Goal: Task Accomplishment & Management: Manage account settings

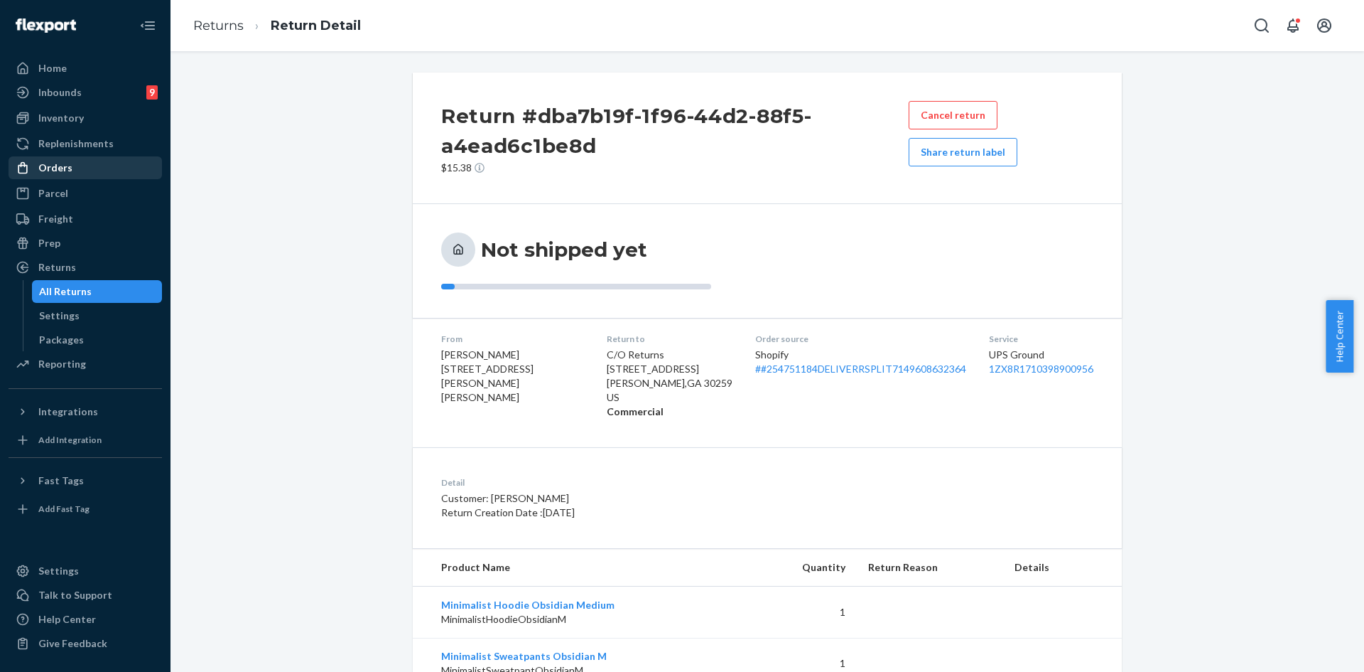
click at [53, 162] on div "Orders" at bounding box center [55, 168] width 34 height 14
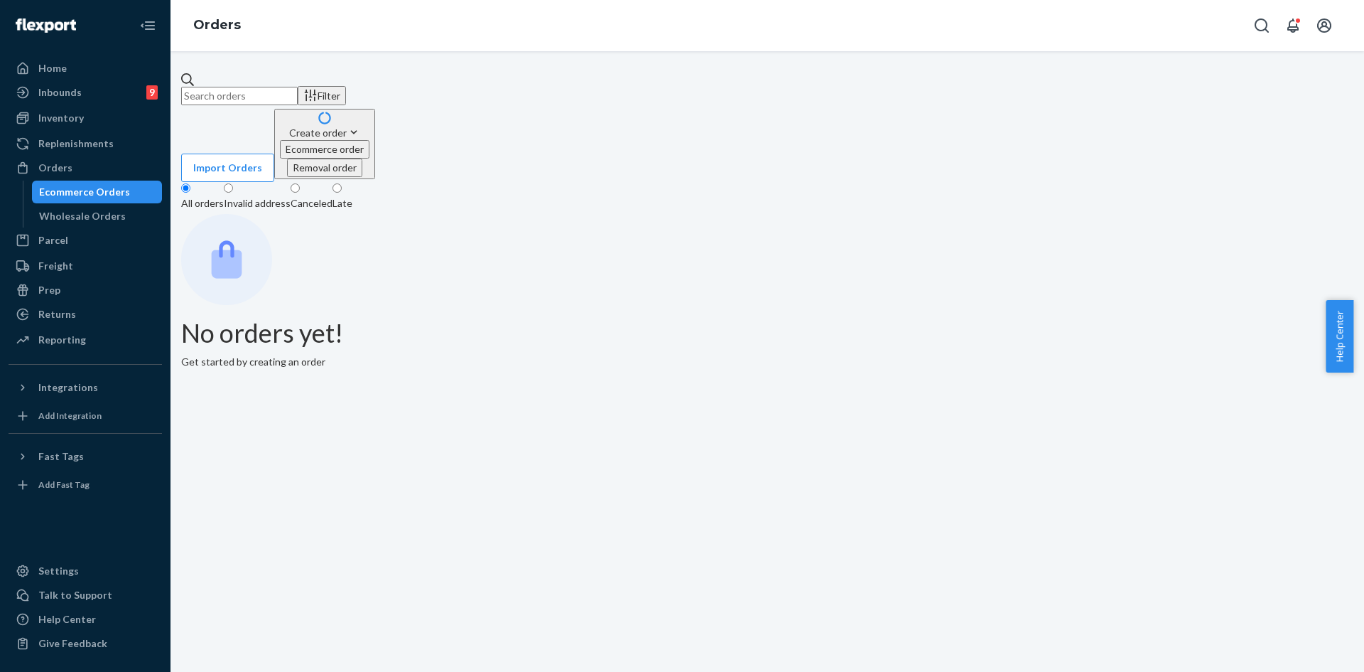
click at [298, 87] on input "text" at bounding box center [239, 96] width 117 height 18
paste input "254314097"
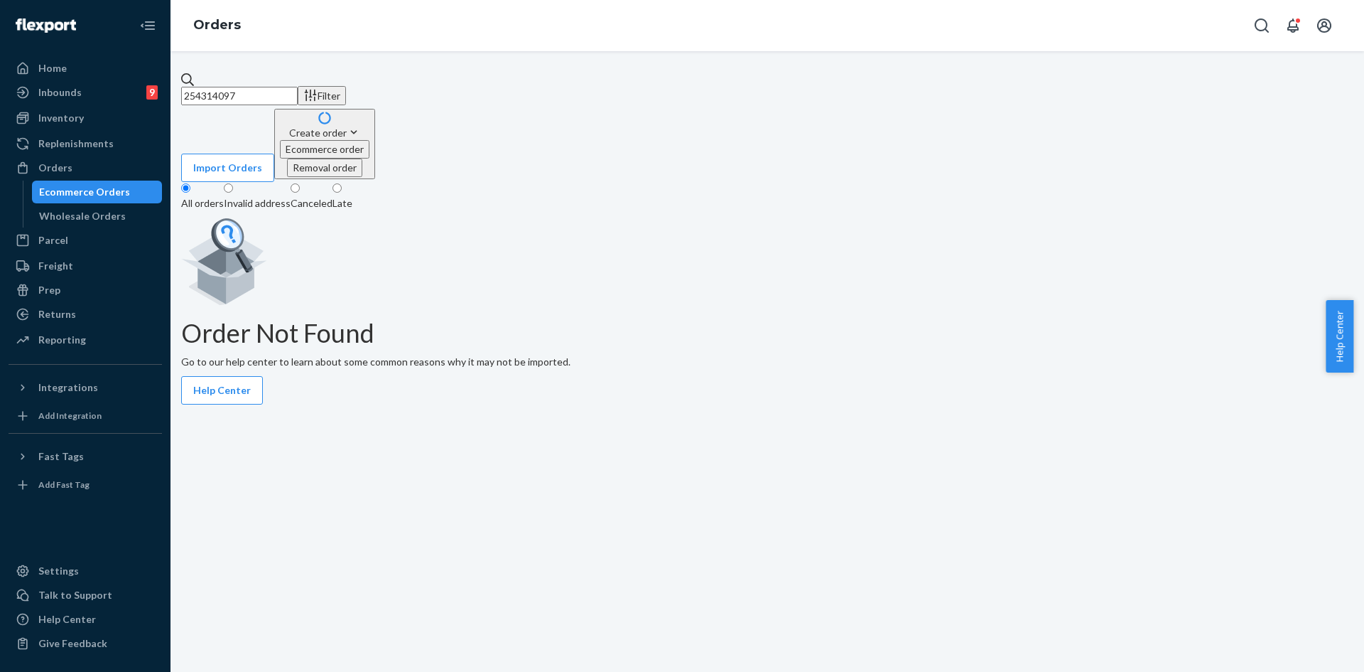
type input "254314097"
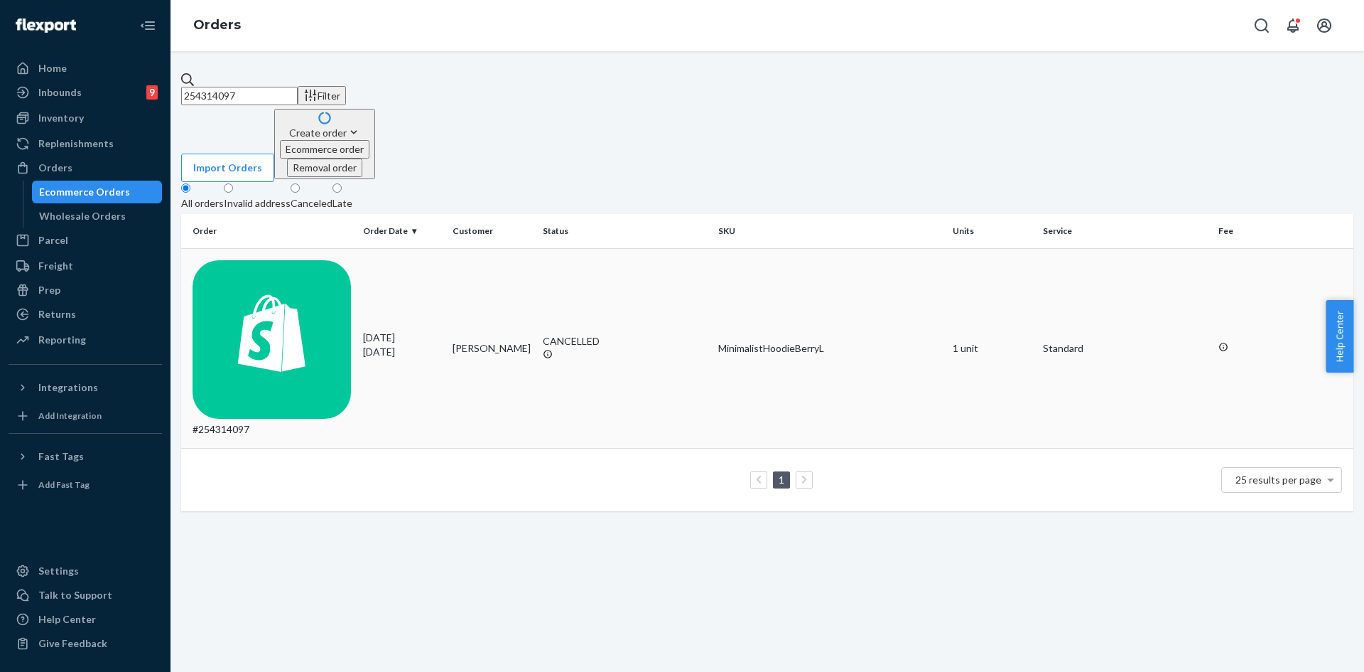
click at [451, 248] on td "Levi Thomas" at bounding box center [492, 348] width 90 height 200
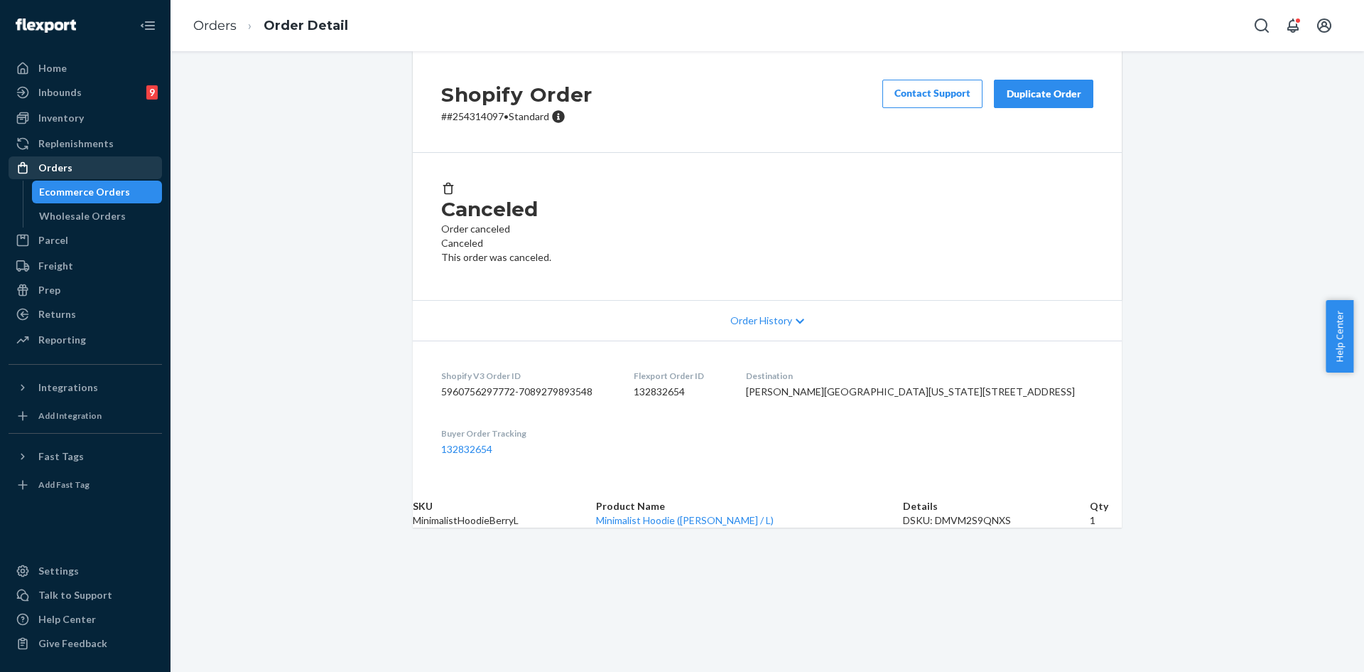
click at [72, 173] on div "Orders" at bounding box center [85, 168] width 151 height 20
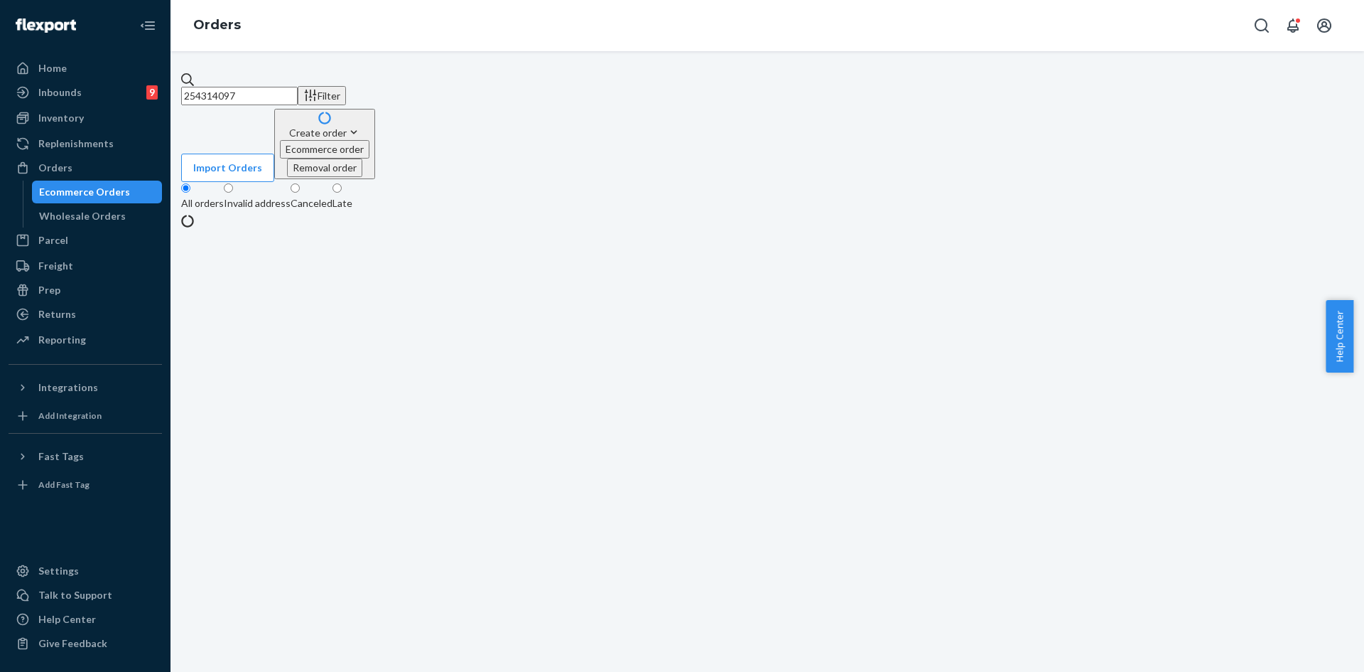
click at [277, 87] on input "254314097" at bounding box center [239, 96] width 117 height 18
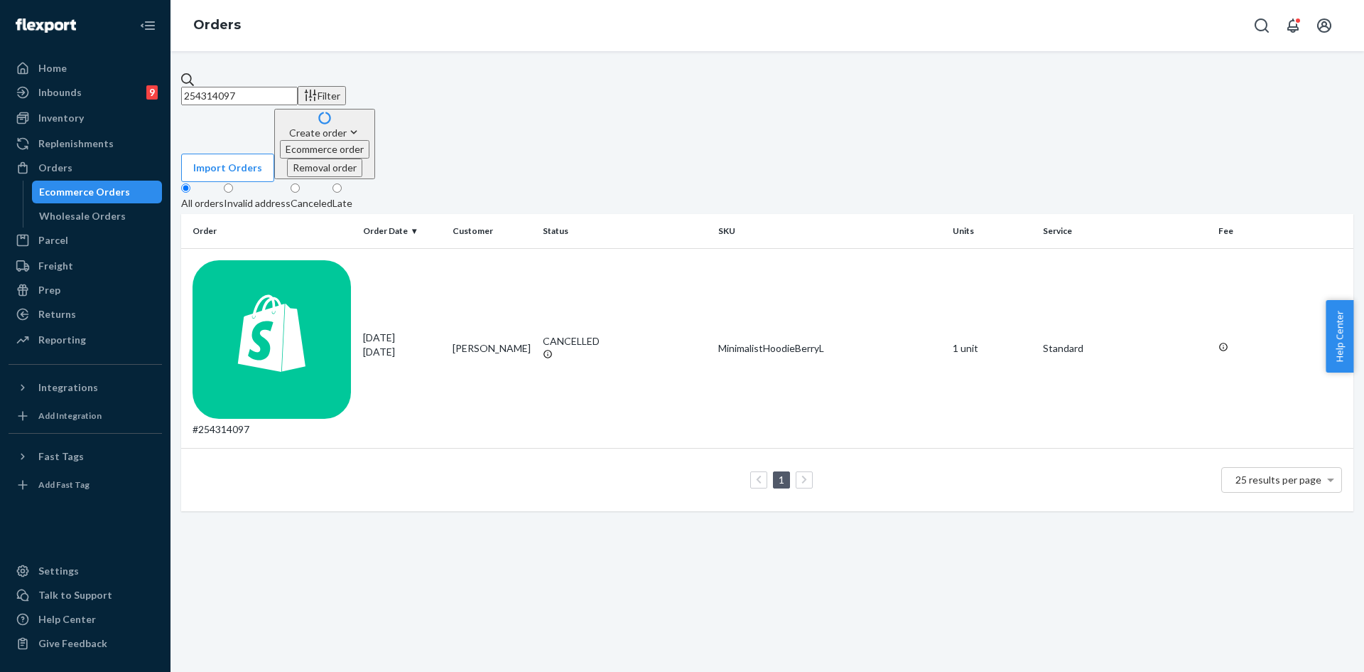
click at [277, 87] on input "254314097" at bounding box center [239, 96] width 117 height 18
paste input "Minimalist Hoodie Berry / L"
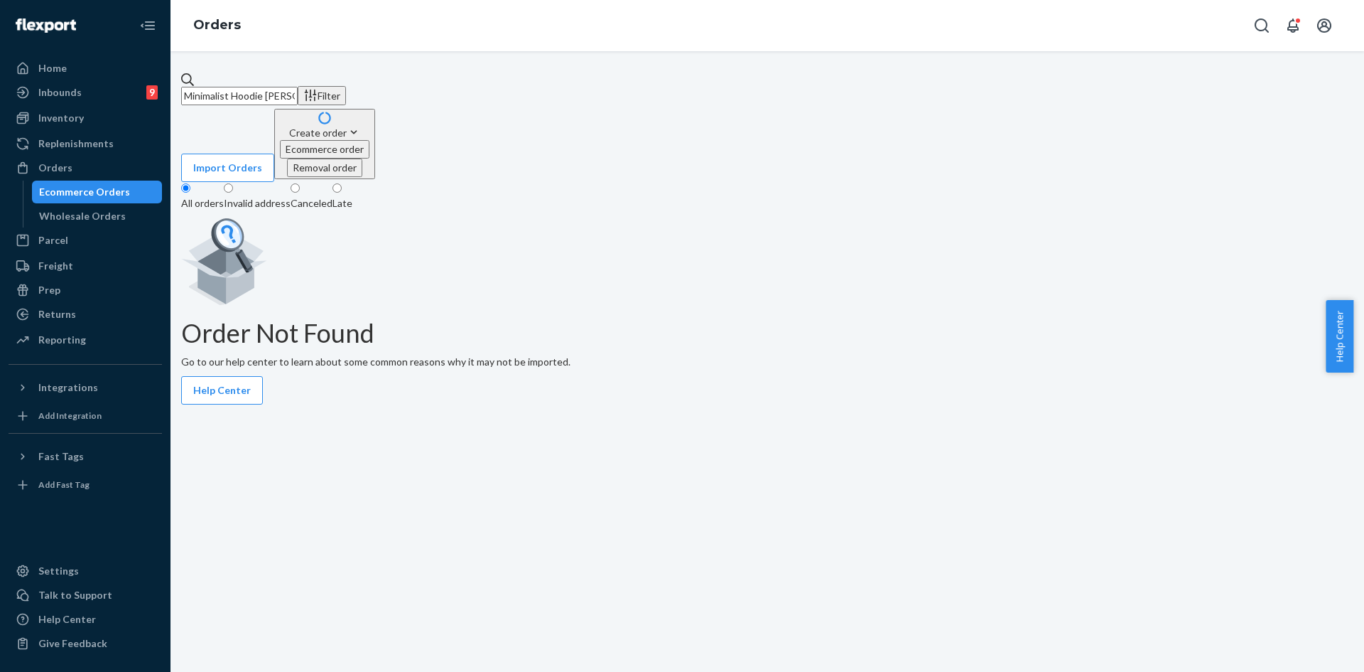
click at [298, 95] on input "Minimalist Hoodie Berry / L" at bounding box center [239, 96] width 117 height 18
paste input "4314097"
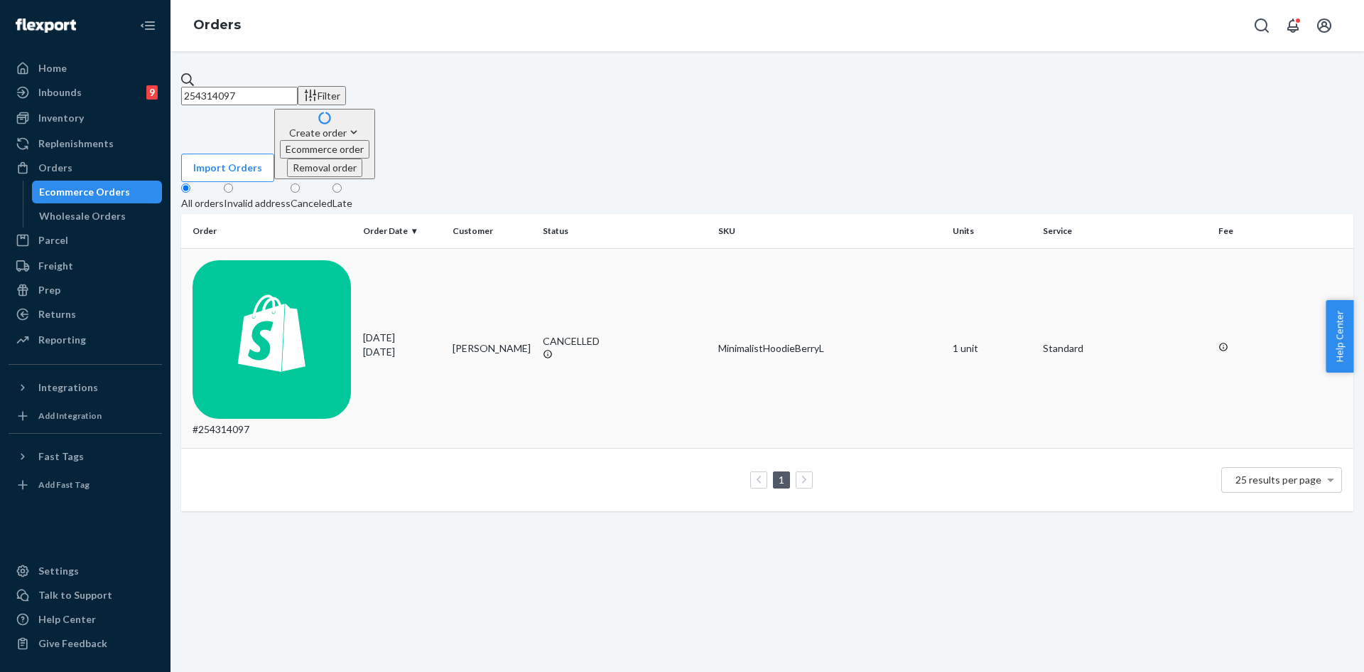
type input "254314097"
click at [568, 334] on div "CANCELLED" at bounding box center [625, 341] width 165 height 14
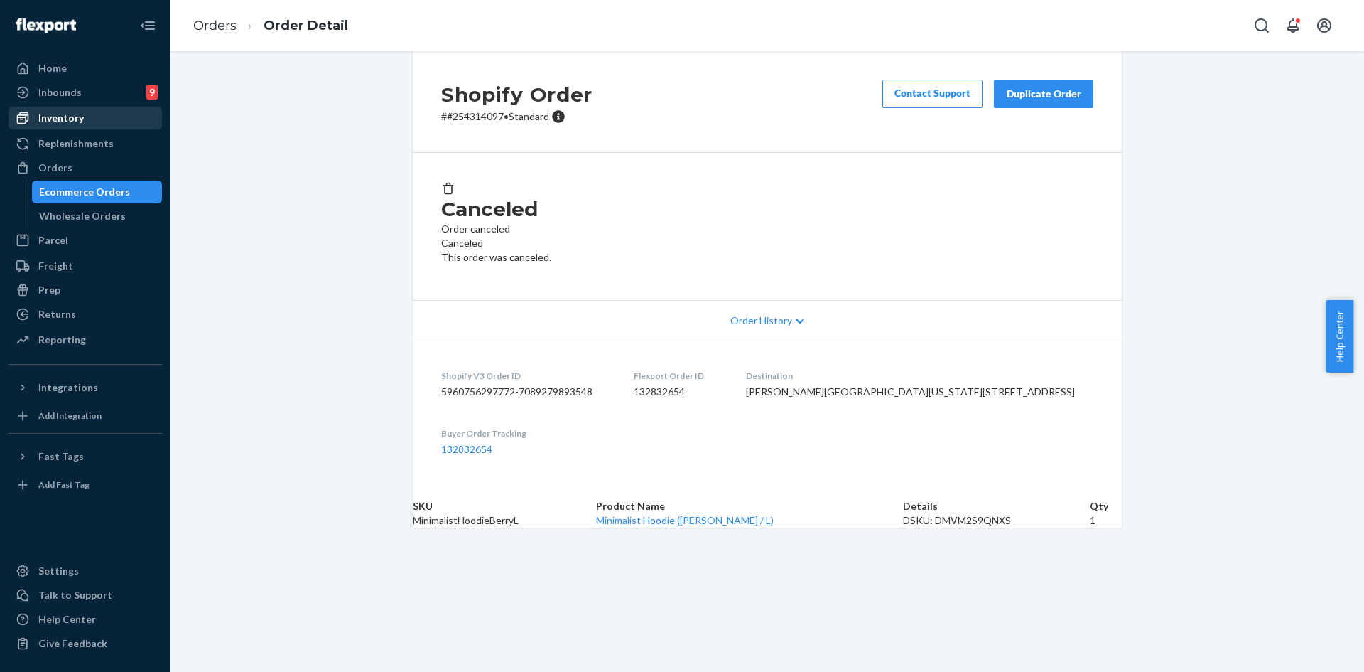
click at [63, 117] on div "Inventory" at bounding box center [60, 118] width 45 height 14
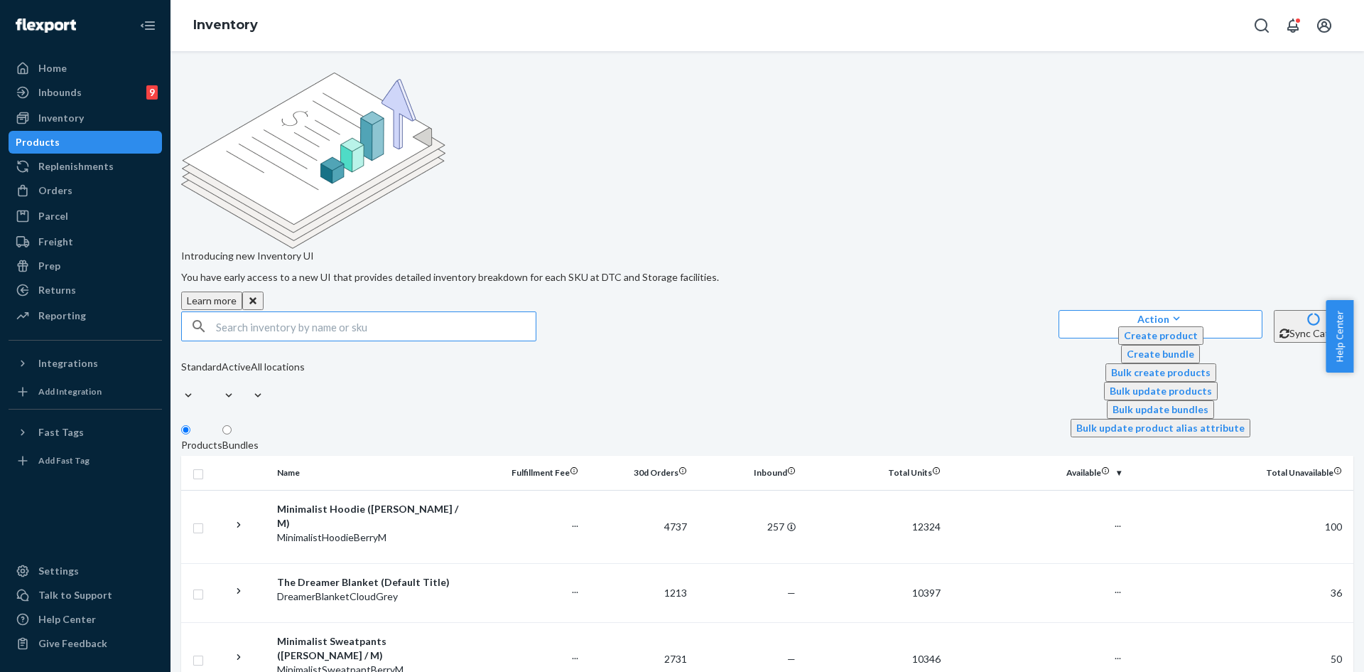
click at [288, 312] on input "text" at bounding box center [376, 326] width 320 height 28
type input "Minimalist Hoodie Berry / L"
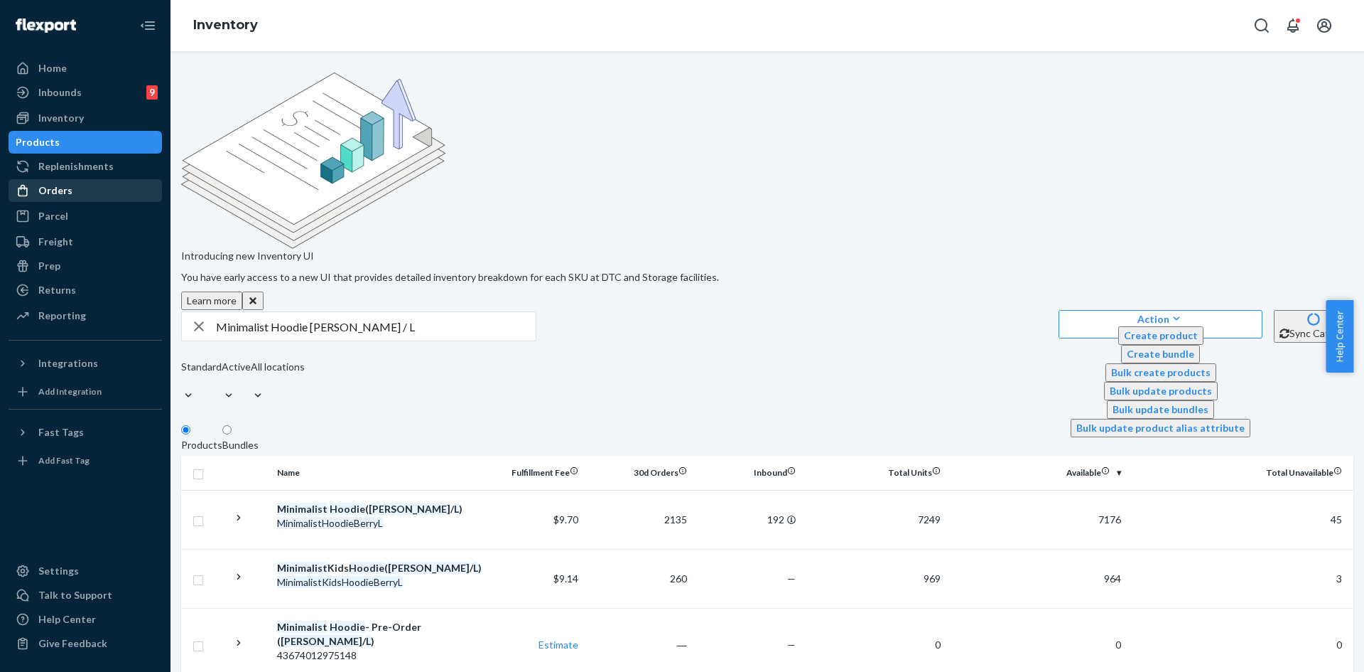
click at [70, 187] on div "Orders" at bounding box center [85, 190] width 151 height 20
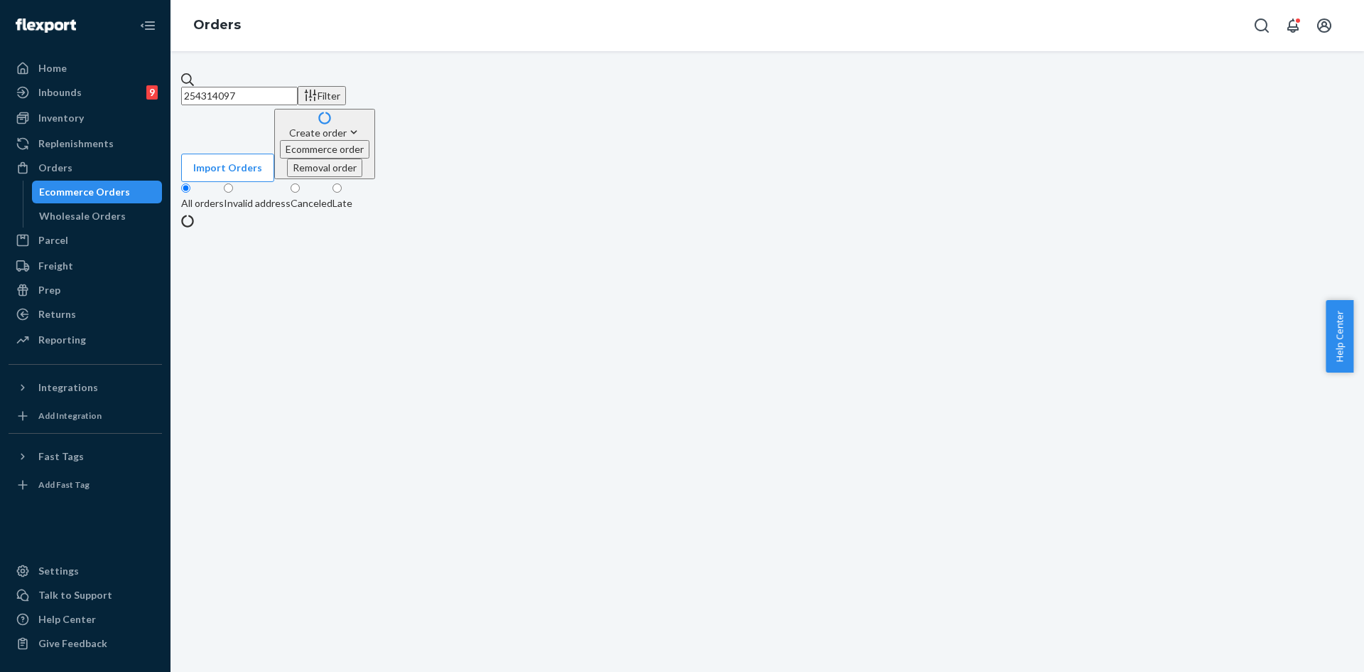
click at [256, 87] on input "254314097" at bounding box center [239, 96] width 117 height 18
paste input "#253691279"
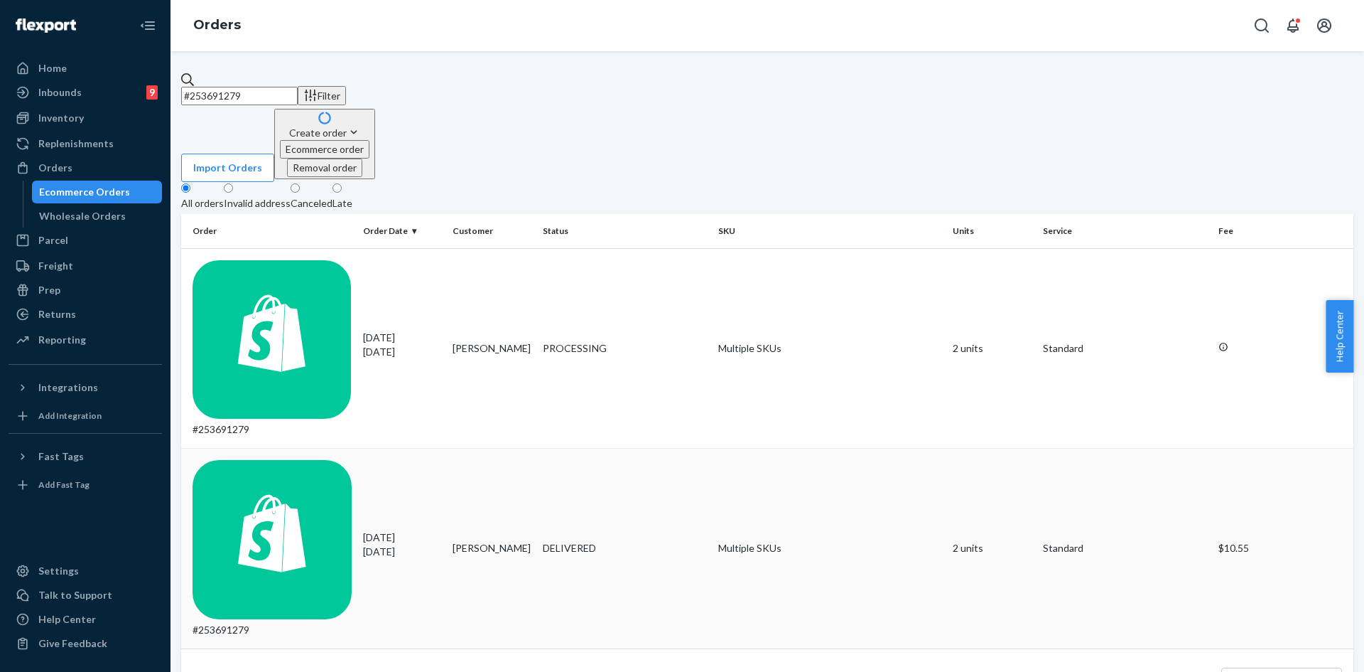
type input "#253691279"
click at [483, 448] on td "MaryAnn Evans" at bounding box center [492, 548] width 90 height 200
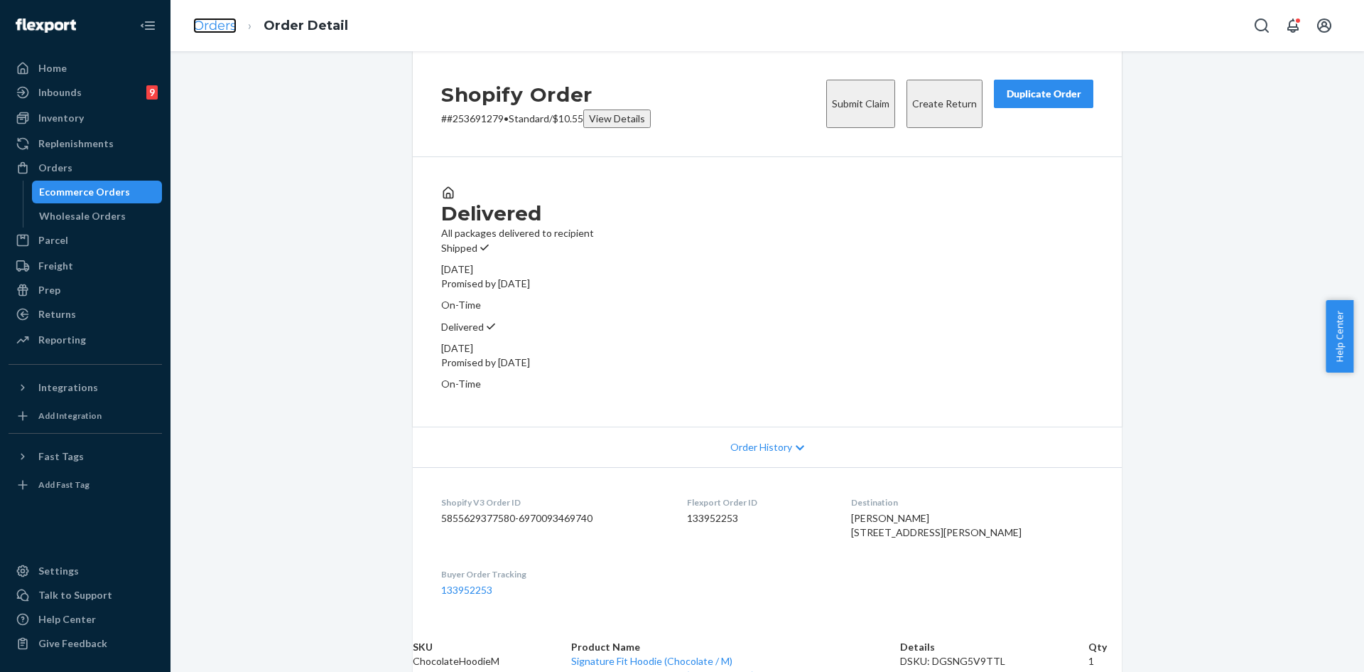
click at [215, 25] on link "Orders" at bounding box center [214, 26] width 43 height 16
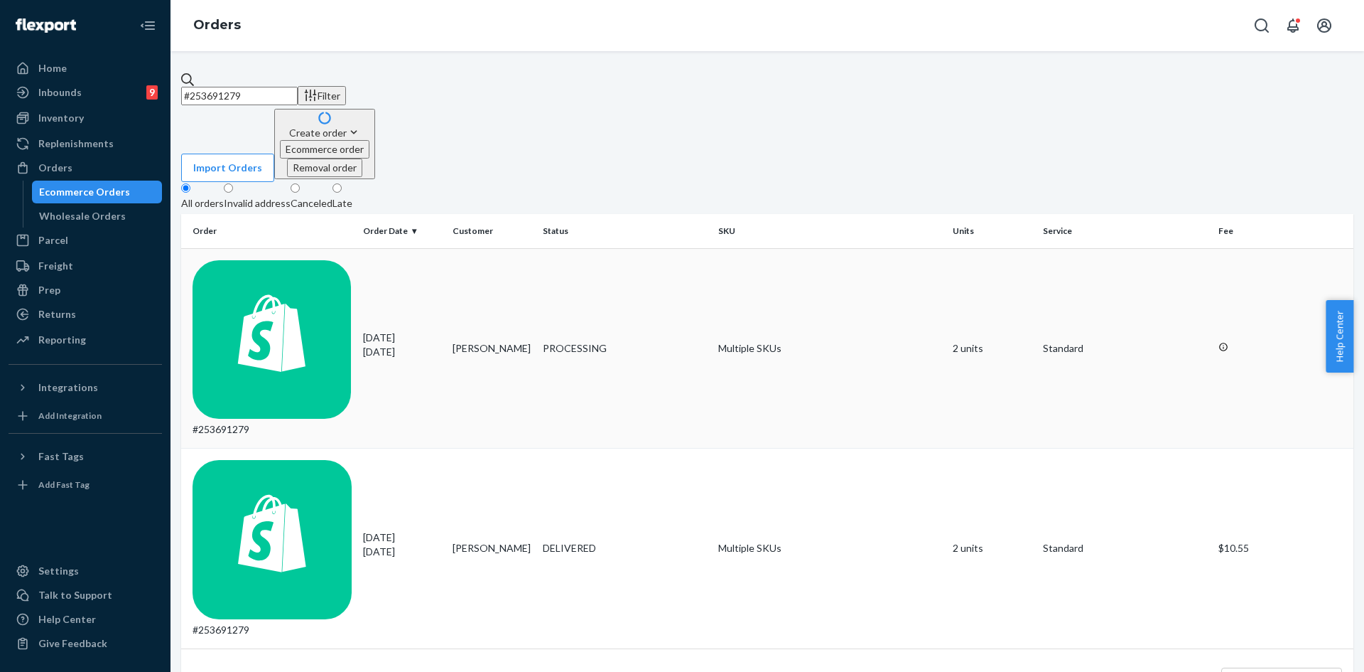
click at [462, 248] on td "MaryAnn Evans" at bounding box center [492, 348] width 90 height 200
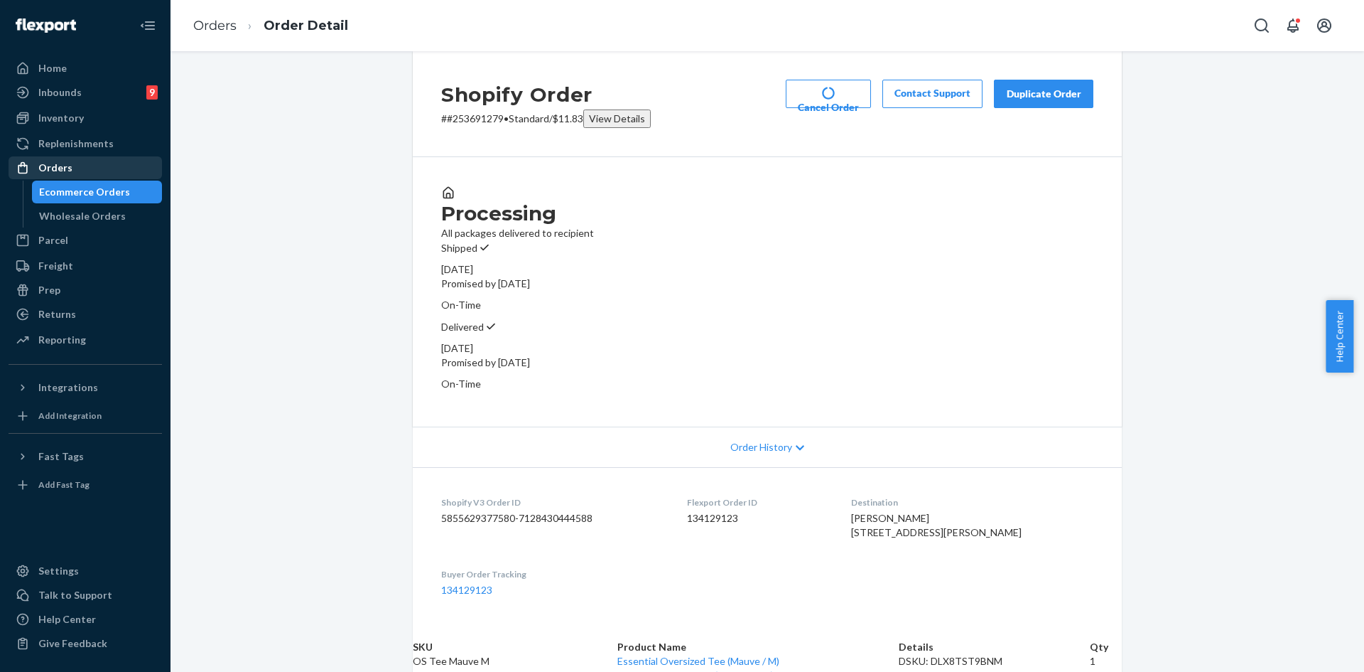
click at [79, 161] on div "Orders" at bounding box center [85, 168] width 151 height 20
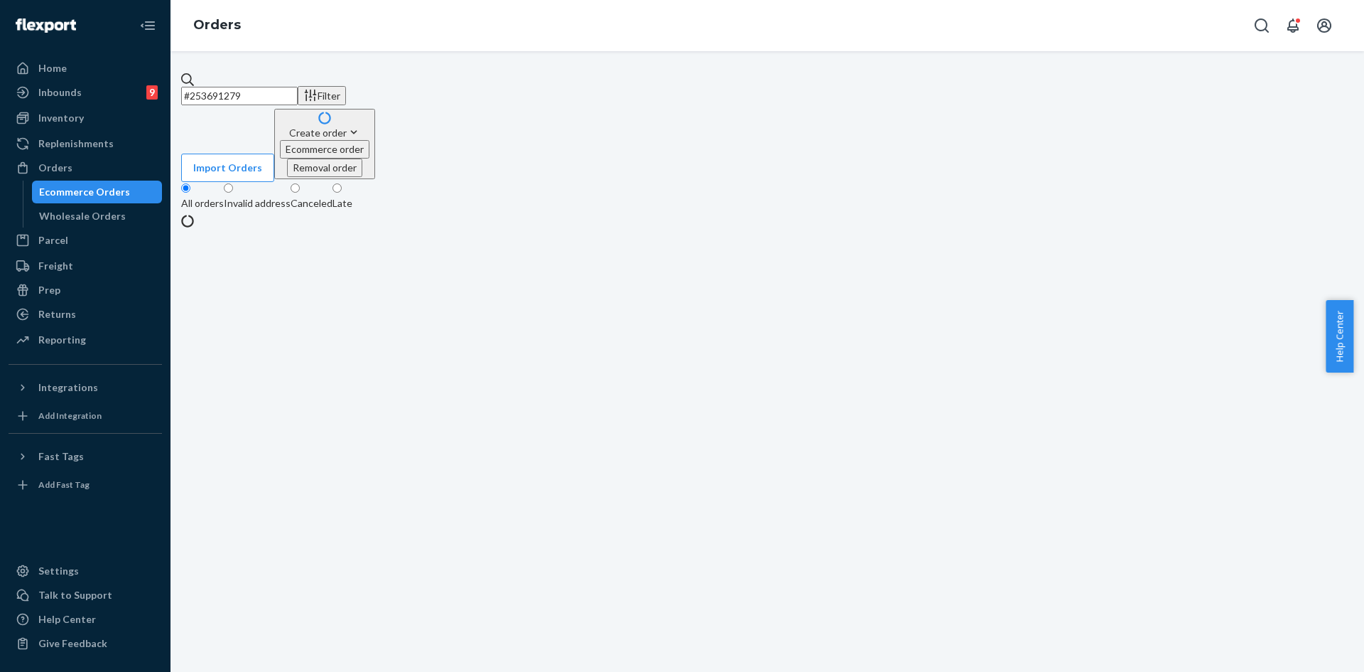
click at [298, 87] on input "#253691279" at bounding box center [239, 96] width 117 height 18
paste input "4796886"
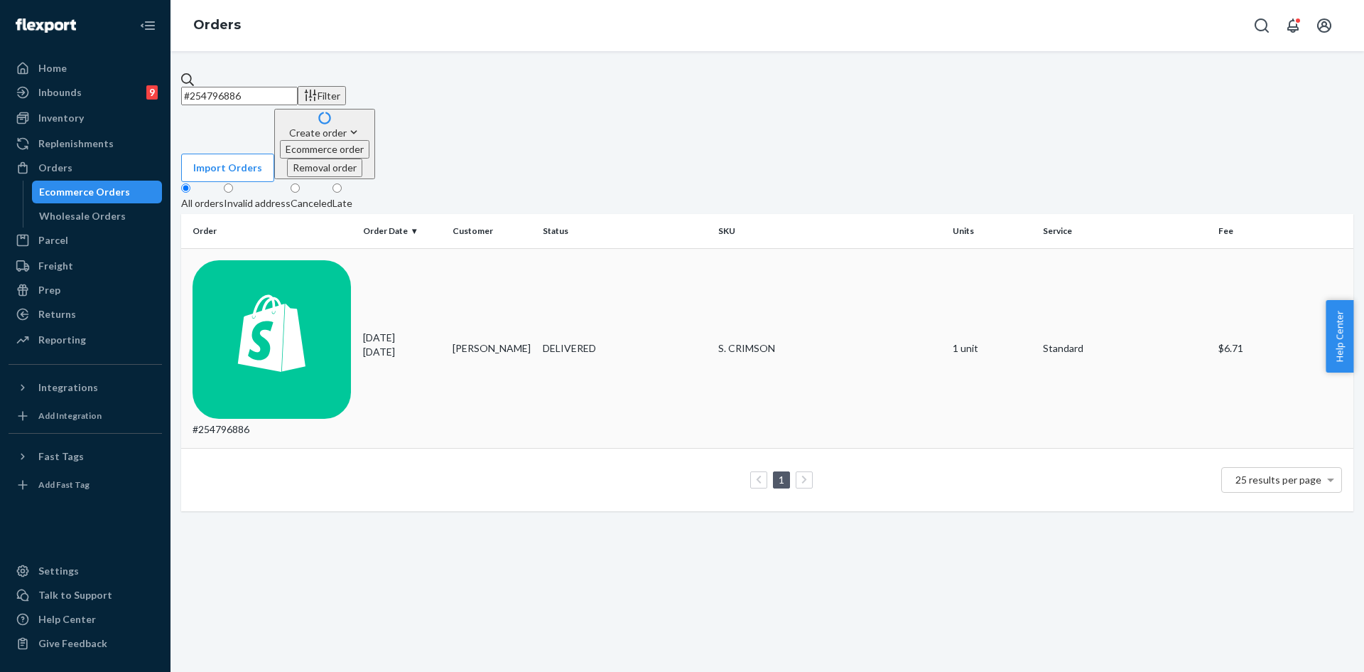
type input "#254796886"
click at [510, 248] on td "Andrea Miller" at bounding box center [492, 348] width 90 height 200
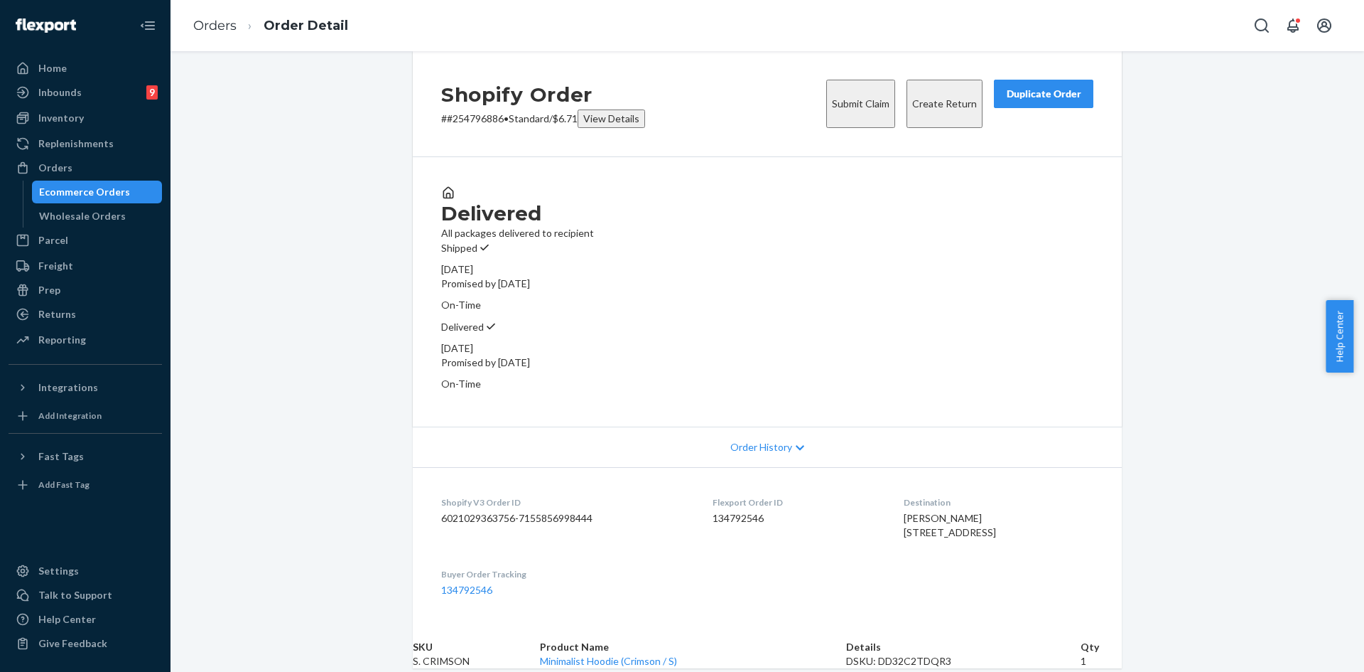
click at [843, 119] on button "Submit Claim" at bounding box center [860, 104] width 69 height 48
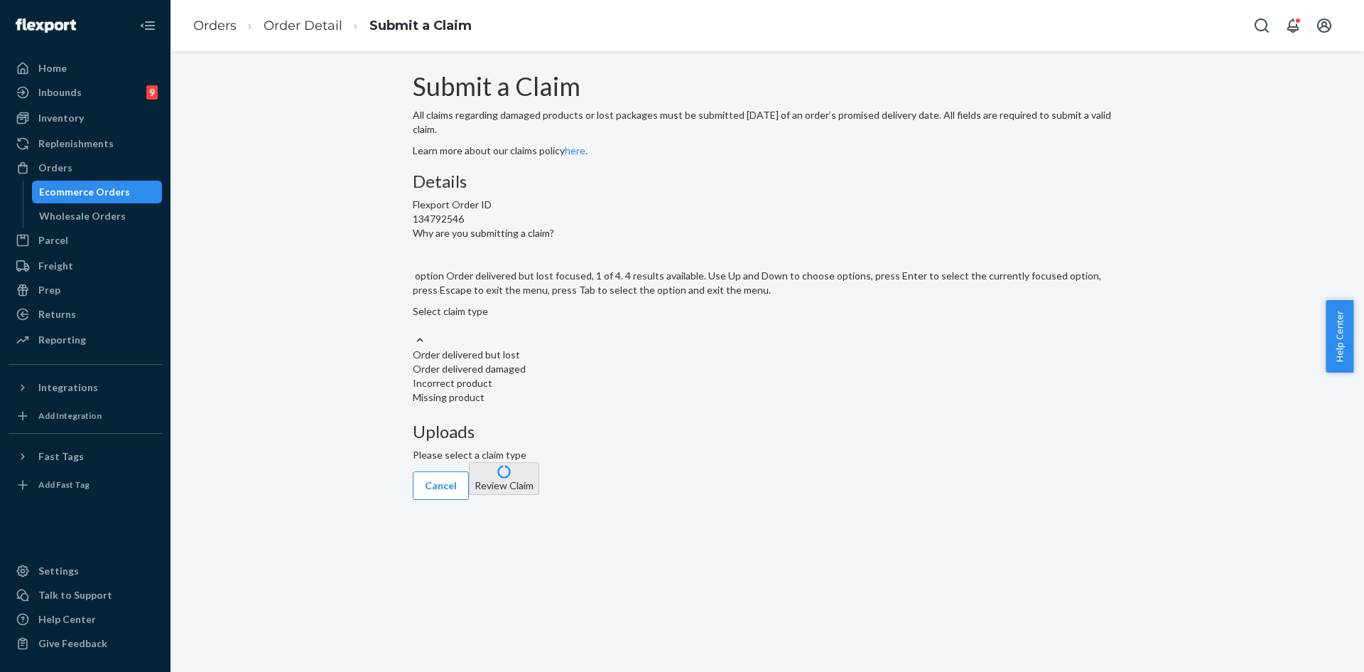
click at [654, 333] on div "Select claim type" at bounding box center [767, 318] width 709 height 28
click at [414, 333] on input "Why are you submitting a claim? option Order delivered but lost focused, 1 of 4…" at bounding box center [413, 325] width 1 height 14
click at [620, 390] on div "Incorrect product" at bounding box center [767, 383] width 709 height 14
click at [414, 333] on input "Why are you submitting a claim? option Incorrect product focused, 3 of 4. 4 res…" at bounding box center [413, 325] width 1 height 14
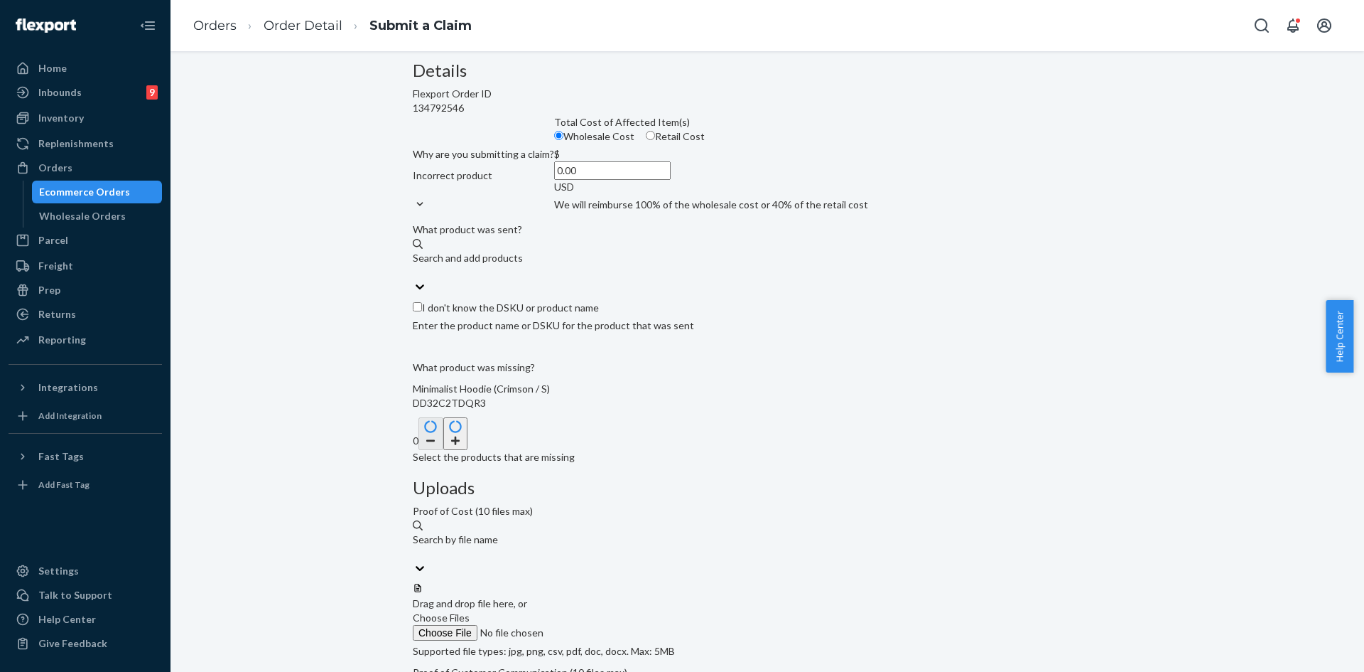
scroll to position [114, 0]
click at [468, 447] on button "button" at bounding box center [455, 430] width 25 height 33
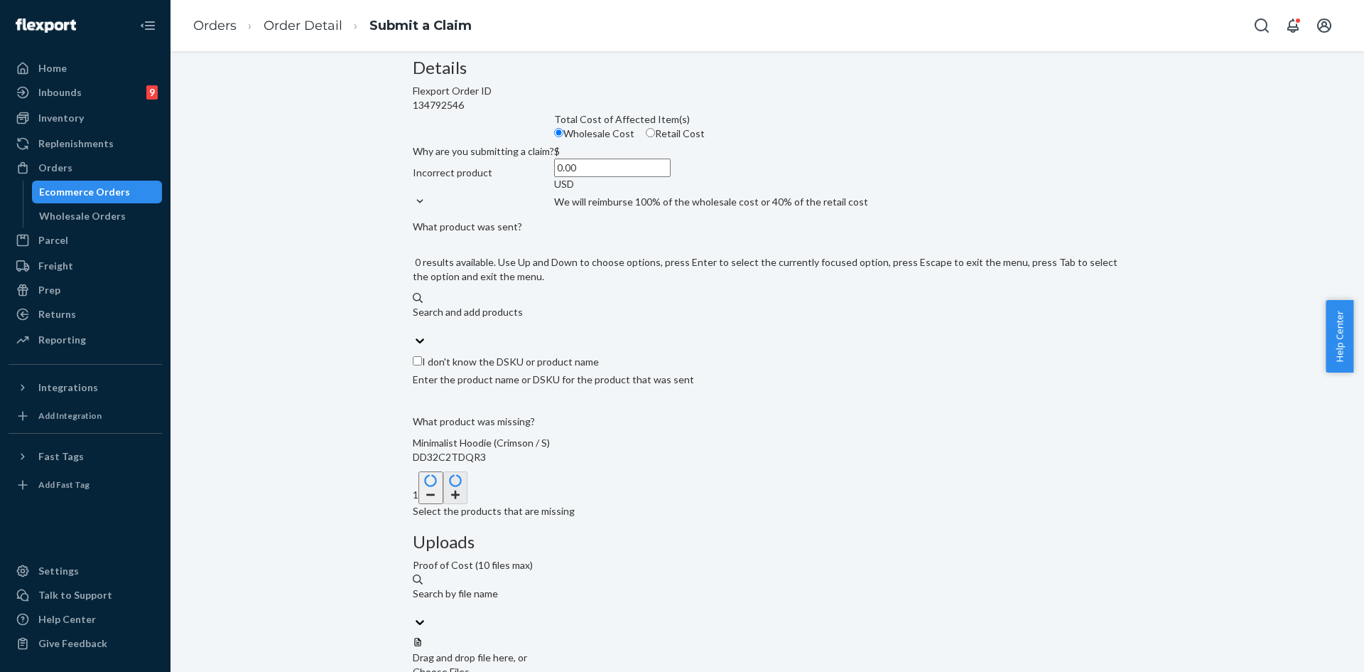
click at [553, 333] on div "Search and add products" at bounding box center [767, 319] width 709 height 28
click at [414, 333] on input "0 results available. Use Up and Down to choose options, press Enter to select t…" at bounding box center [413, 326] width 1 height 14
paste input "cloud sweatpants olive l"
type input "cloud sweatpants olive l"
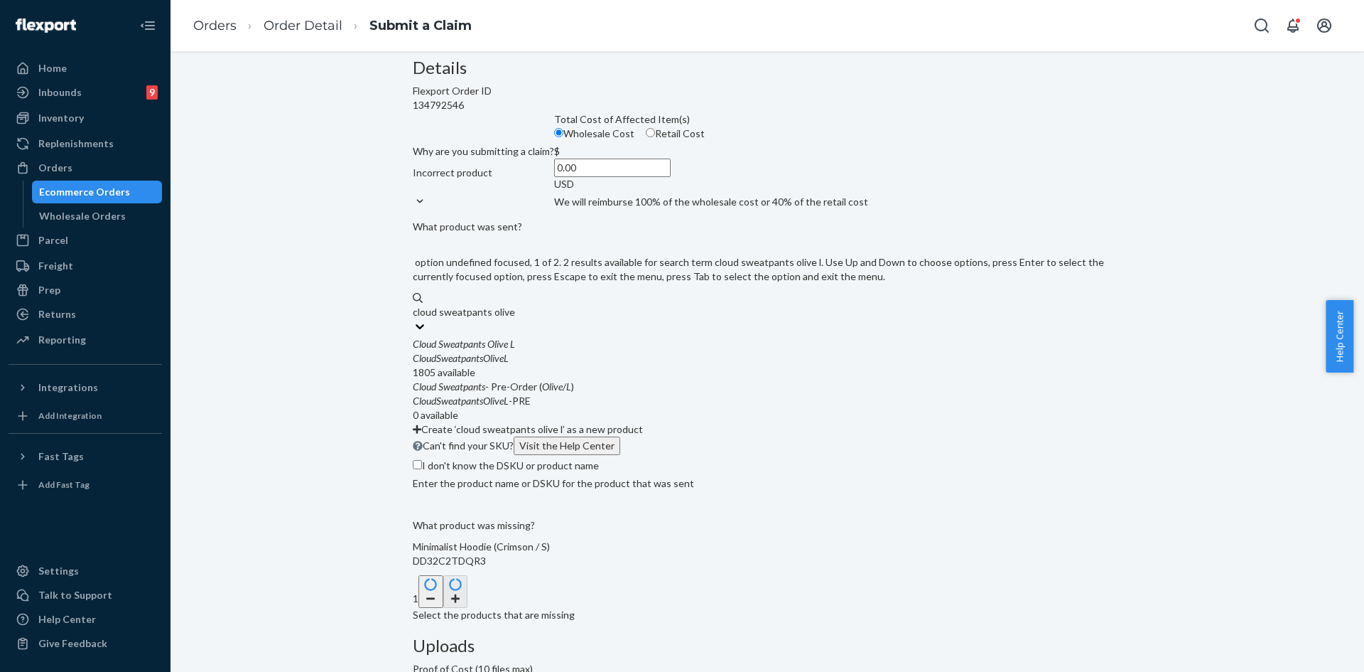
click at [592, 365] on div "Cloud Sweatpants Olive L CloudSweatpantsOliveL" at bounding box center [767, 351] width 709 height 28
click at [517, 319] on input "cloud sweatpants olive l" at bounding box center [465, 312] width 104 height 14
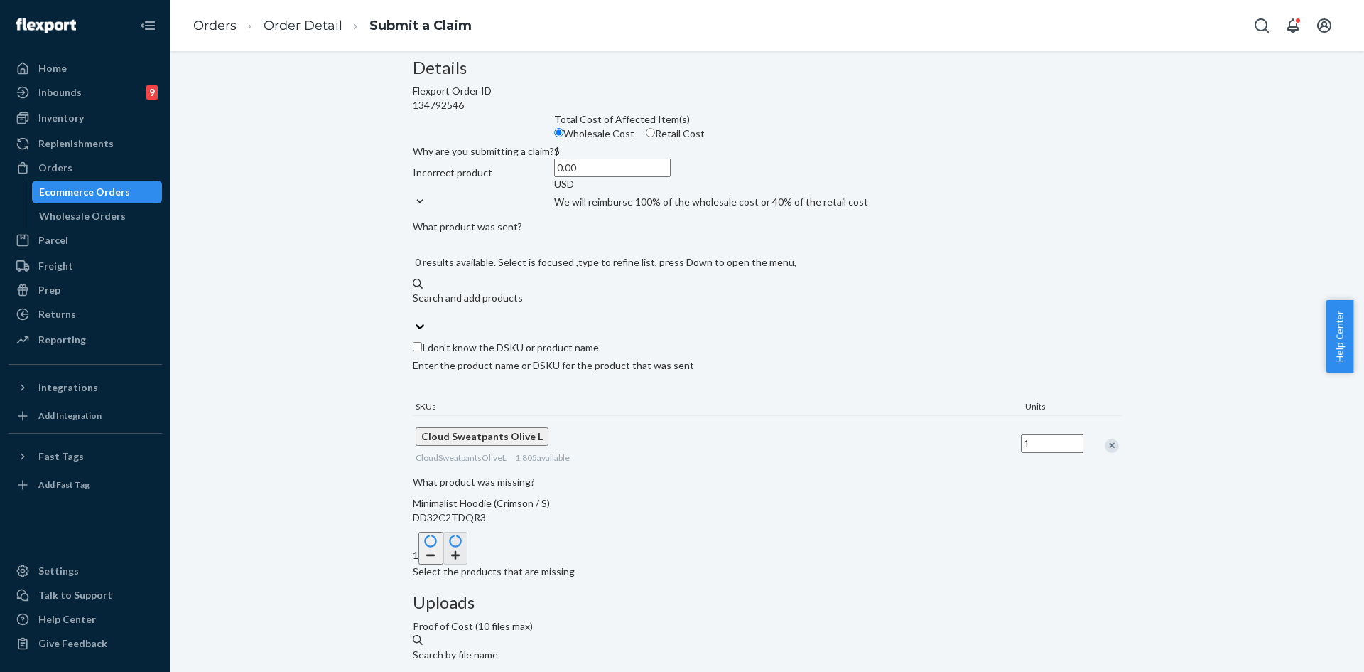
scroll to position [185, 0]
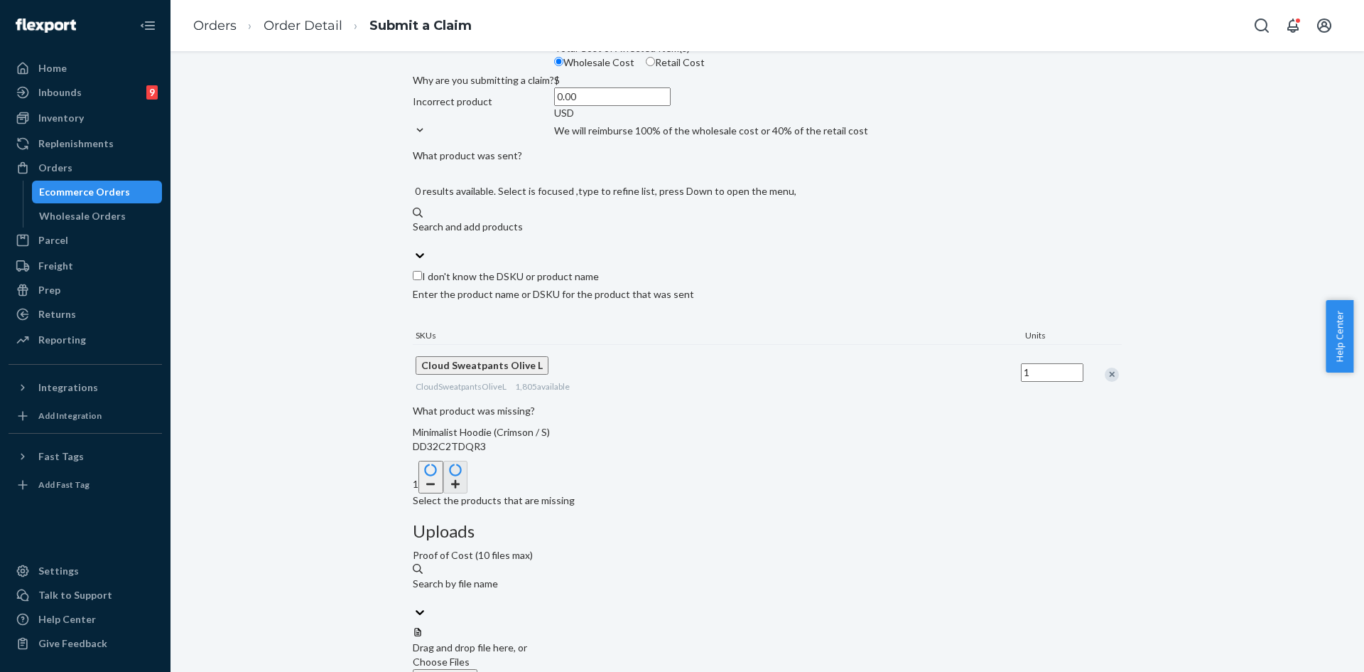
click at [585, 106] on input "0.00" at bounding box center [612, 96] width 117 height 18
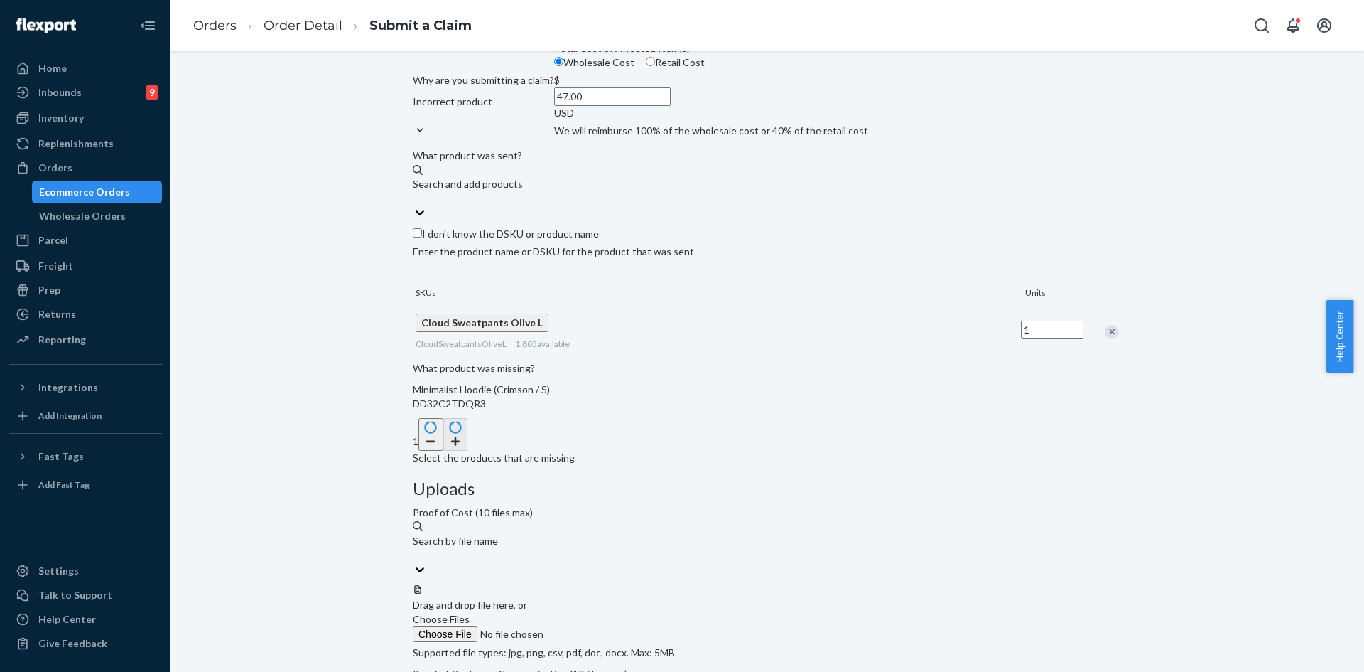
type input "47.00"
click at [470, 613] on span "Choose Files" at bounding box center [441, 619] width 57 height 12
click at [606, 626] on input "Choose Files" at bounding box center [509, 634] width 193 height 16
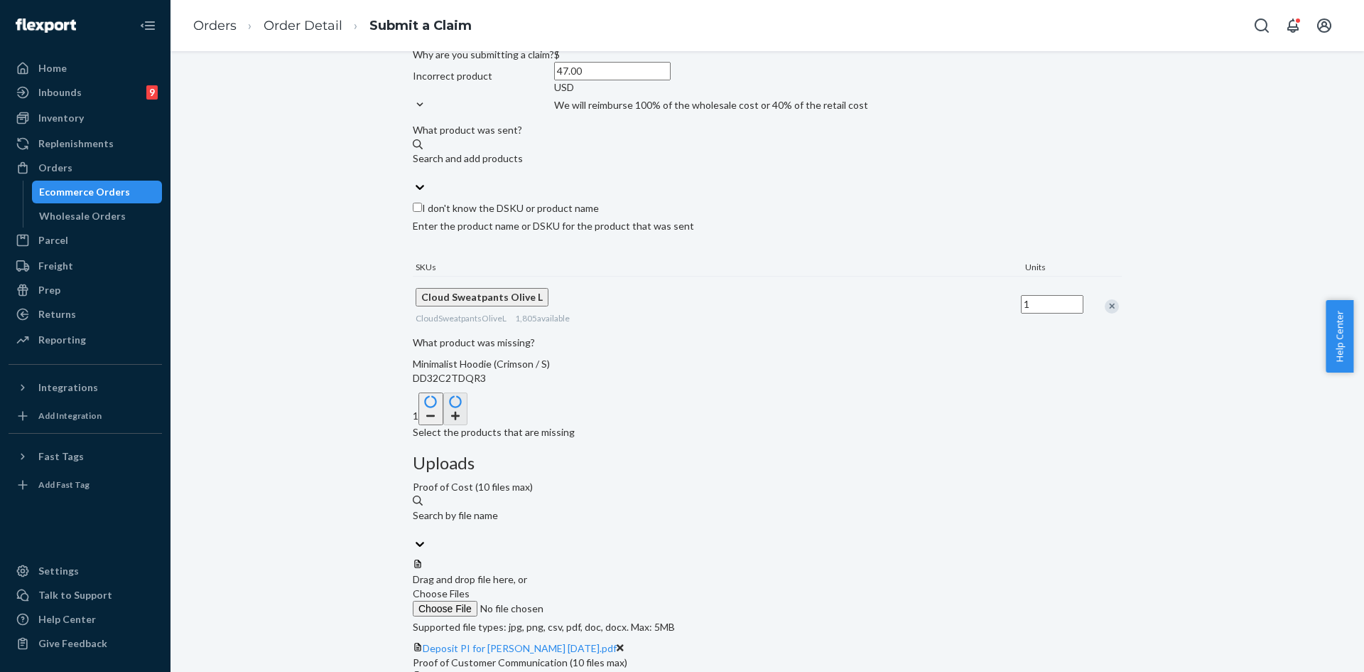
scroll to position [215, 0]
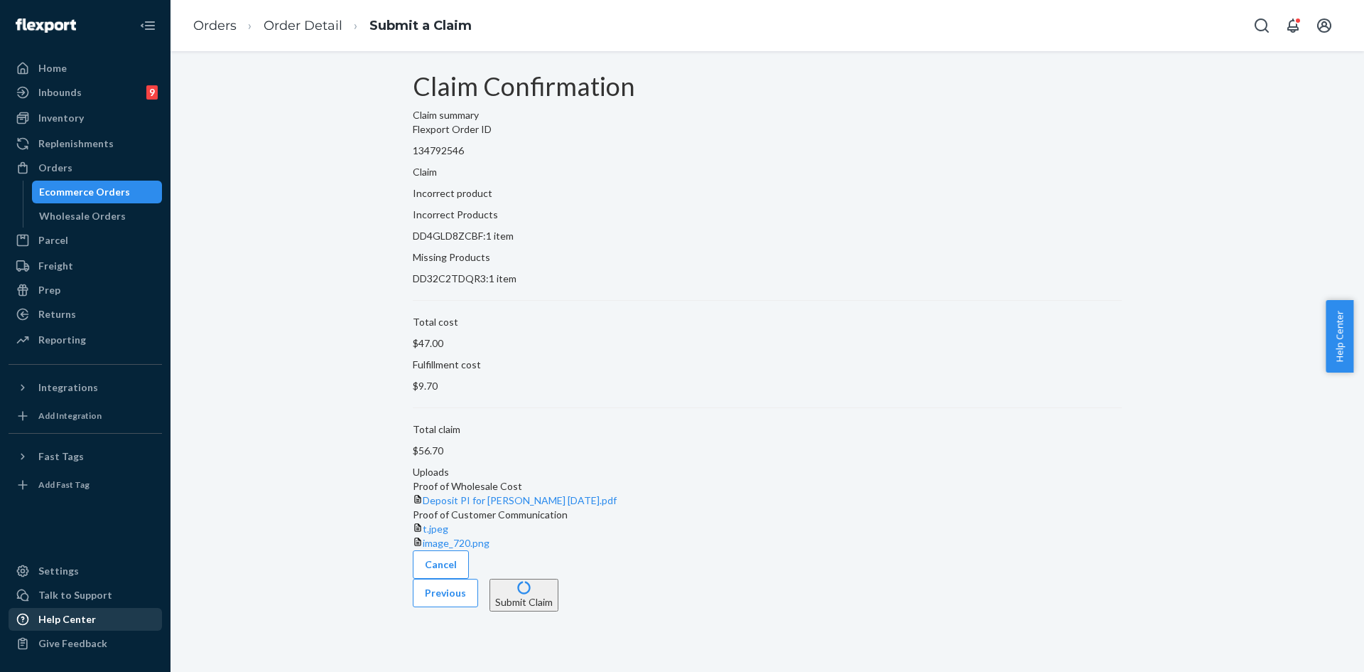
scroll to position [0, 0]
click at [559, 611] on button "Submit Claim" at bounding box center [524, 594] width 69 height 33
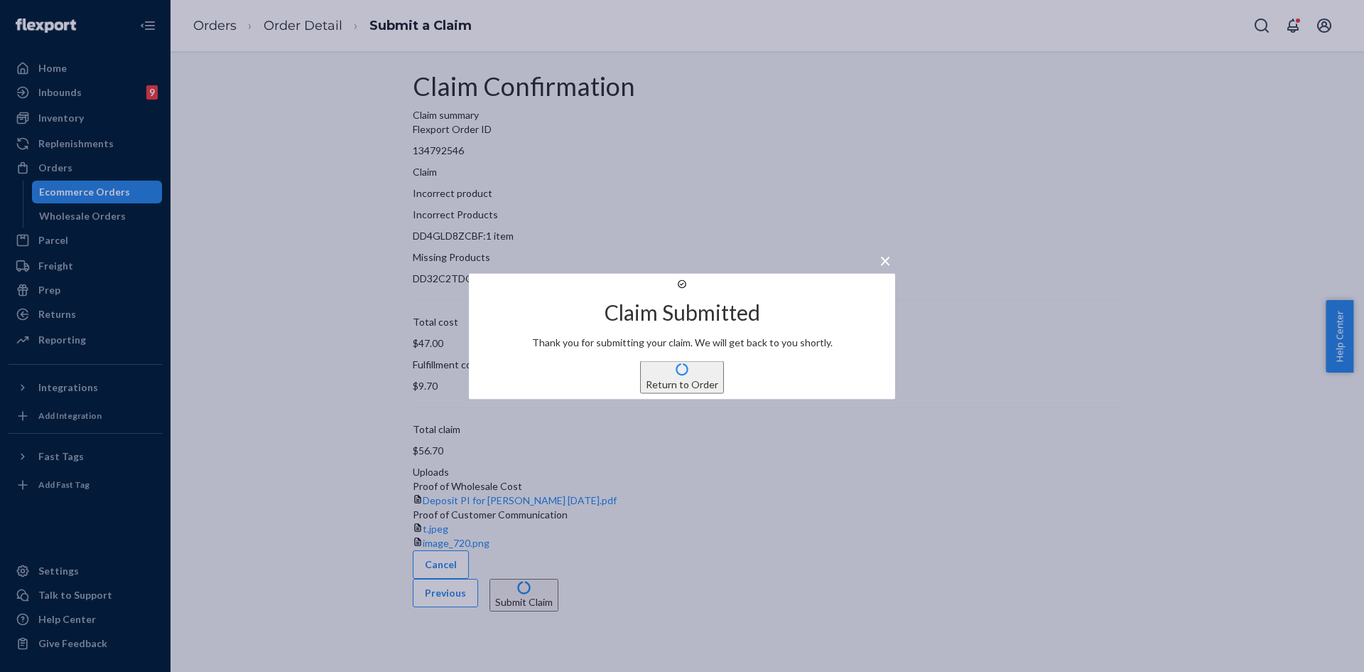
click at [880, 247] on span "×" at bounding box center [885, 259] width 11 height 24
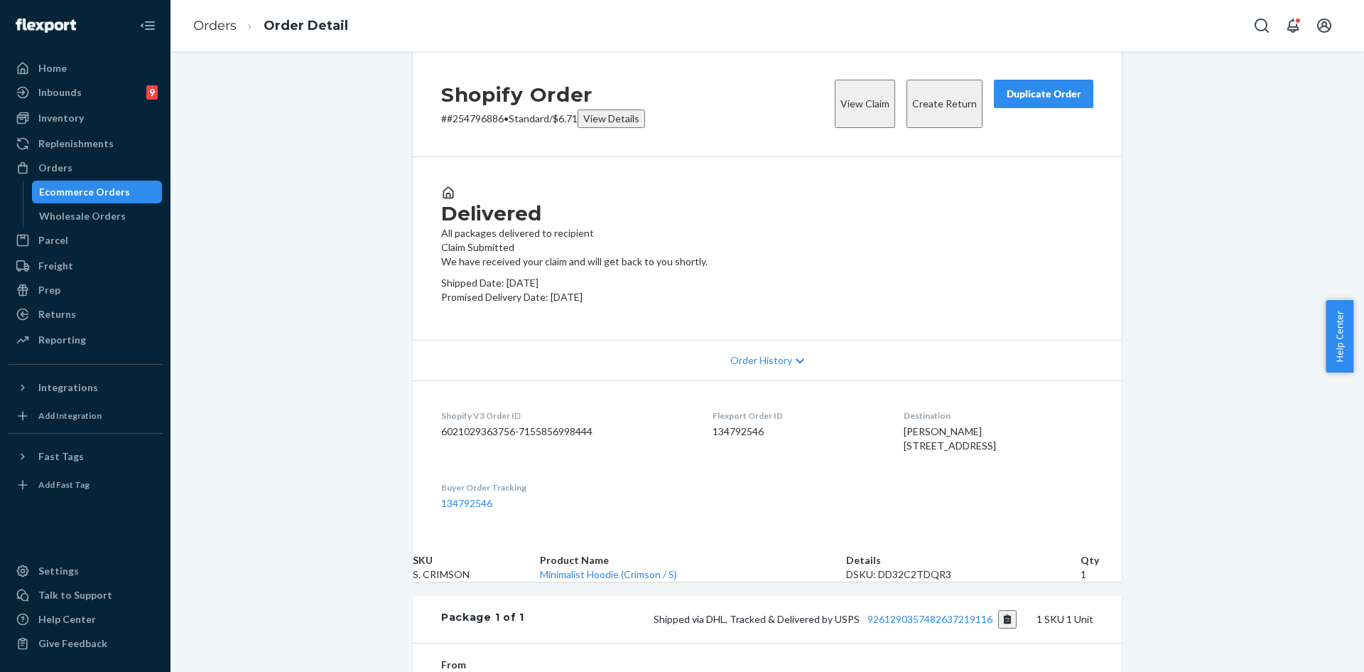
drag, startPoint x: 923, startPoint y: 135, endPoint x: 920, endPoint y: 127, distance: 8.3
click at [920, 128] on div "View Claim Create Return Duplicate Order" at bounding box center [964, 104] width 270 height 48
click at [920, 127] on button "Create Return" at bounding box center [945, 104] width 76 height 48
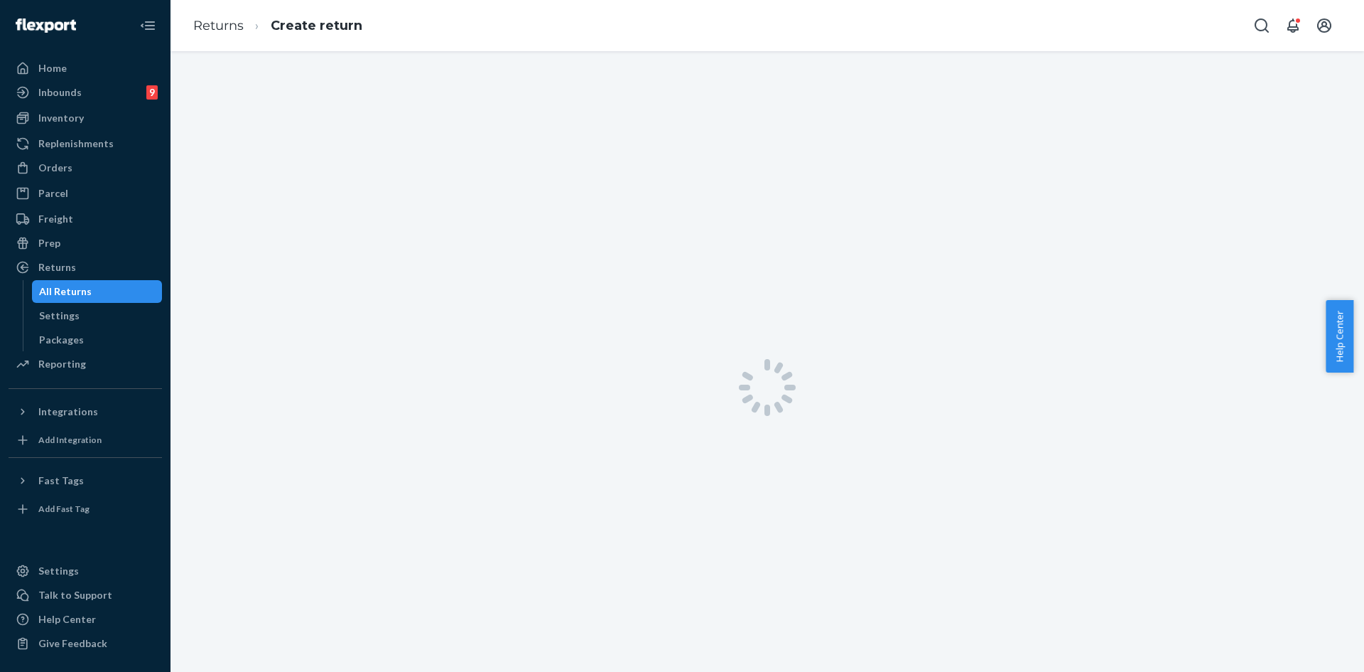
click at [920, 124] on div at bounding box center [768, 387] width 1194 height 672
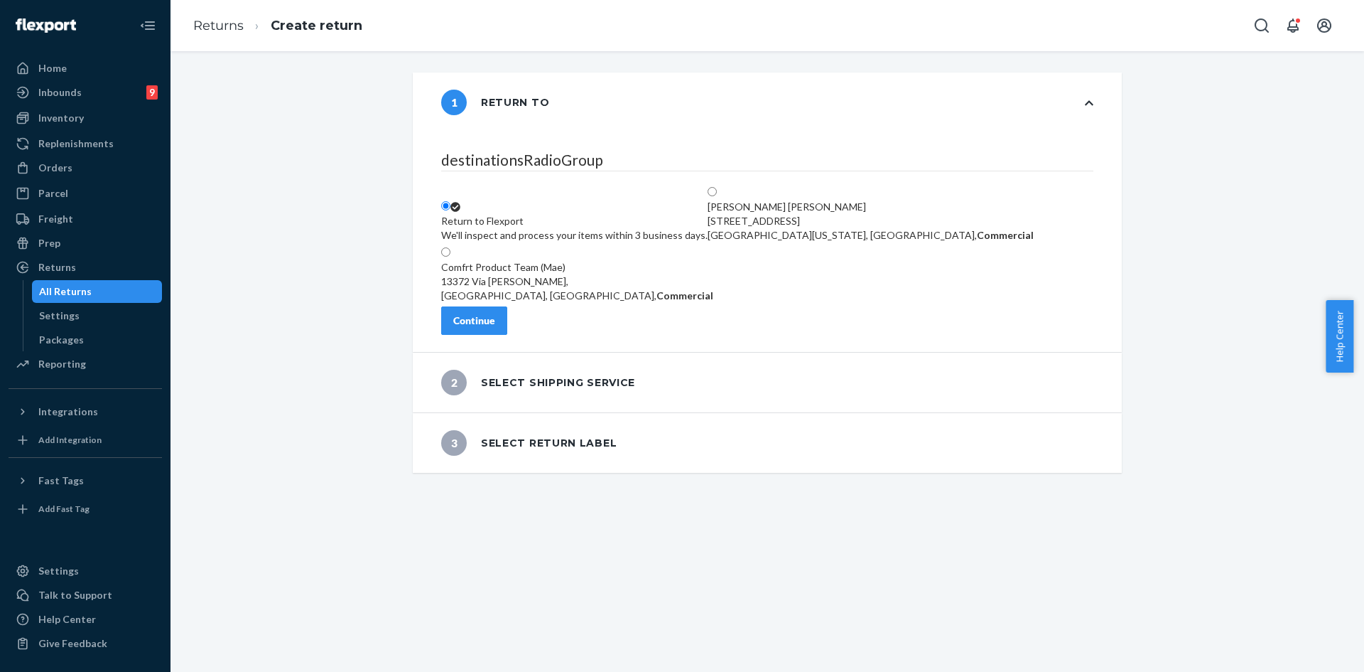
click at [495, 328] on div "Continue" at bounding box center [474, 320] width 42 height 14
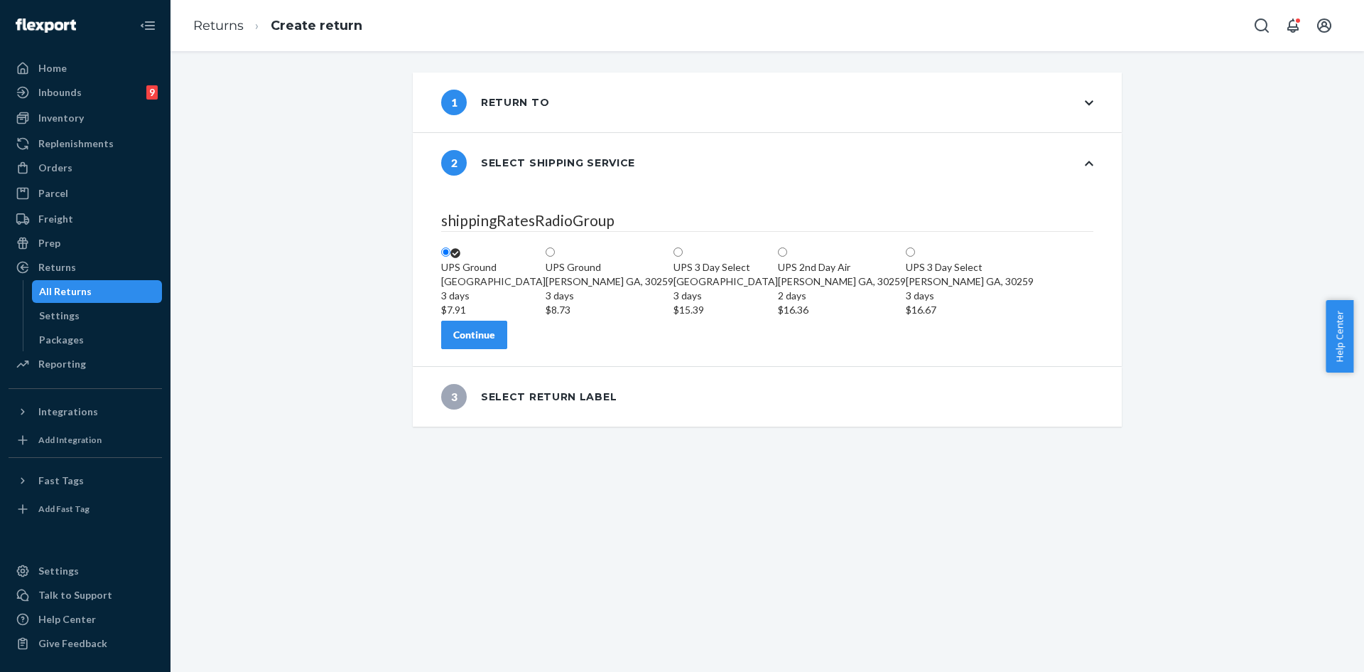
click at [495, 342] on div "Continue" at bounding box center [474, 335] width 42 height 14
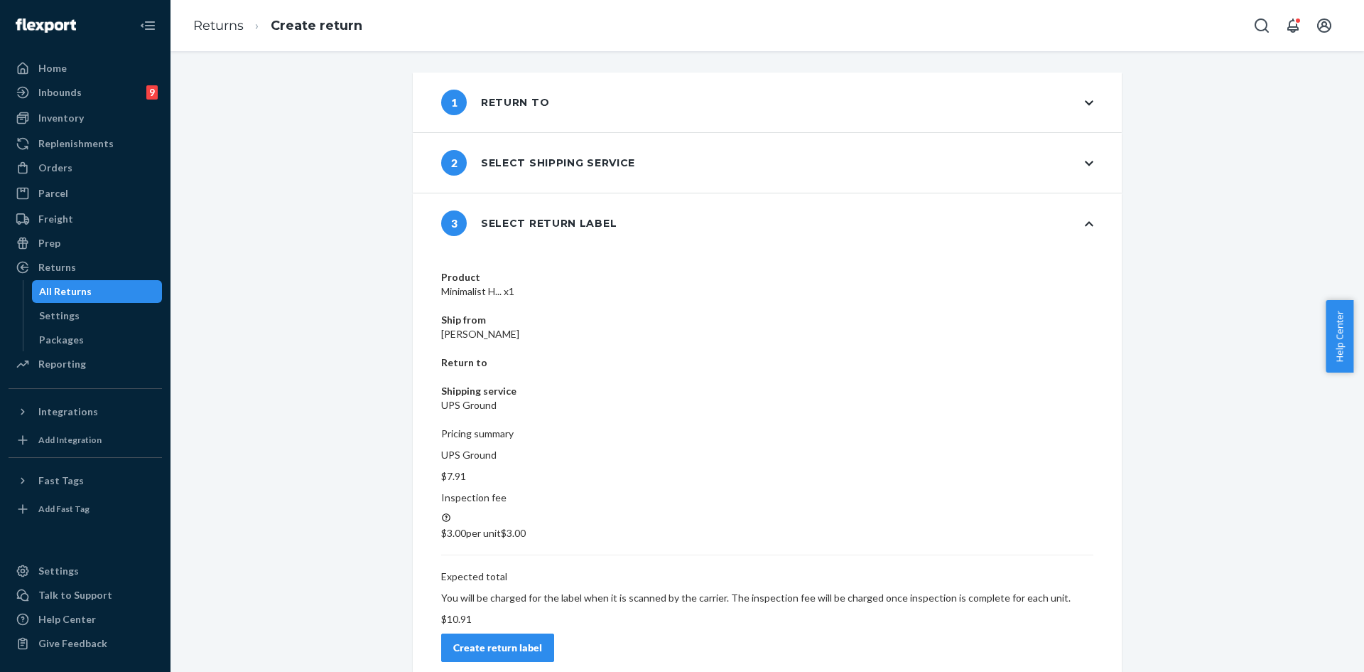
click at [554, 633] on button "Create return label" at bounding box center [497, 647] width 113 height 28
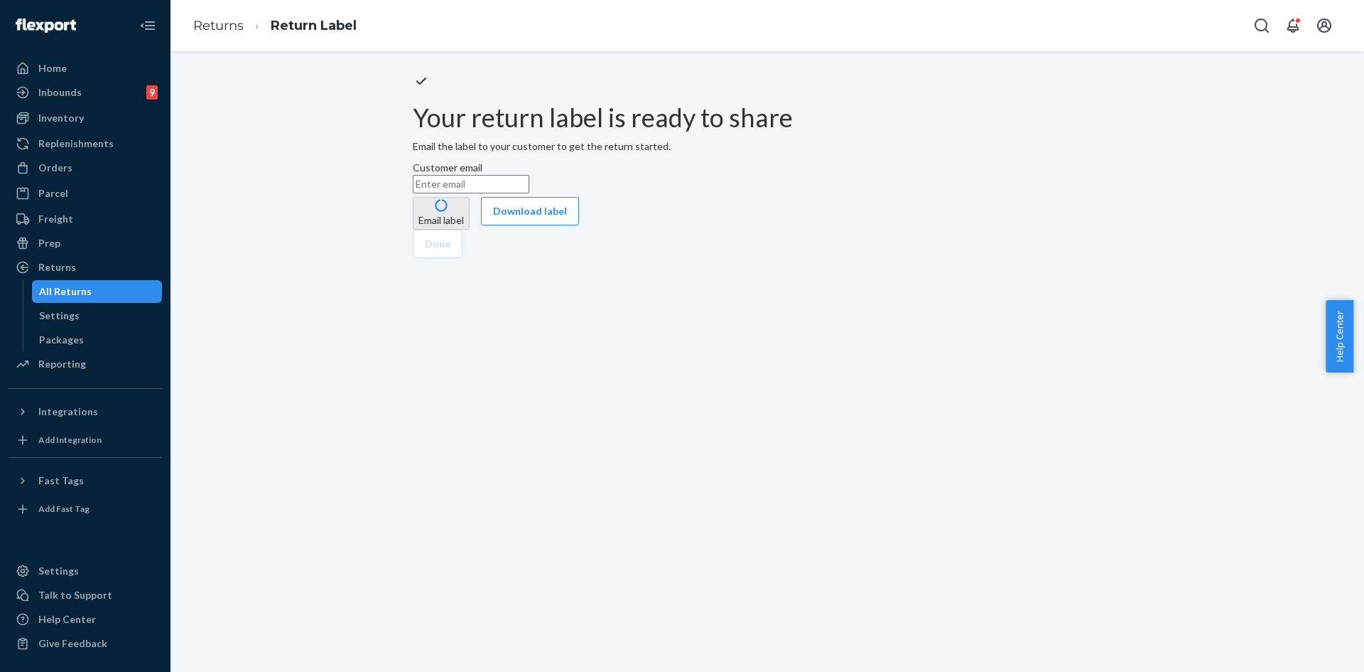
click at [529, 193] on input "Customer email" at bounding box center [471, 184] width 117 height 18
paste input "andrea.faz@gmail.com"
type input "andrea.faz@gmail.com"
click at [470, 230] on button "Email label" at bounding box center [441, 213] width 57 height 33
click at [579, 225] on button "Download label" at bounding box center [530, 211] width 98 height 28
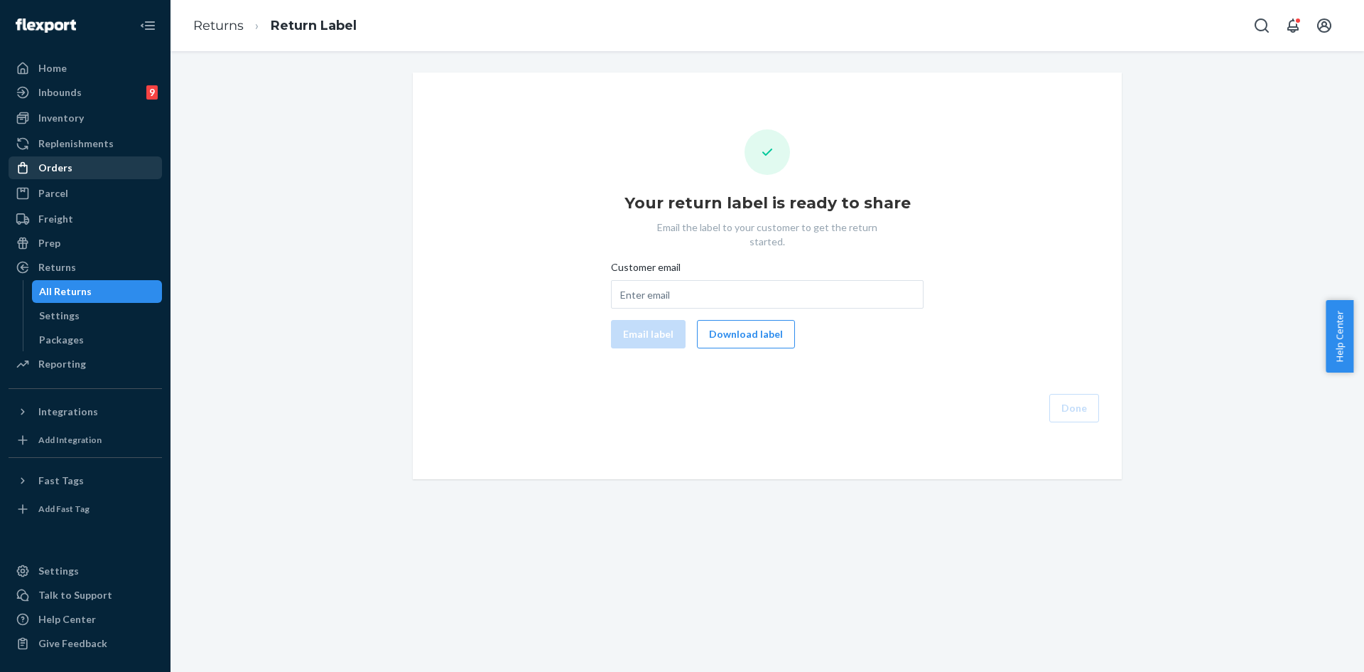
click at [60, 163] on div "Orders" at bounding box center [55, 168] width 34 height 14
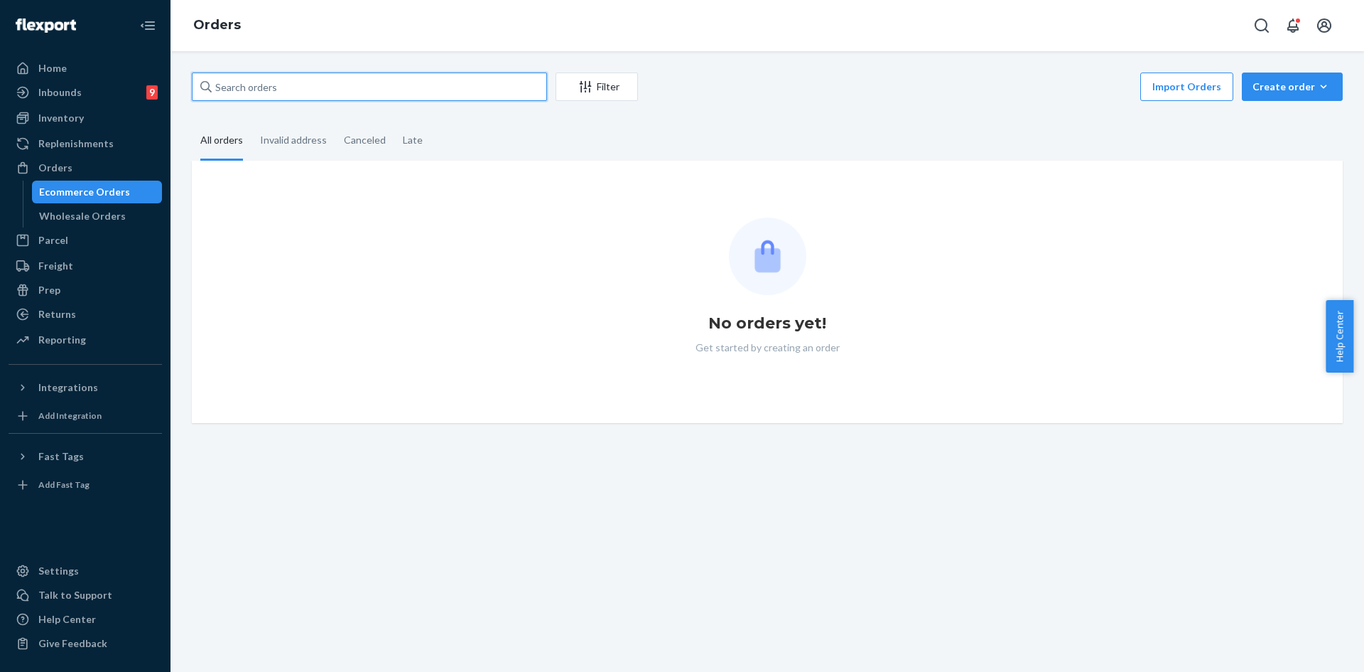
click at [322, 79] on input "text" at bounding box center [369, 86] width 355 height 28
paste input "254772657"
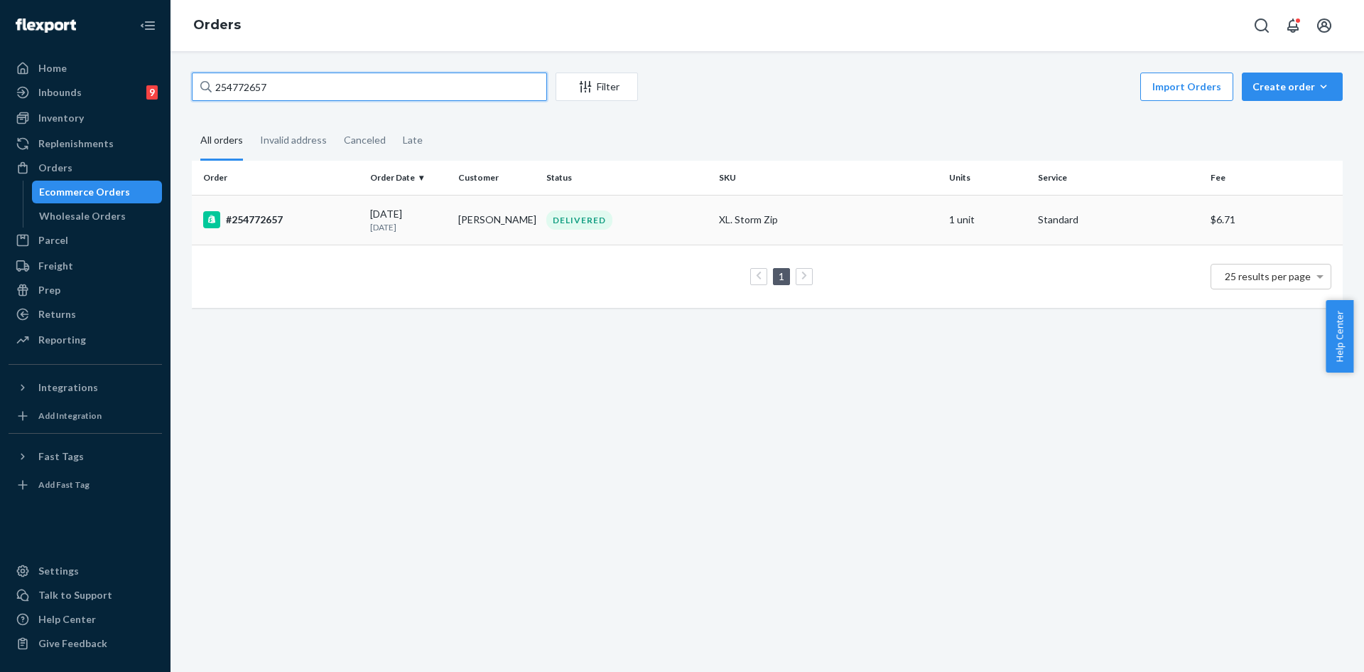
type input "254772657"
click at [669, 213] on div "DELIVERED" at bounding box center [627, 219] width 167 height 19
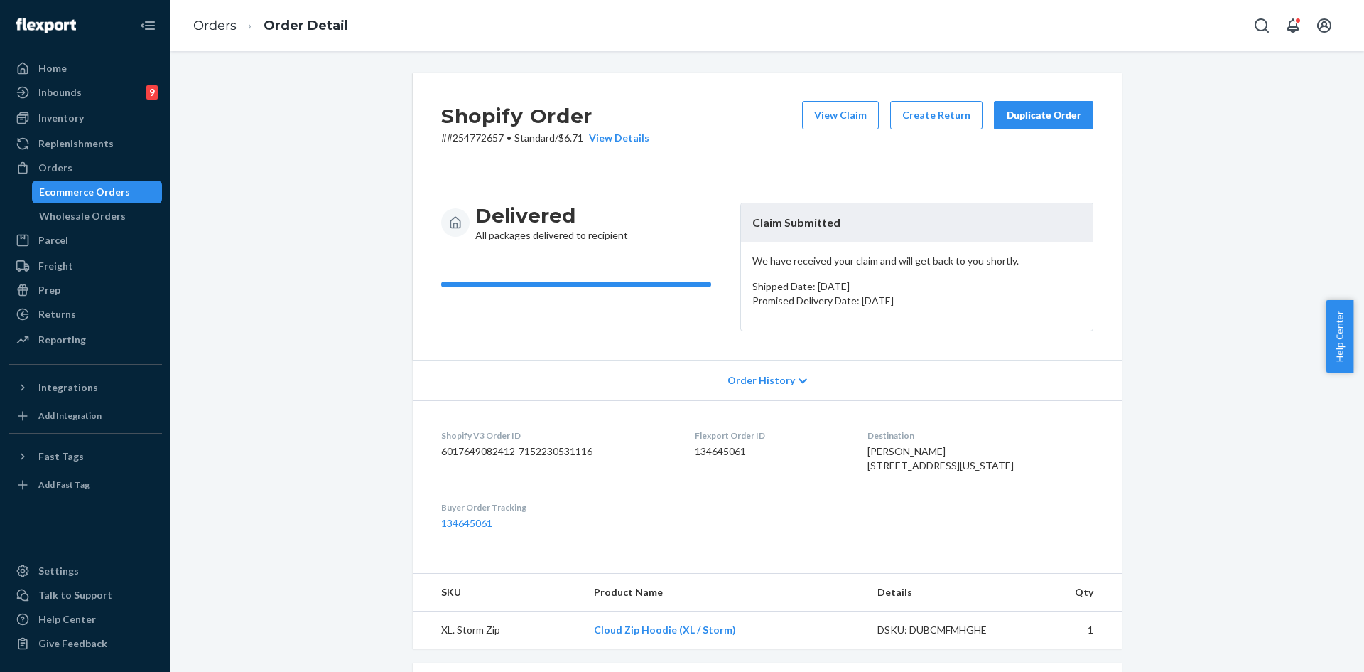
click at [1018, 114] on div "Duplicate Order" at bounding box center [1043, 115] width 75 height 14
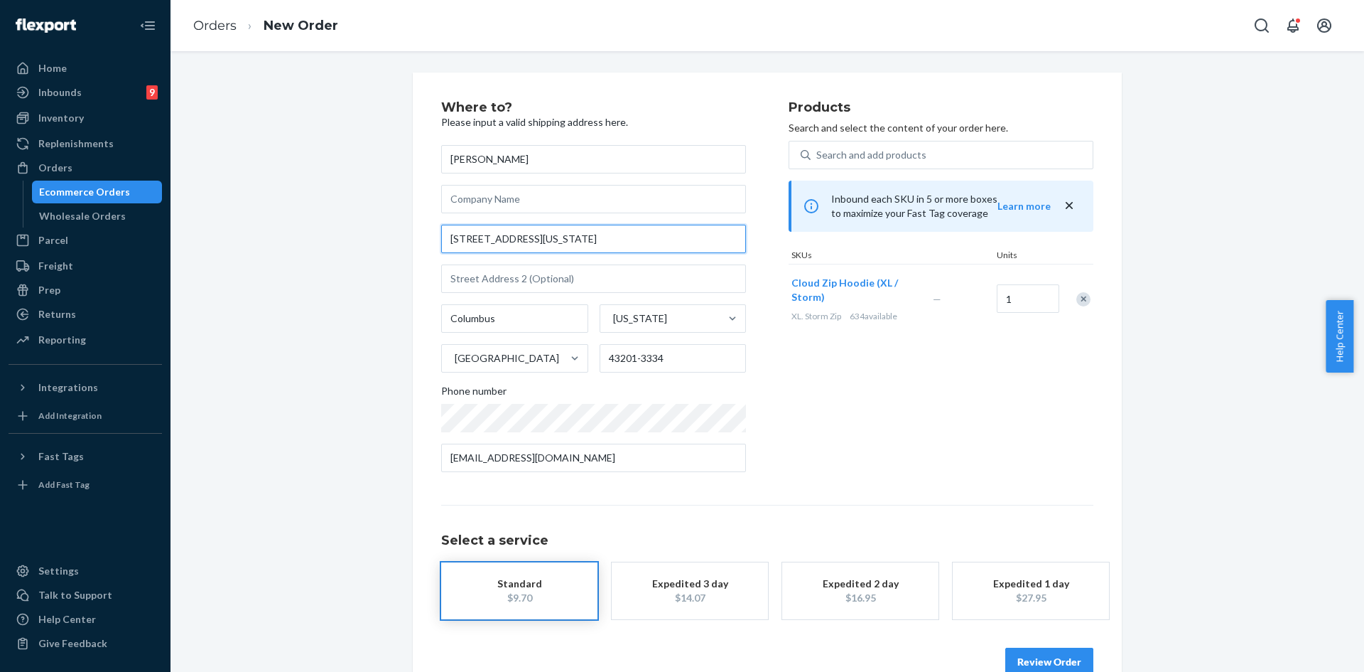
click at [512, 233] on input "1009 Pennsylvania Ave" at bounding box center [593, 239] width 305 height 28
paste input "Columbus Ohio 43201"
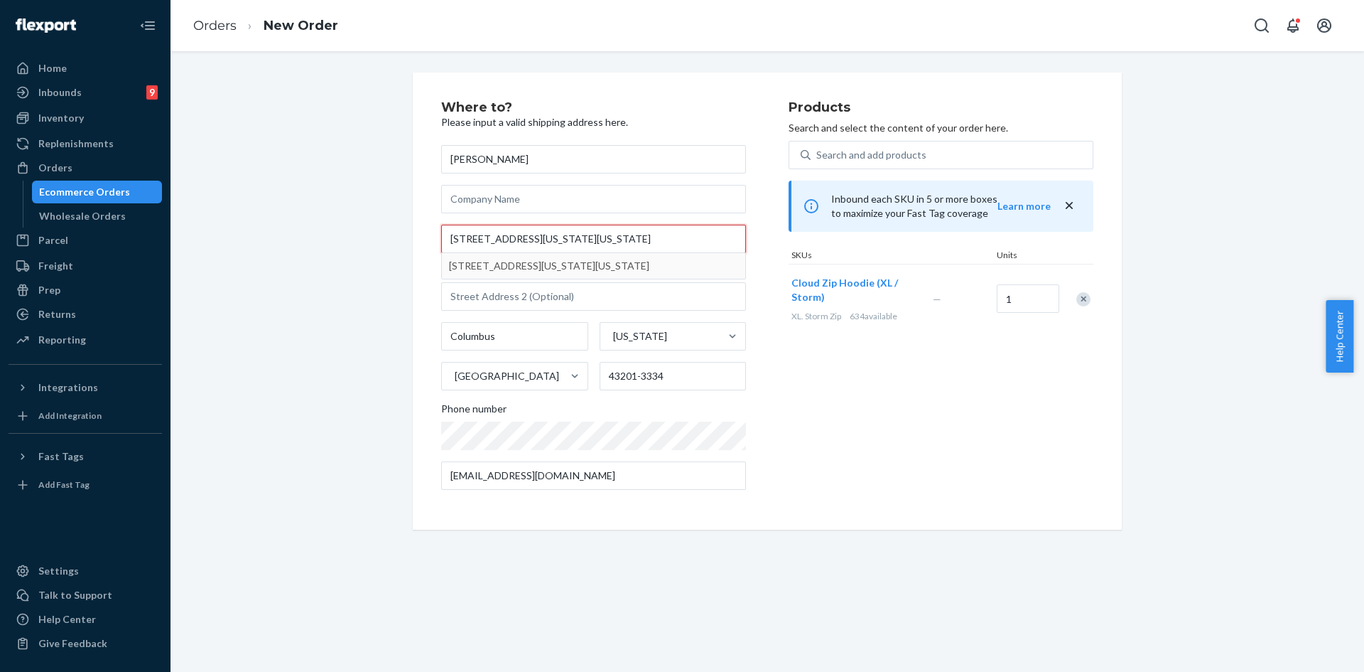
type input "1009 Pennsylvania Ave Columbus Ohio 43201"
type input "43201"
type input "1009 Pennsylvania Ave"
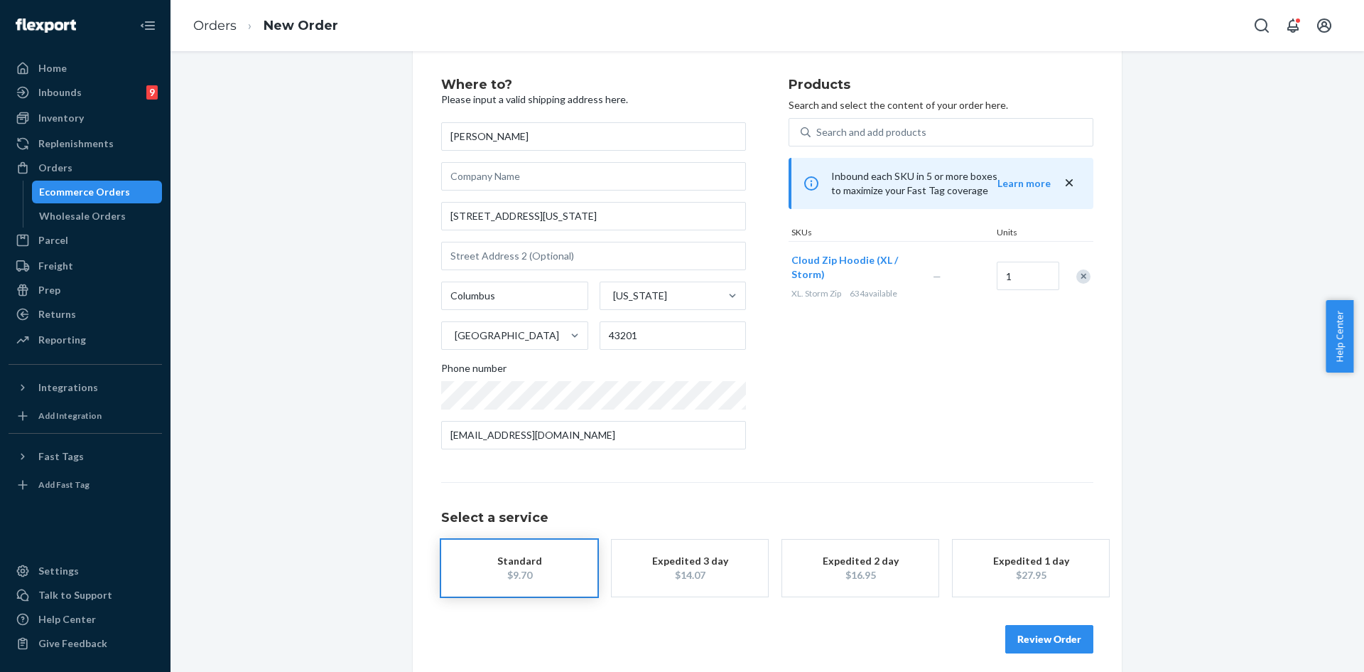
scroll to position [33, 0]
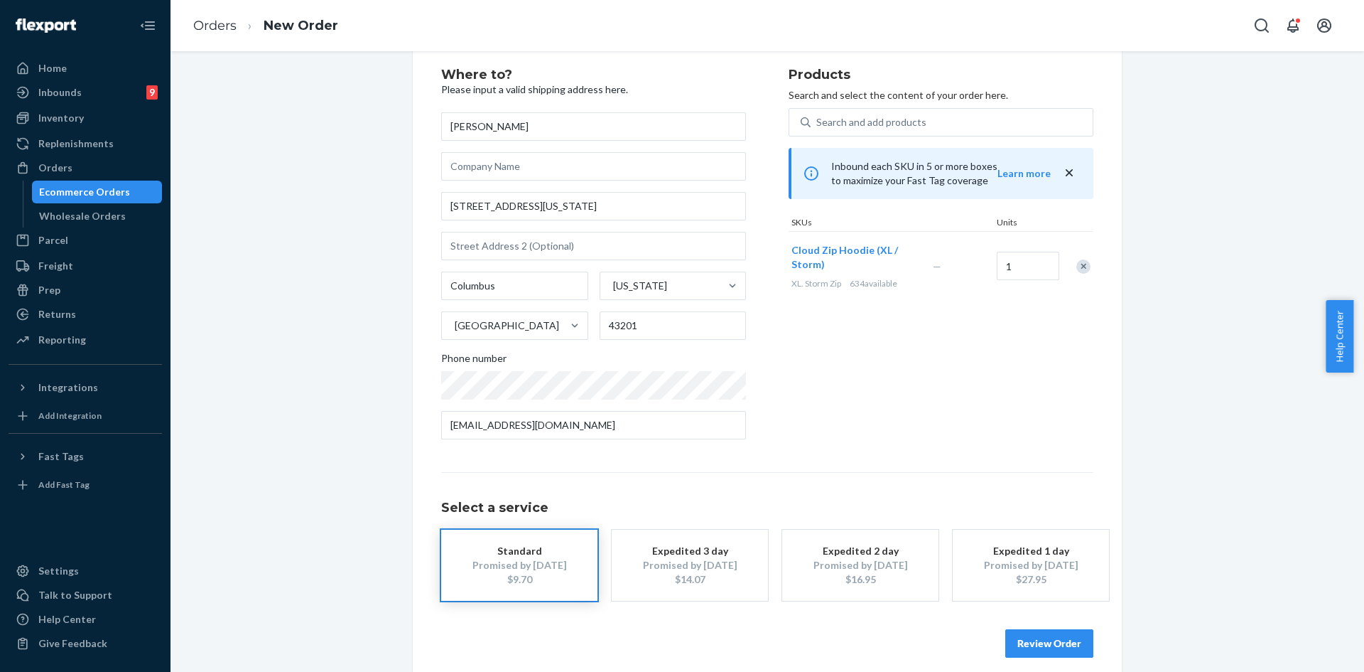
click at [1034, 629] on button "Review Order" at bounding box center [1049, 643] width 88 height 28
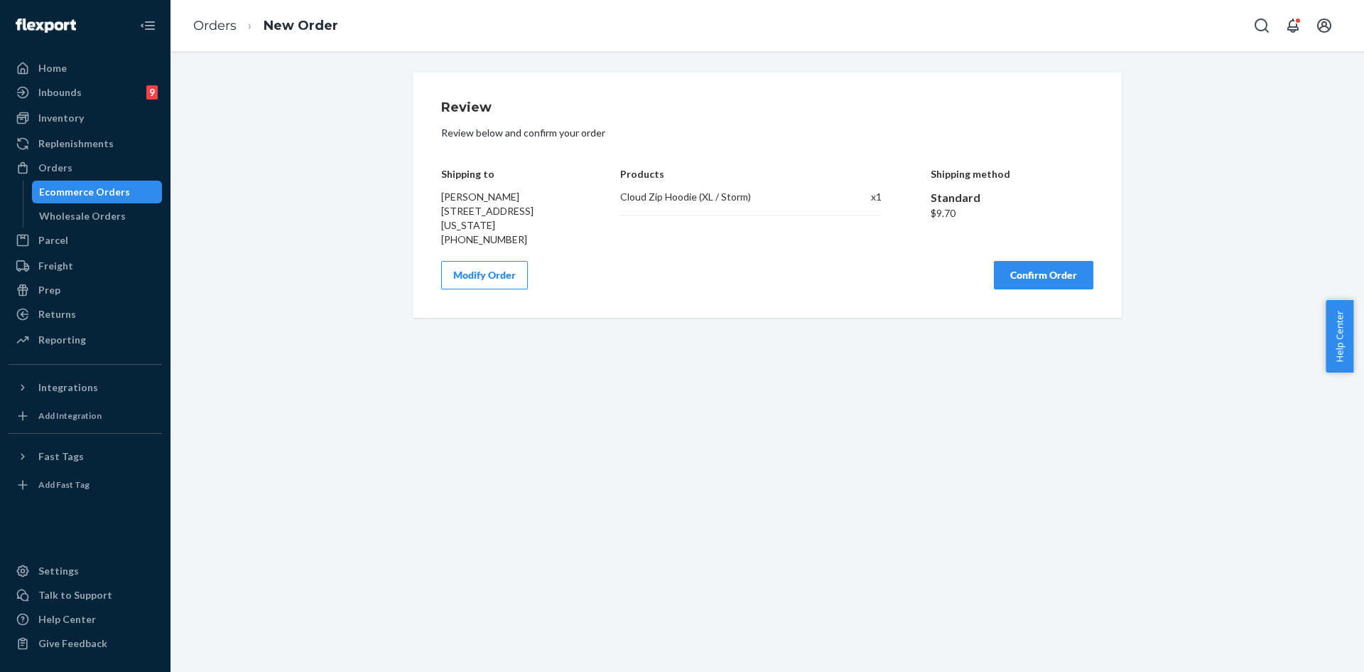
scroll to position [0, 0]
click at [1015, 259] on div "Review Review below and confirm your order Shipping to Lynsey Zuhlsdorf 1009 Pe…" at bounding box center [767, 195] width 652 height 188
click at [1021, 264] on button "Confirm Order" at bounding box center [1043, 275] width 99 height 28
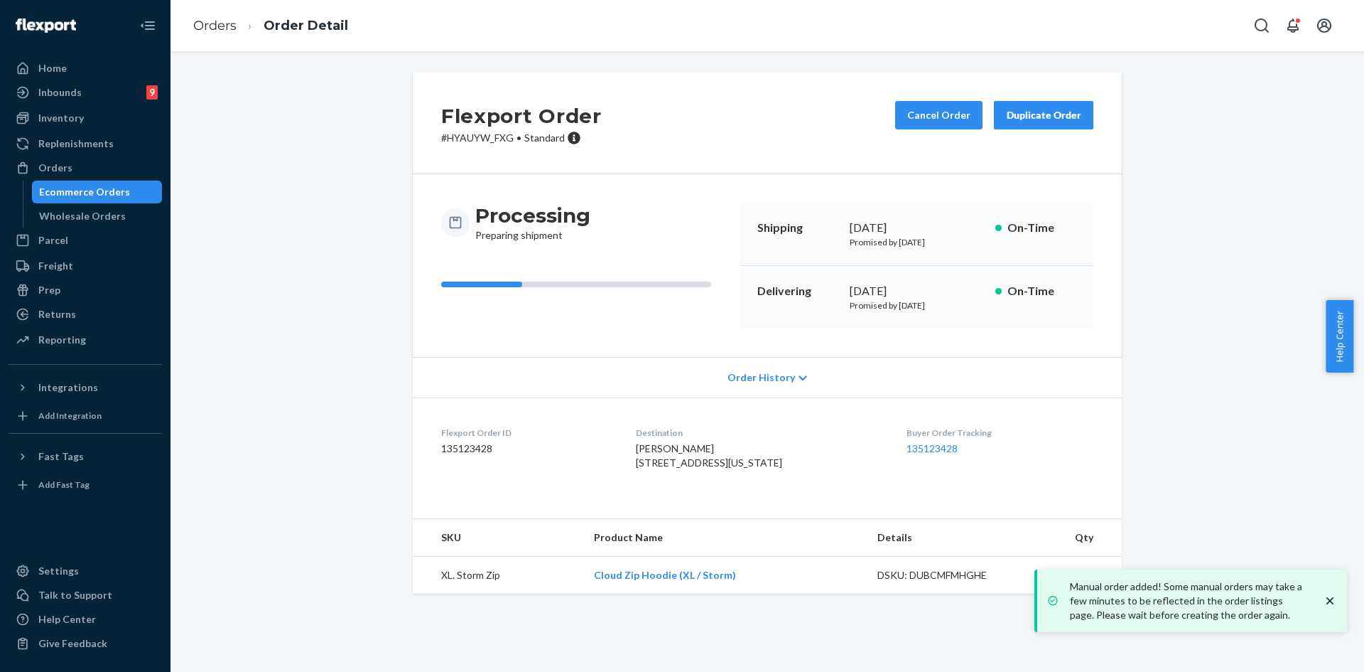
click at [1328, 594] on icon "close toast" at bounding box center [1330, 600] width 14 height 14
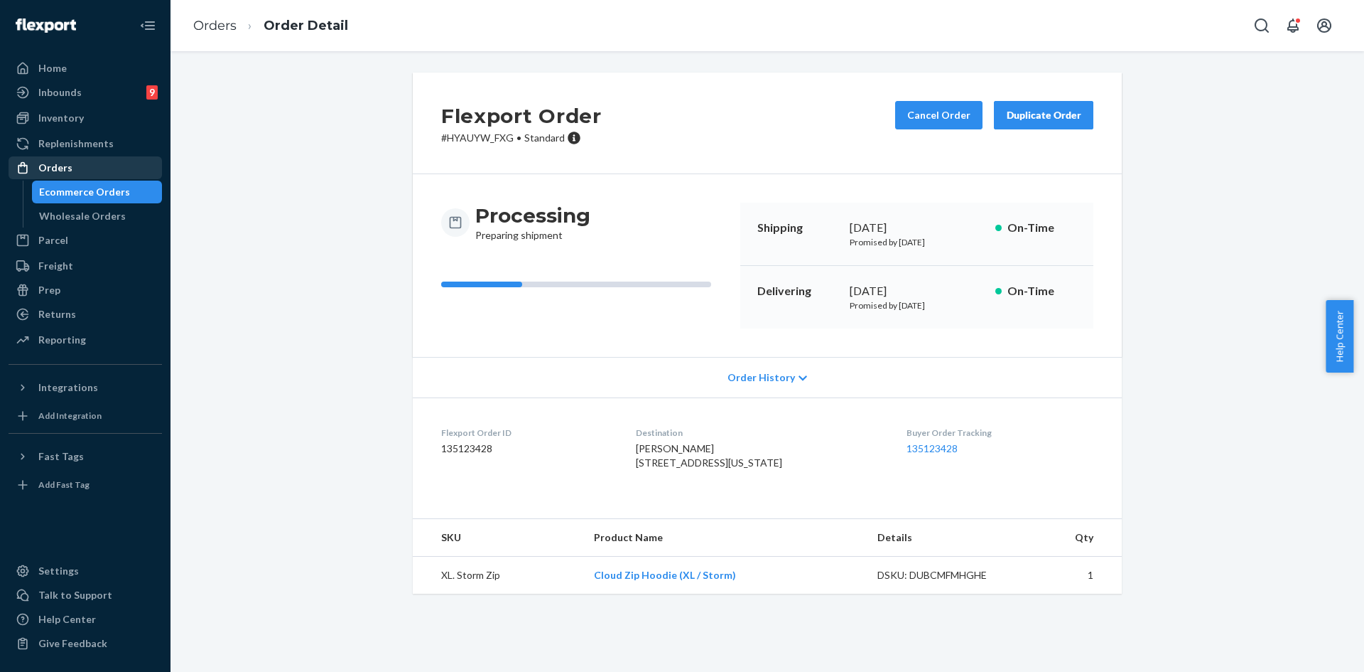
drag, startPoint x: 74, startPoint y: 177, endPoint x: 90, endPoint y: 177, distance: 16.3
click at [74, 177] on div "Orders" at bounding box center [85, 168] width 151 height 20
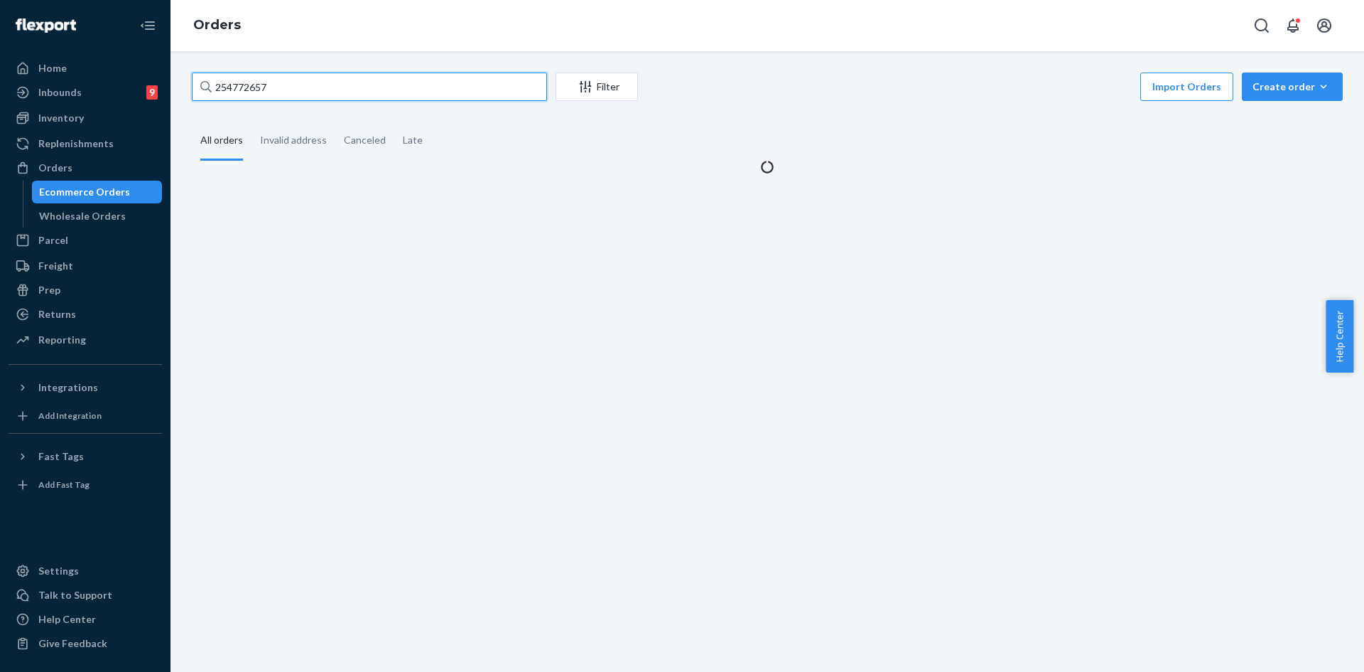
click at [273, 93] on input "254772657" at bounding box center [369, 86] width 355 height 28
click at [273, 92] on input "254772657" at bounding box center [369, 86] width 355 height 28
paste input "807898"
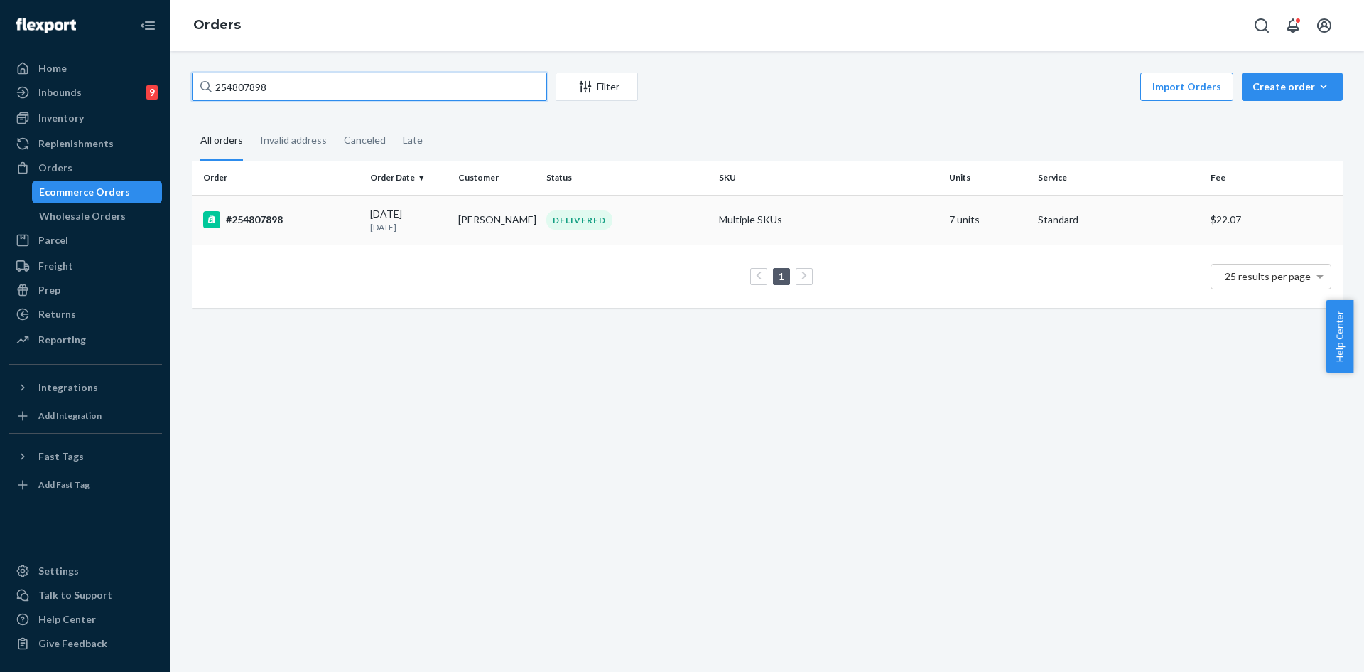
type input "254807898"
click at [599, 213] on div "DELIVERED" at bounding box center [579, 219] width 66 height 19
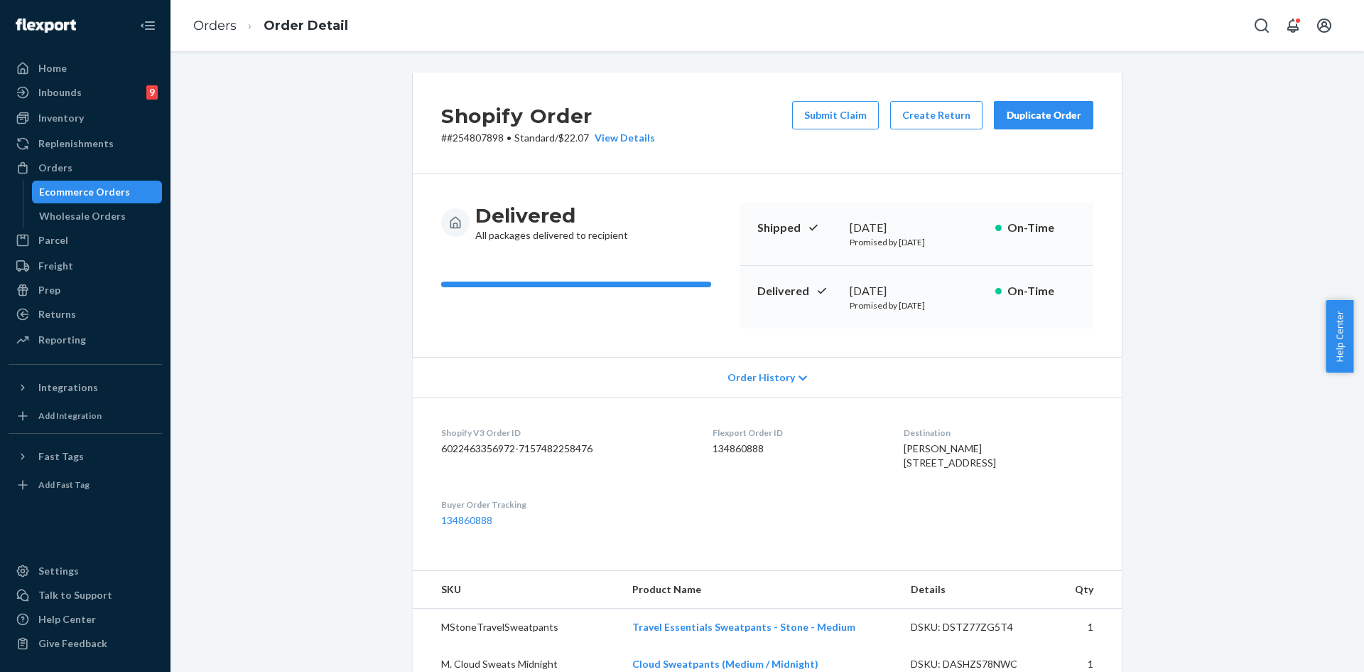
click at [830, 132] on div "Submit Claim Create Return Duplicate Order" at bounding box center [943, 123] width 313 height 44
click at [826, 111] on button "Submit Claim" at bounding box center [835, 115] width 87 height 28
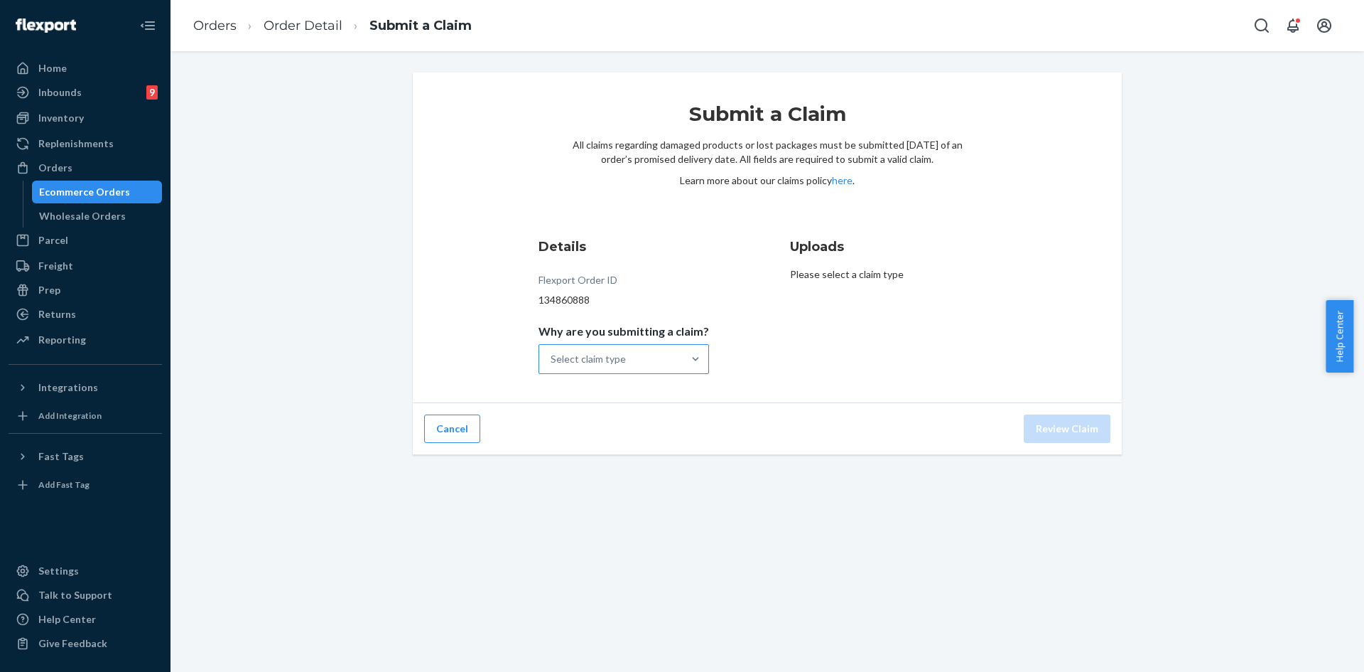
click at [676, 345] on div "Select claim type" at bounding box center [611, 359] width 144 height 28
click at [552, 352] on input "Why are you submitting a claim? Select claim type" at bounding box center [551, 359] width 1 height 14
click at [619, 481] on div "Missing product" at bounding box center [623, 479] width 165 height 28
click at [552, 366] on input "Why are you submitting a claim? option Missing product focused, 0 of 4. 4 resul…" at bounding box center [551, 359] width 1 height 14
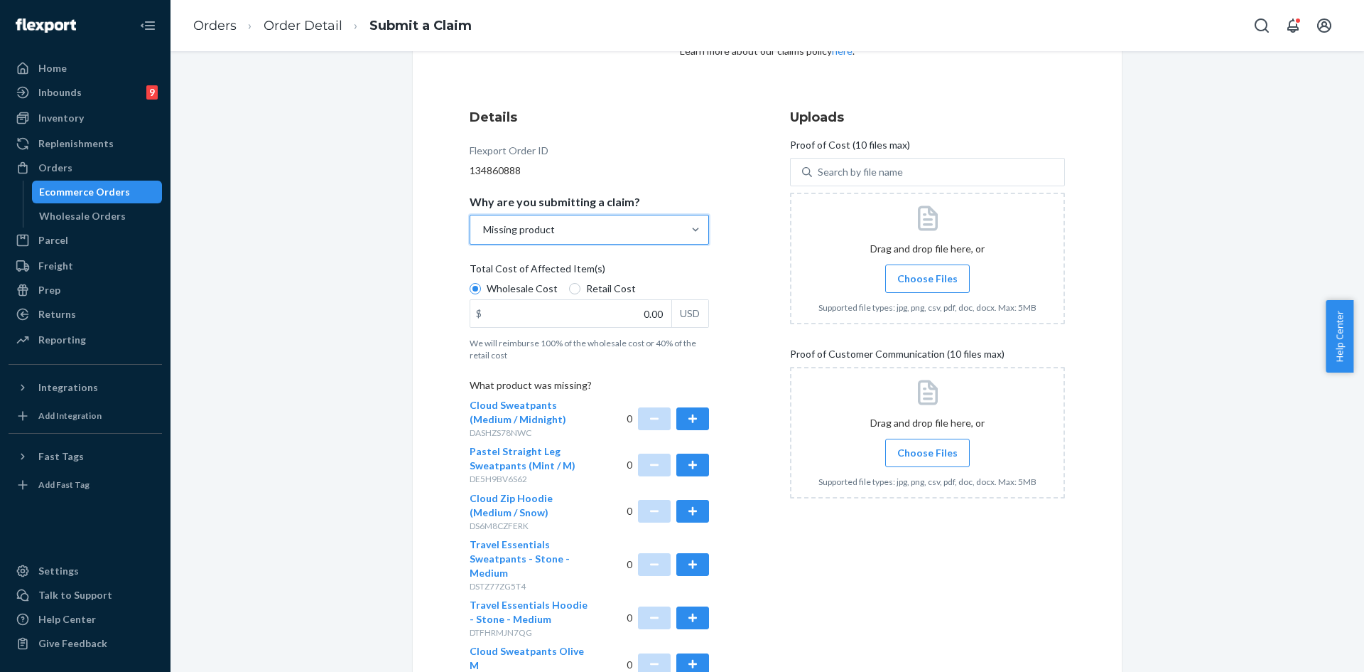
scroll to position [213, 0]
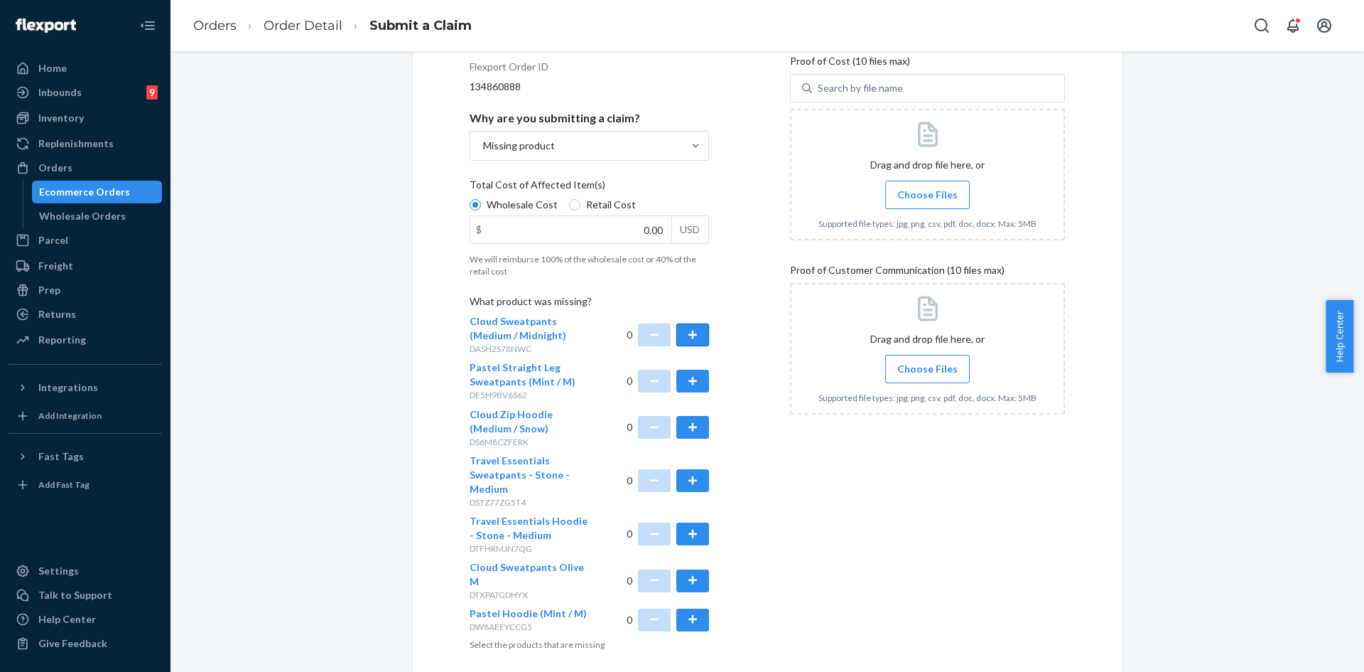
drag, startPoint x: 684, startPoint y: 337, endPoint x: 697, endPoint y: 344, distance: 15.3
click at [684, 337] on button "button" at bounding box center [692, 334] width 33 height 23
click at [588, 240] on input "0.00" at bounding box center [570, 229] width 201 height 27
type input "32.00"
click at [917, 197] on span "Choose Files" at bounding box center [927, 195] width 60 height 14
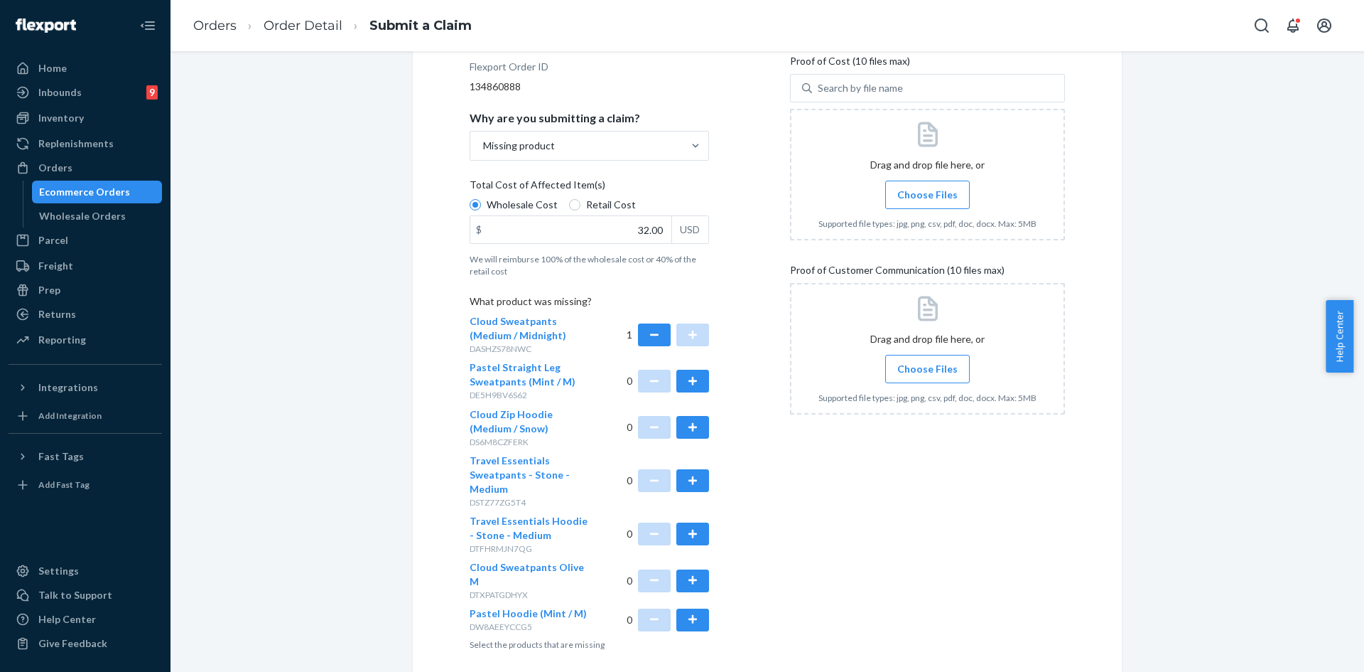
click at [927, 197] on input "Choose Files" at bounding box center [927, 195] width 1 height 16
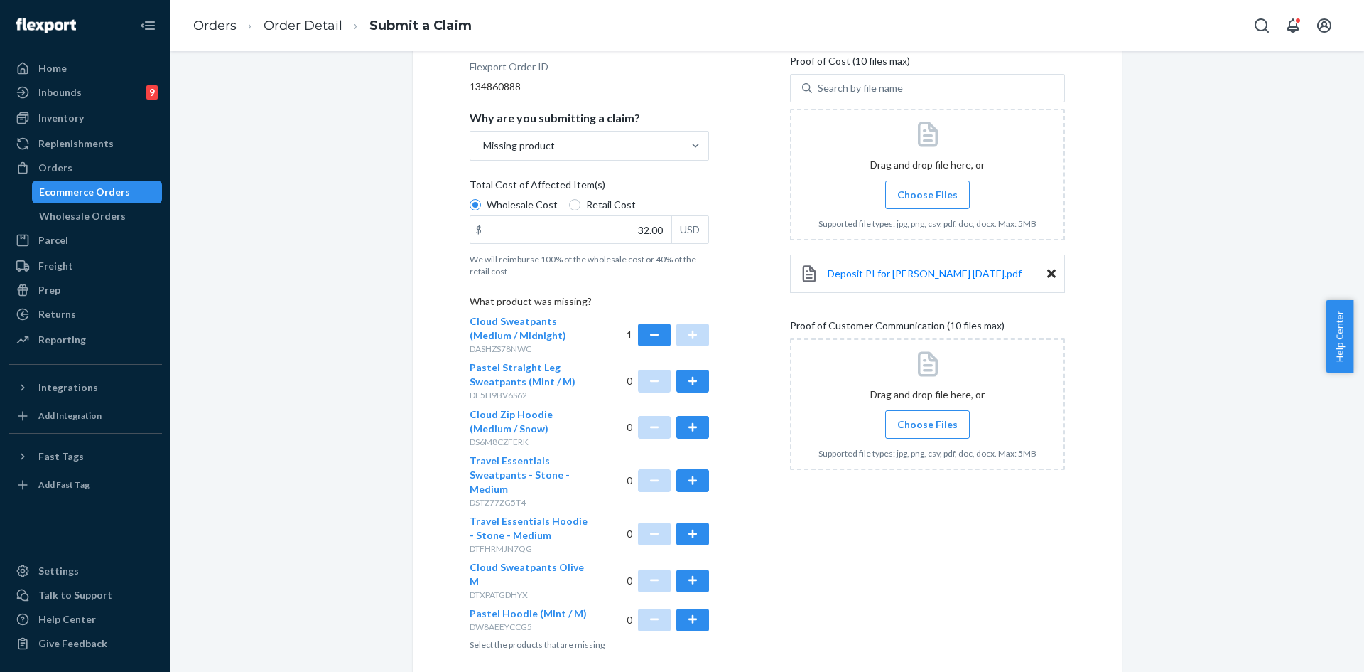
click at [932, 425] on span "Choose Files" at bounding box center [927, 424] width 60 height 14
click at [928, 425] on input "Choose Files" at bounding box center [927, 424] width 1 height 16
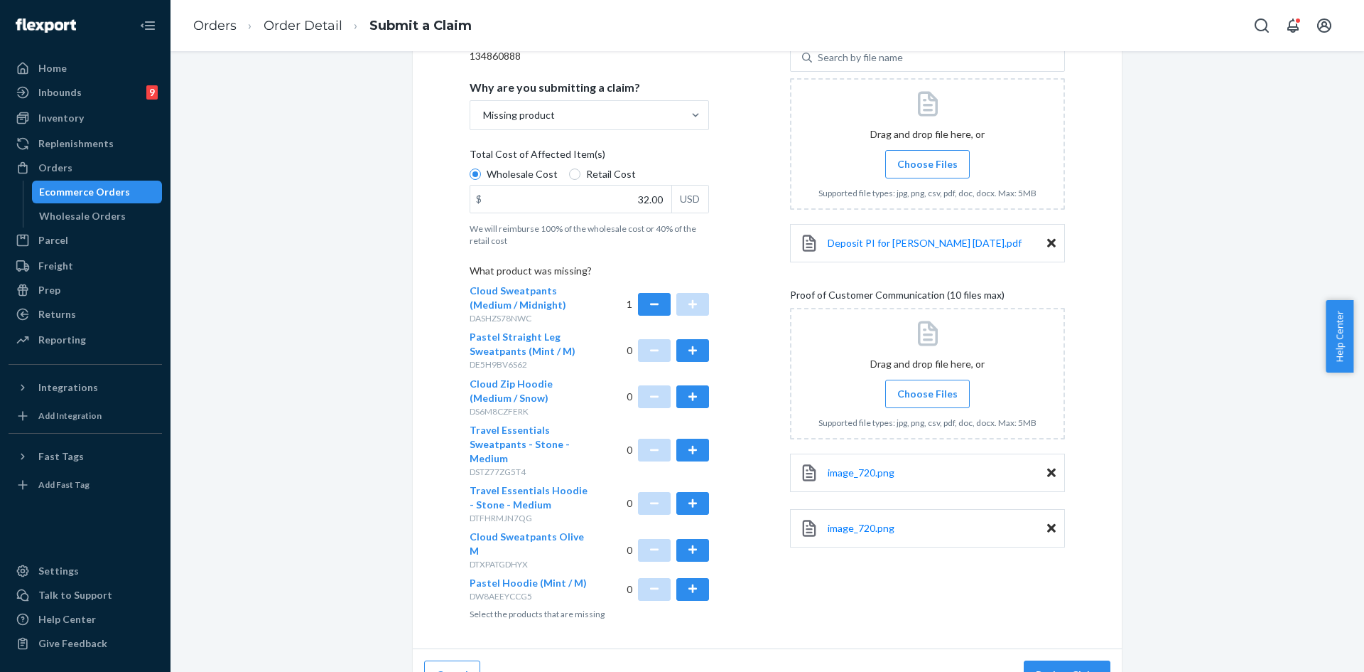
scroll to position [259, 0]
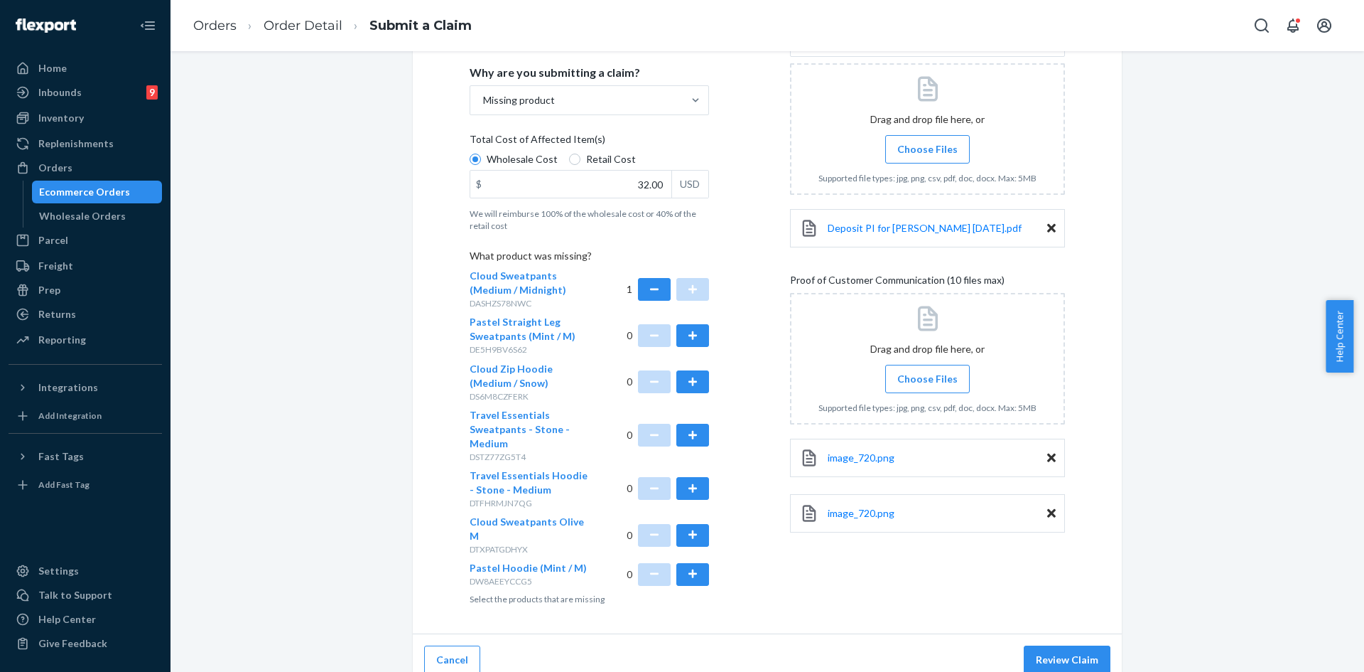
click at [893, 386] on label "Choose Files" at bounding box center [927, 379] width 85 height 28
click at [927, 386] on input "Choose Files" at bounding box center [927, 379] width 1 height 16
click at [1054, 647] on button "Review Claim" at bounding box center [1067, 659] width 87 height 28
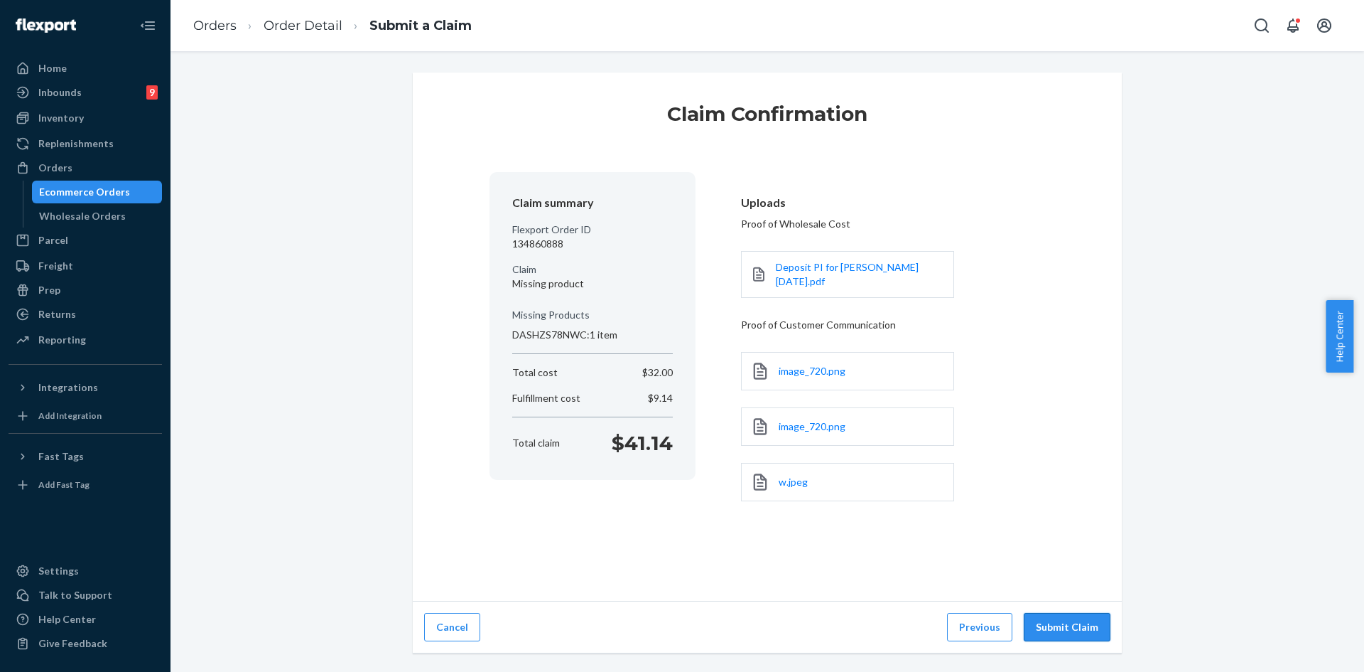
click at [1050, 625] on button "Submit Claim" at bounding box center [1067, 627] width 87 height 28
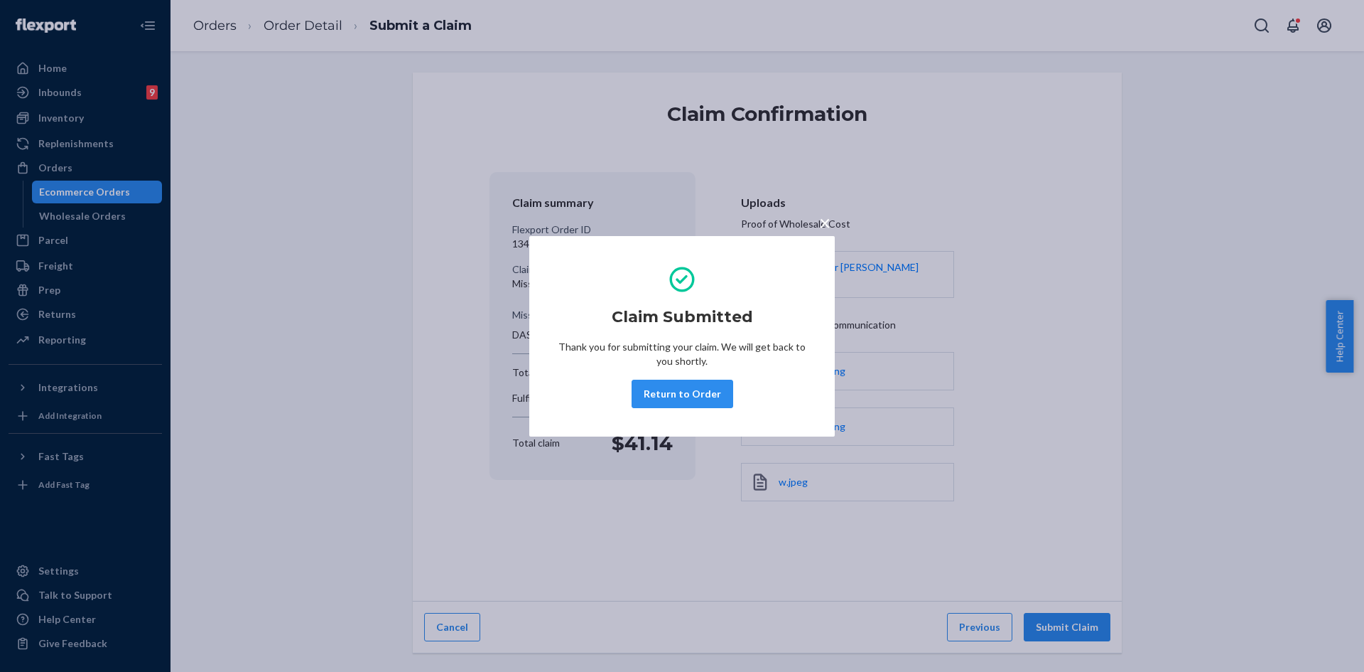
drag, startPoint x: 684, startPoint y: 397, endPoint x: 3, endPoint y: 189, distance: 712.3
click at [684, 397] on button "Return to Order" at bounding box center [683, 393] width 102 height 28
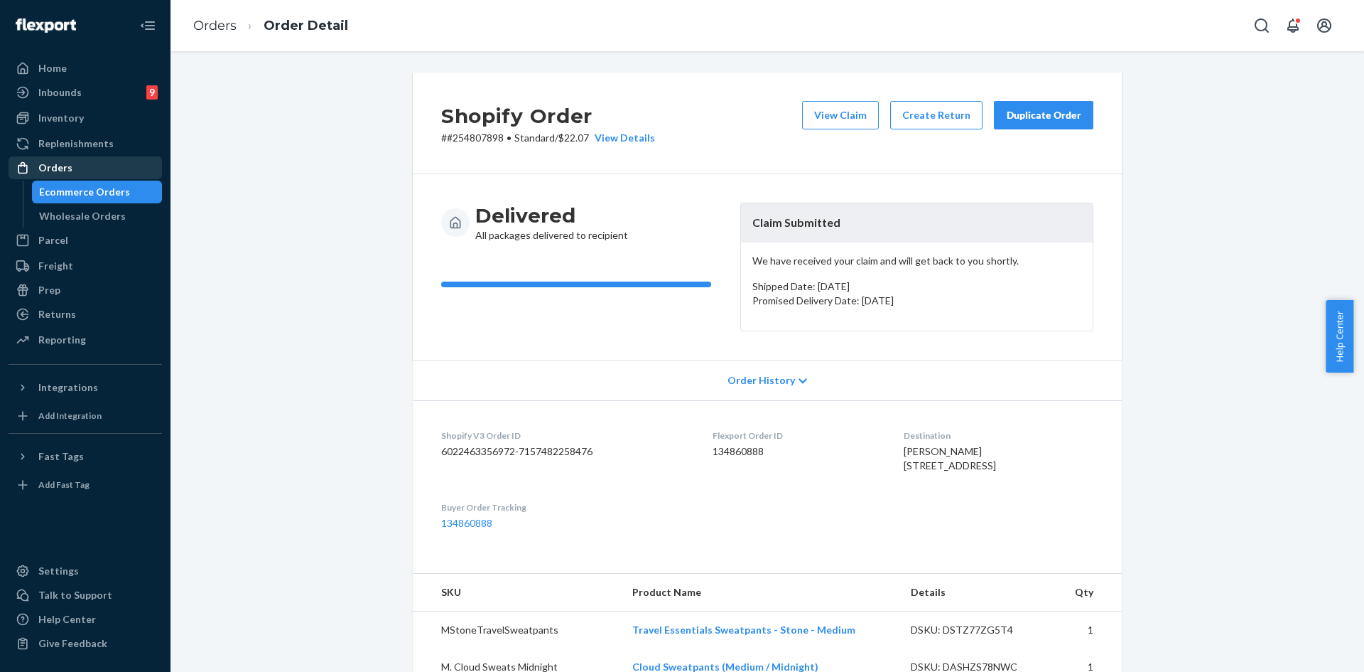
click at [77, 175] on div "Orders" at bounding box center [85, 168] width 151 height 20
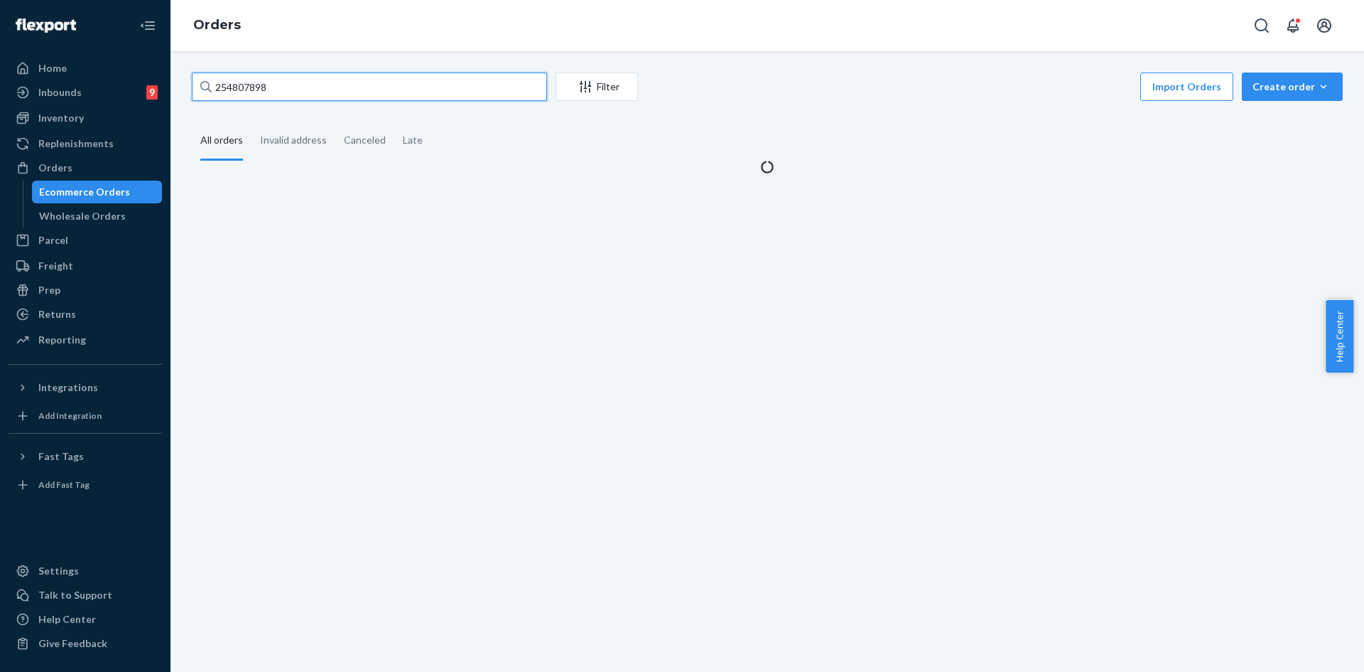
click at [277, 97] on input "254807898" at bounding box center [369, 86] width 355 height 28
click at [277, 96] on input "254807898" at bounding box center [369, 86] width 355 height 28
paste input "12115"
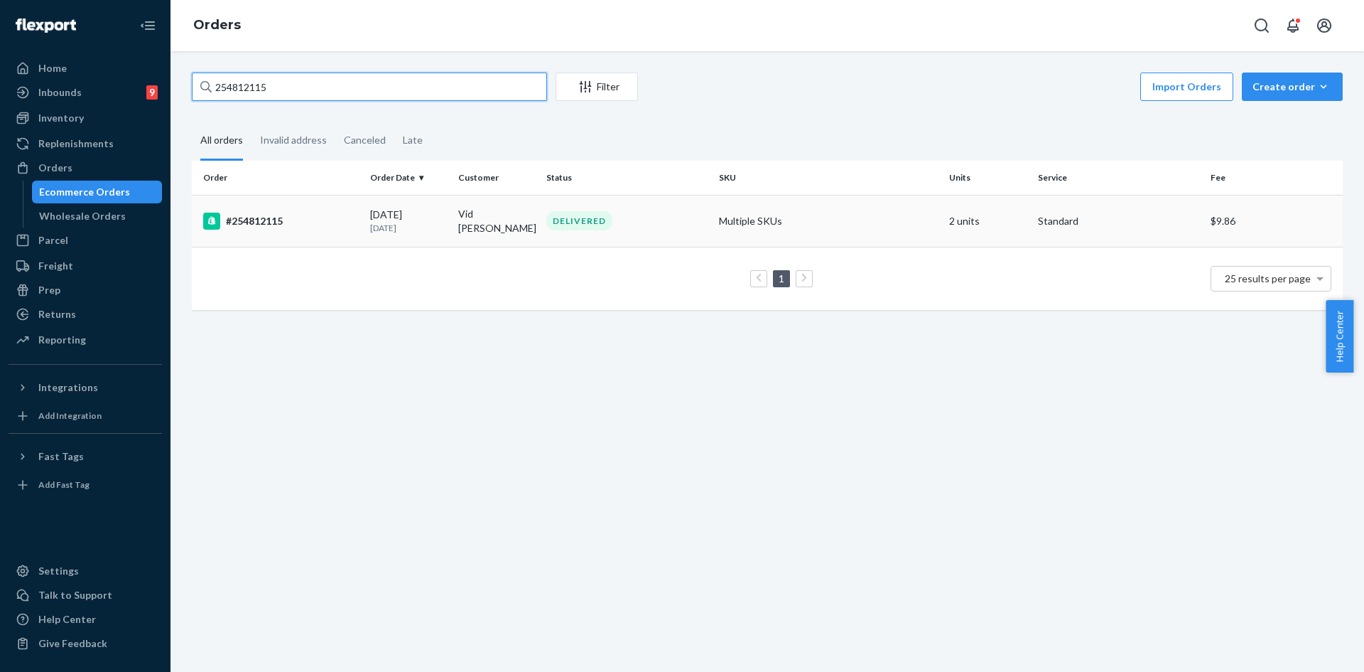
type input "254812115"
click at [614, 213] on div "DELIVERED" at bounding box center [627, 220] width 167 height 19
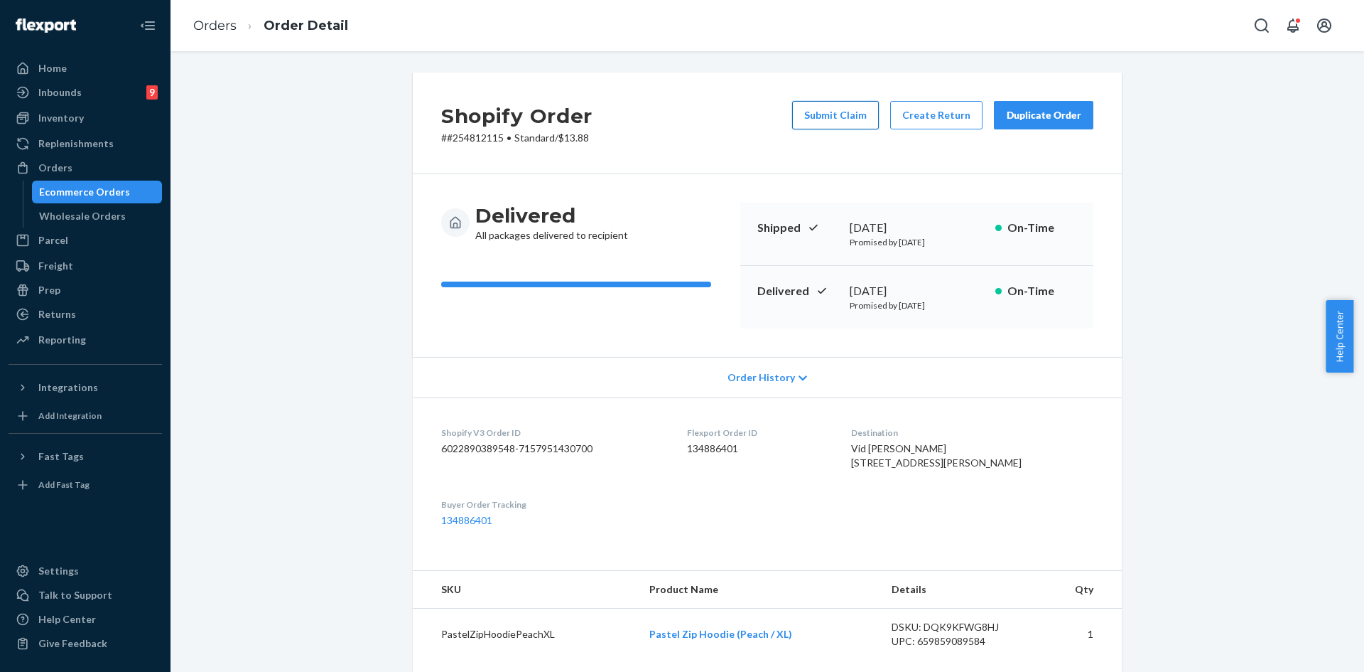
click at [848, 117] on button "Submit Claim" at bounding box center [835, 115] width 87 height 28
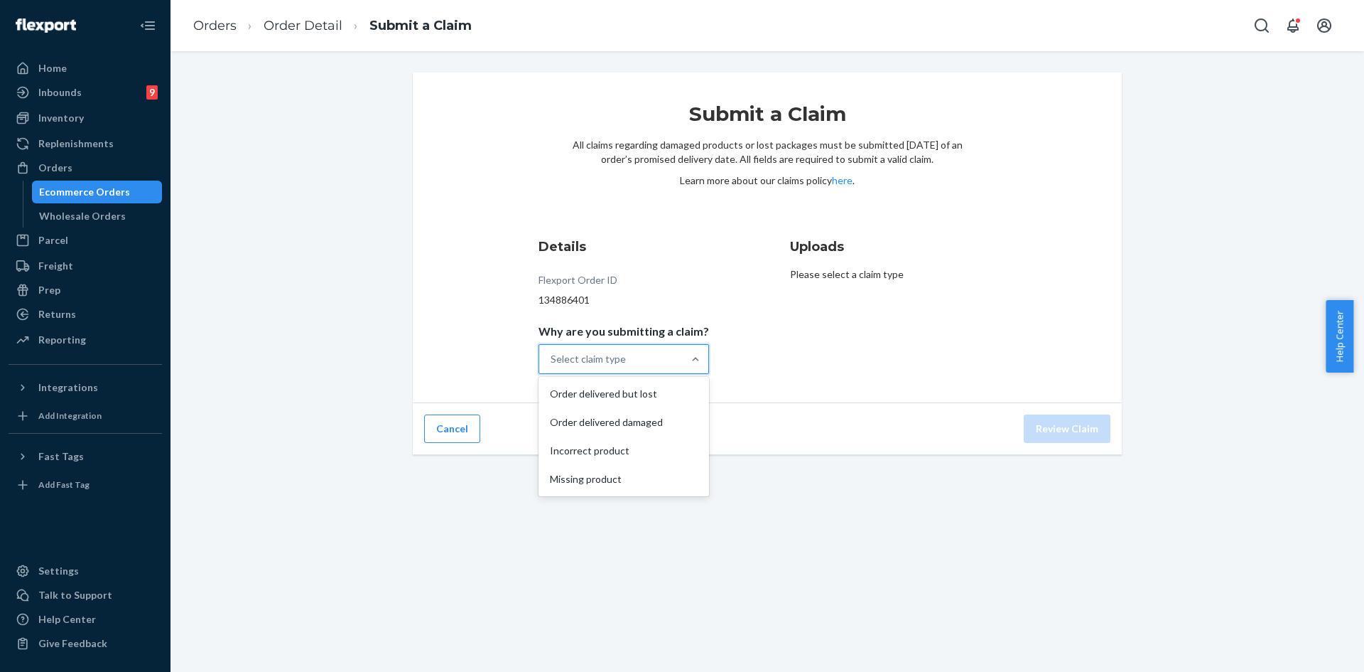
click at [645, 367] on div "Select claim type" at bounding box center [611, 359] width 144 height 28
click at [552, 366] on input "Why are you submitting a claim? option Order delivered but lost focused, 1 of 4…" at bounding box center [551, 359] width 1 height 14
click at [603, 459] on div "Incorrect product" at bounding box center [623, 450] width 165 height 28
click at [552, 366] on input "Why are you submitting a claim? option Incorrect product focused, 0 of 4. 4 res…" at bounding box center [551, 359] width 1 height 14
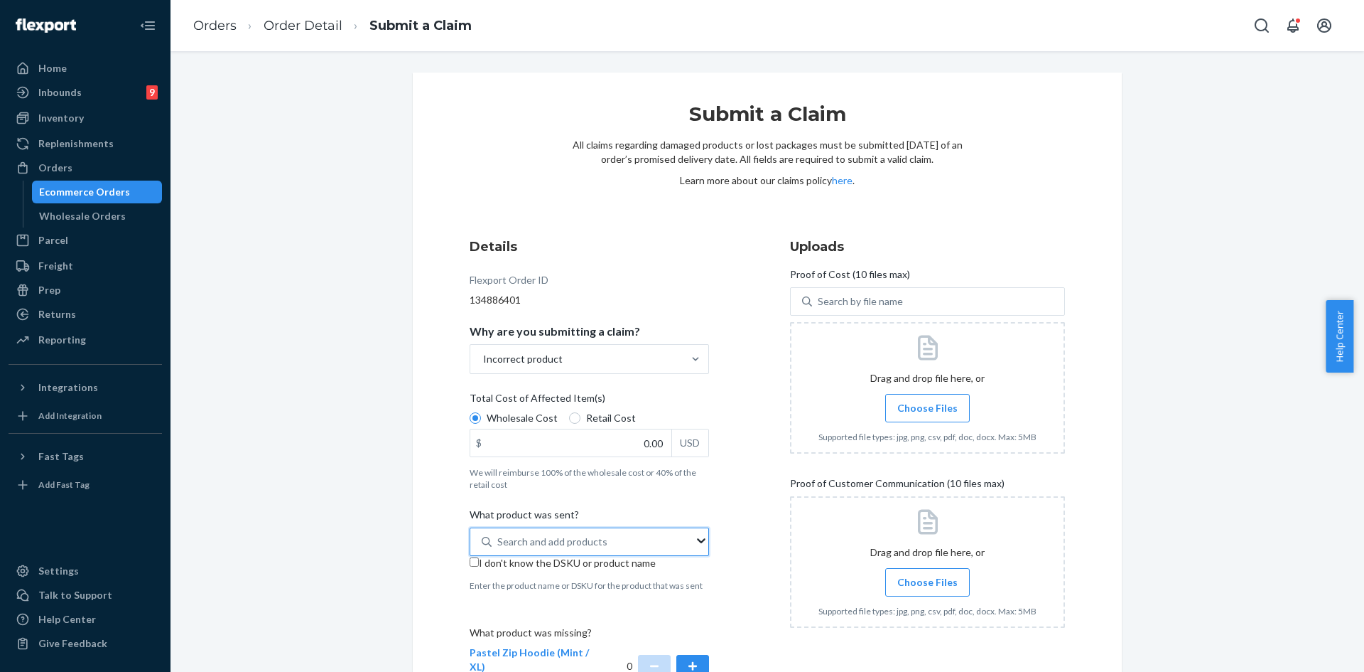
click at [540, 537] on div "Search and add products" at bounding box center [552, 541] width 110 height 14
click at [499, 537] on input "0 results available. Use Up and Down to choose options, press Enter to select t…" at bounding box center [497, 541] width 1 height 14
paste input "Travel Essentials Hoodie Obsidian XL"
type input "Travel Essentials Hoodie Obsidian XL"
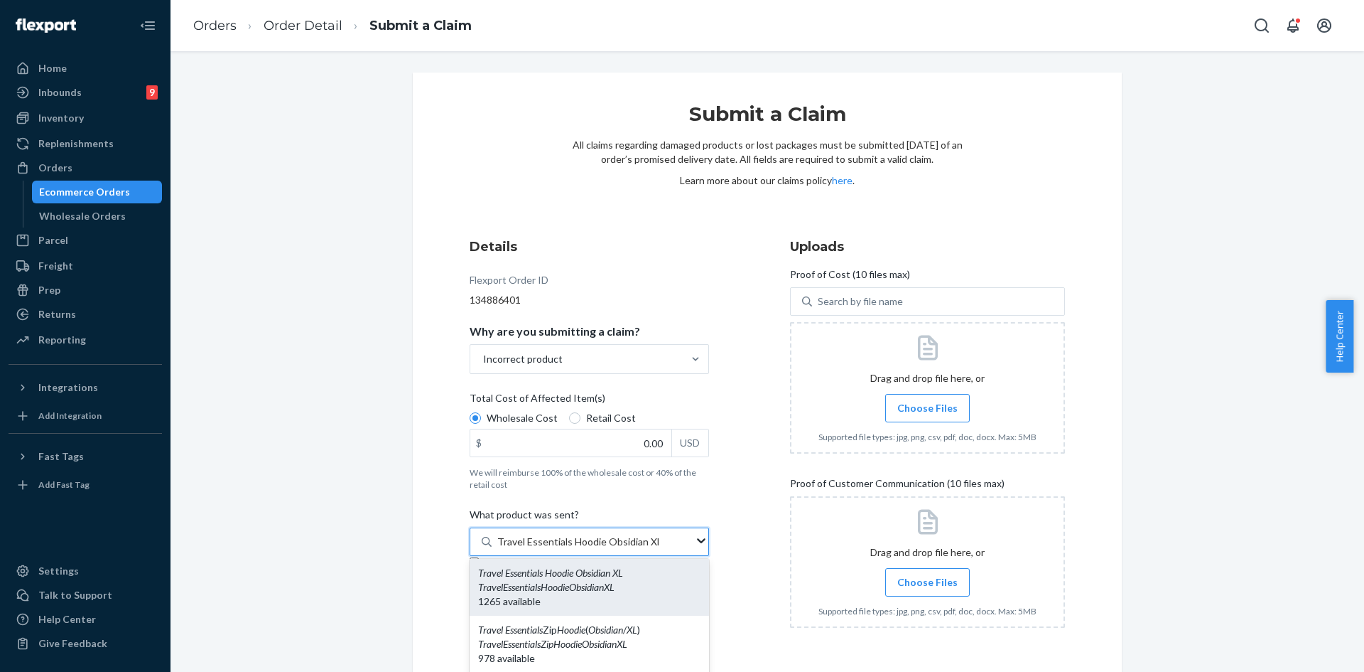
click at [661, 600] on div "1265 available" at bounding box center [589, 601] width 222 height 14
click at [659, 549] on input "Travel Essentials Hoodie Obsidian XL" at bounding box center [577, 541] width 161 height 14
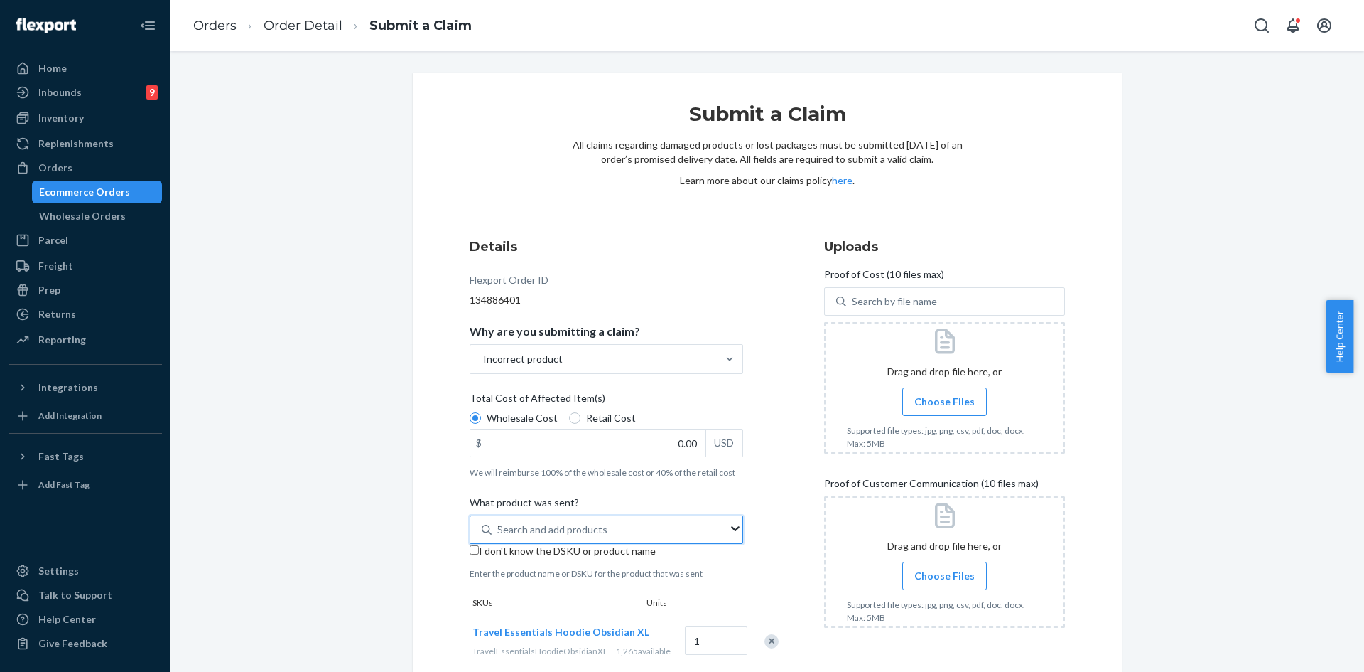
click at [578, 534] on div "Search and add products" at bounding box center [552, 529] width 110 height 14
click at [499, 534] on input "Travel Essentials Hoodie Obsidian XL" at bounding box center [497, 529] width 1 height 14
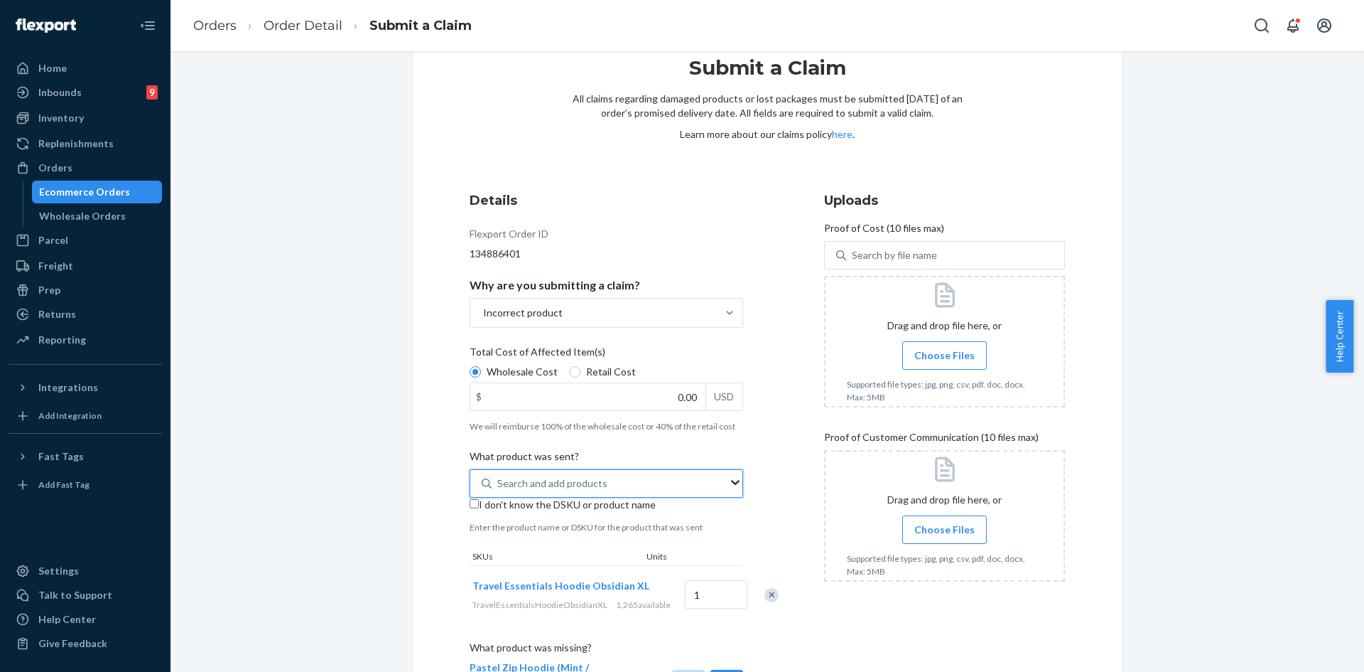
scroll to position [71, 0]
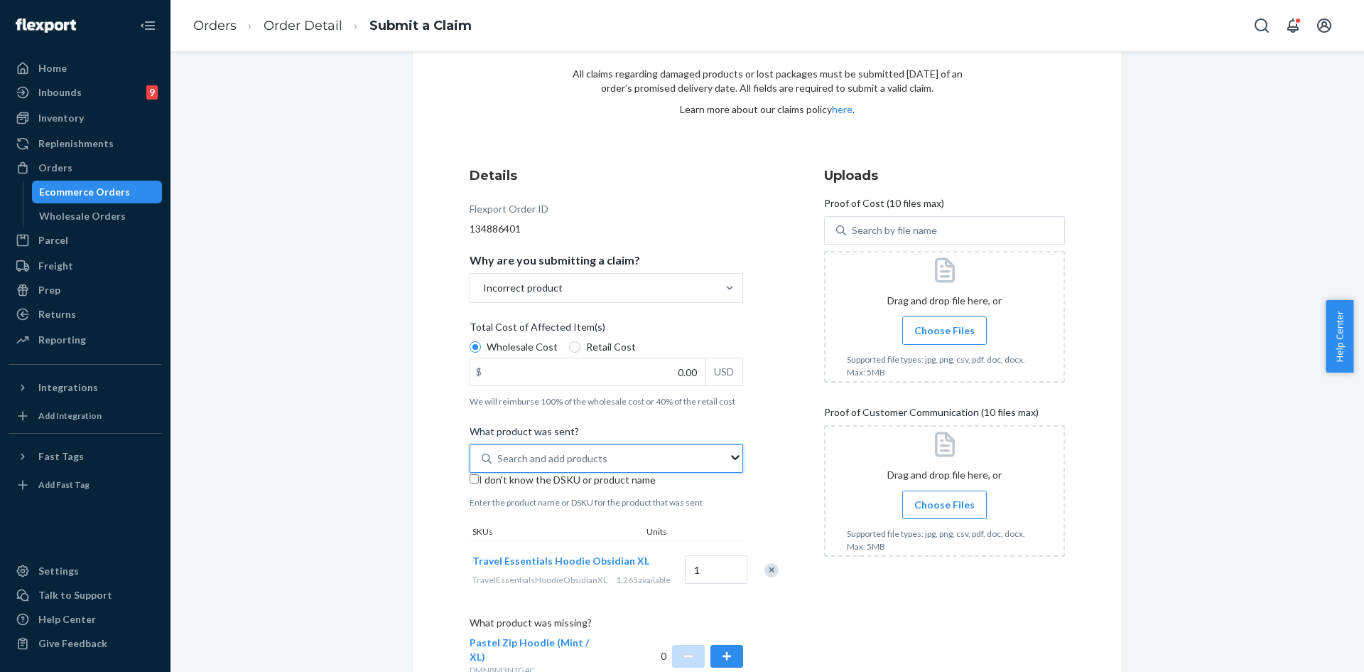
paste input "Travel Essentials Sweatpants Obsidian XL"
type input "Travel Essentials Sweatpants Obsidian XL"
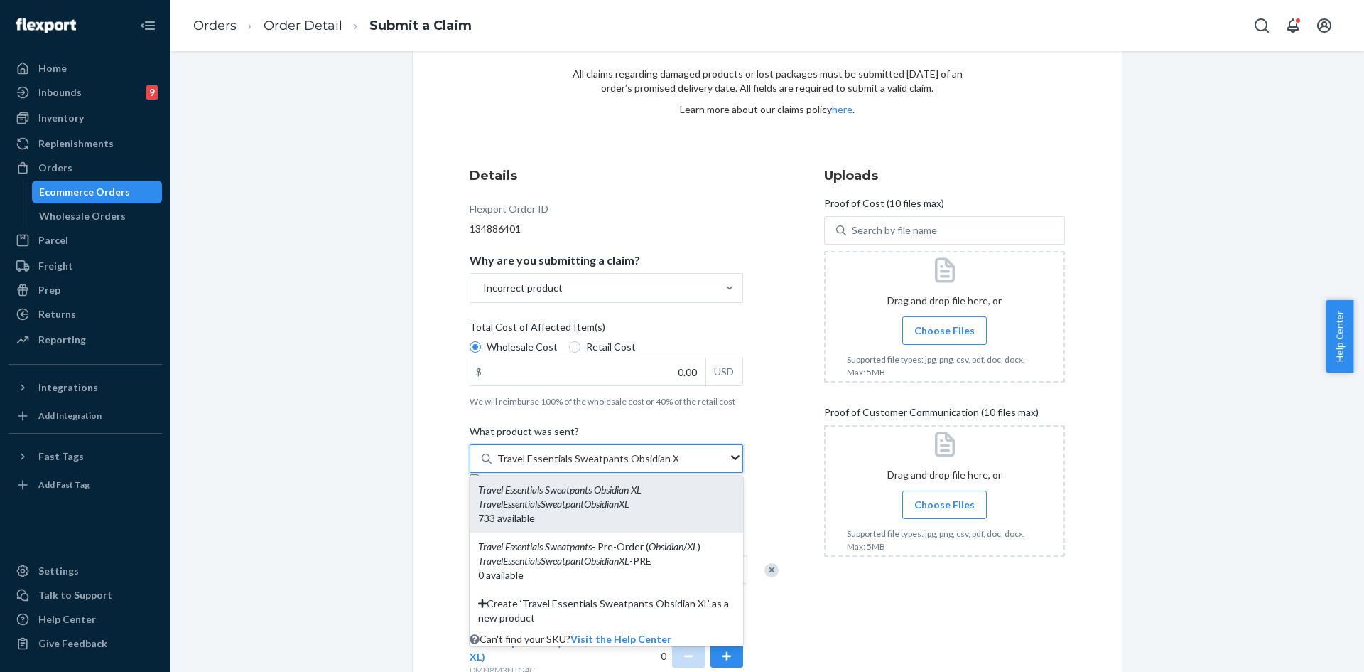
click at [659, 502] on div "Travel Essentials Sweatpants Obsidian XL TravelEssentialsSweatpantObsidianXL 73…" at bounding box center [606, 503] width 257 height 43
click at [659, 465] on input "Travel Essentials Sweatpants Obsidian XL" at bounding box center [587, 458] width 180 height 14
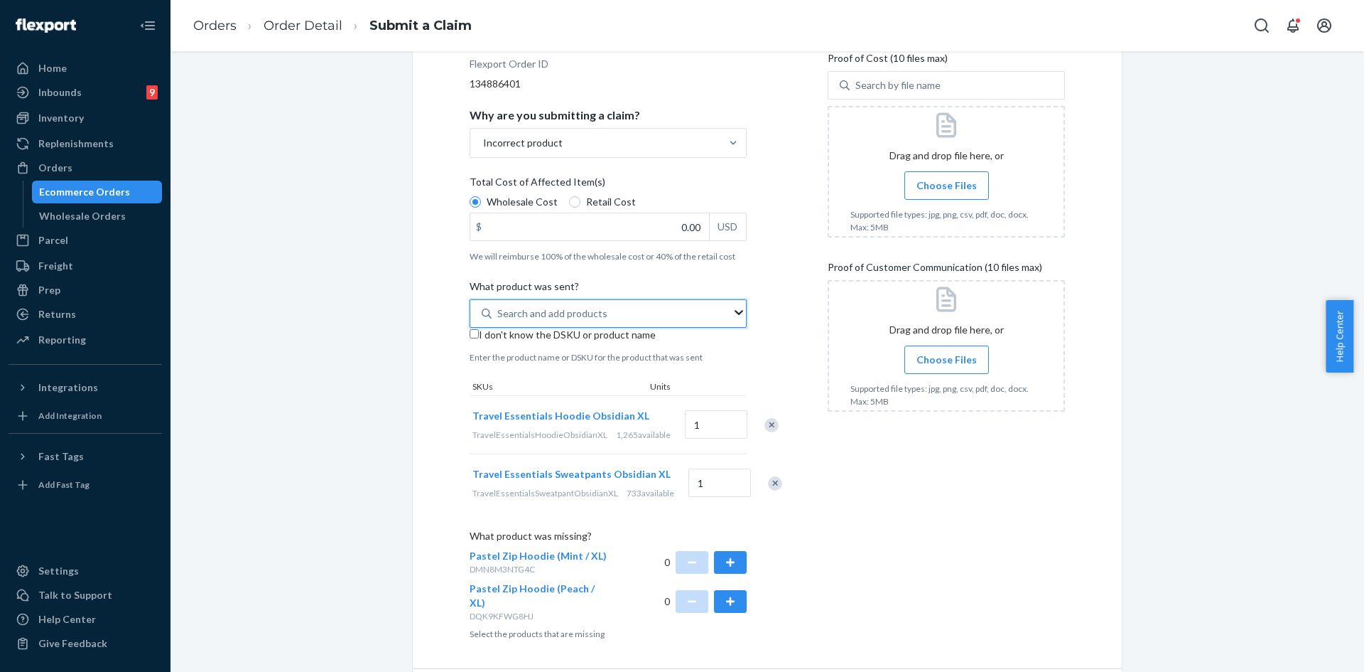
scroll to position [298, 0]
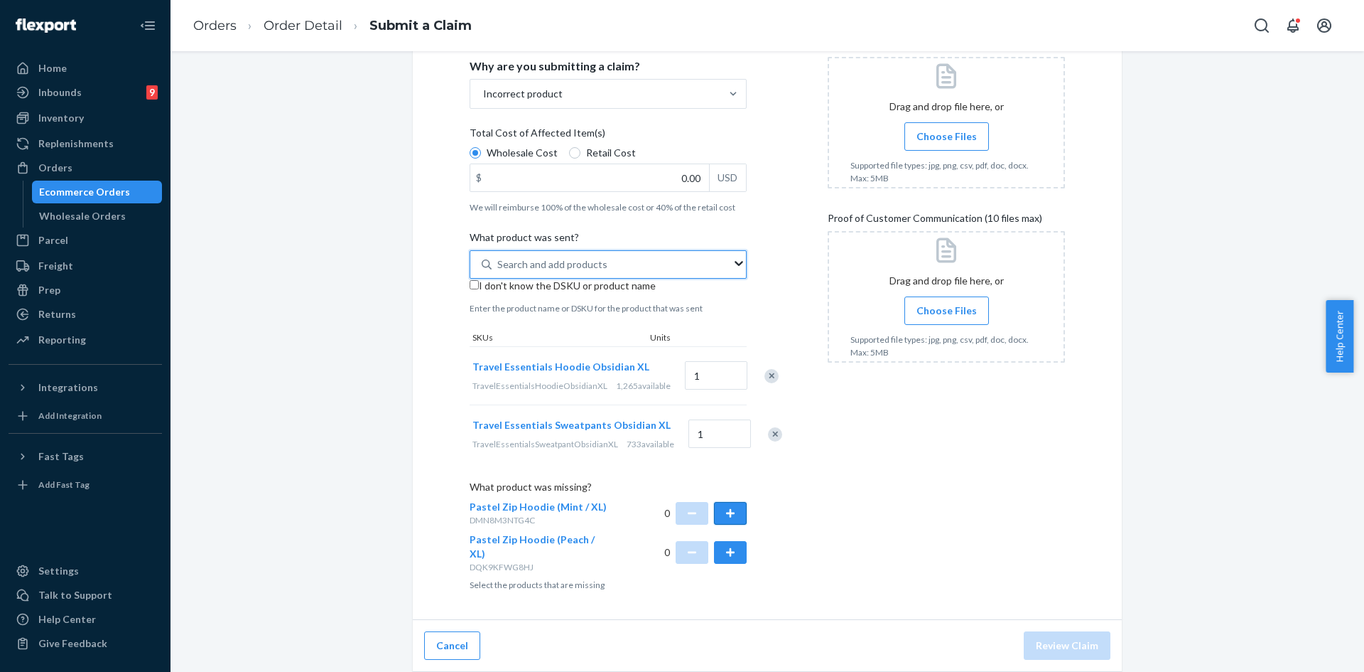
click at [719, 523] on button "button" at bounding box center [730, 513] width 33 height 23
click at [720, 563] on button "button" at bounding box center [730, 552] width 33 height 23
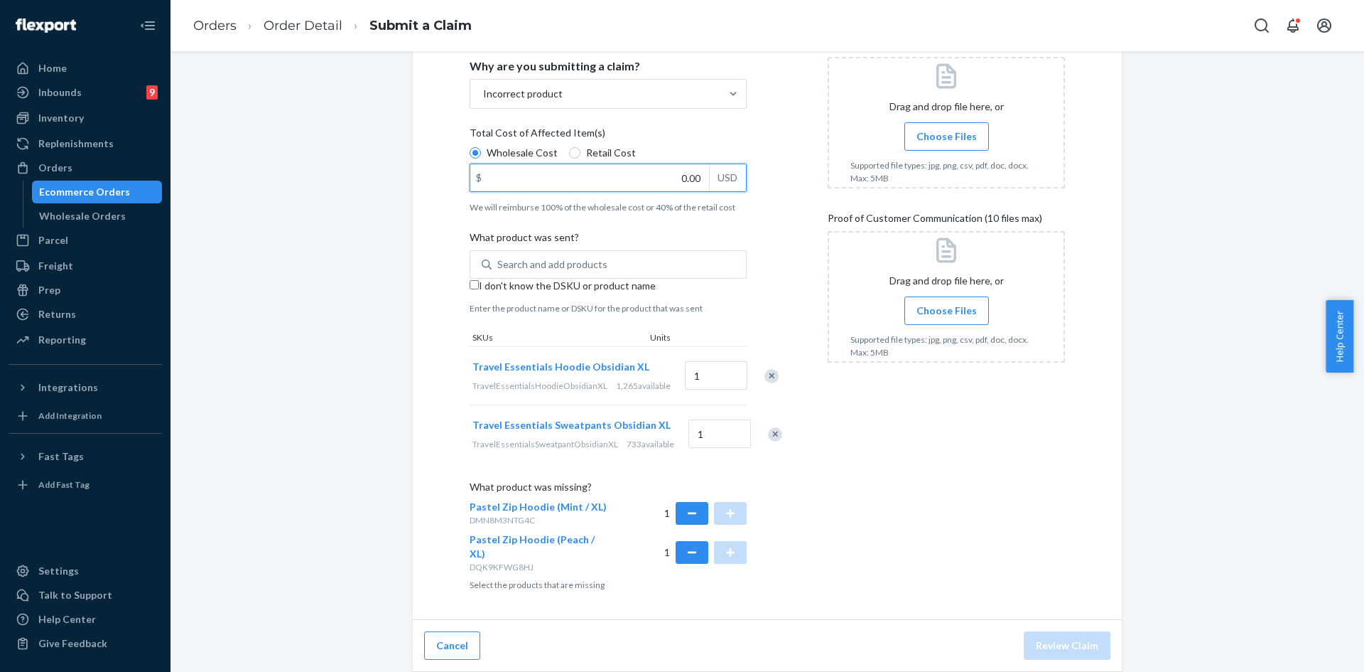
click at [657, 164] on input "0.00" at bounding box center [589, 177] width 239 height 27
type input "120.00"
click at [905, 122] on label "Choose Files" at bounding box center [947, 136] width 85 height 28
click at [946, 129] on input "Choose Files" at bounding box center [946, 137] width 1 height 16
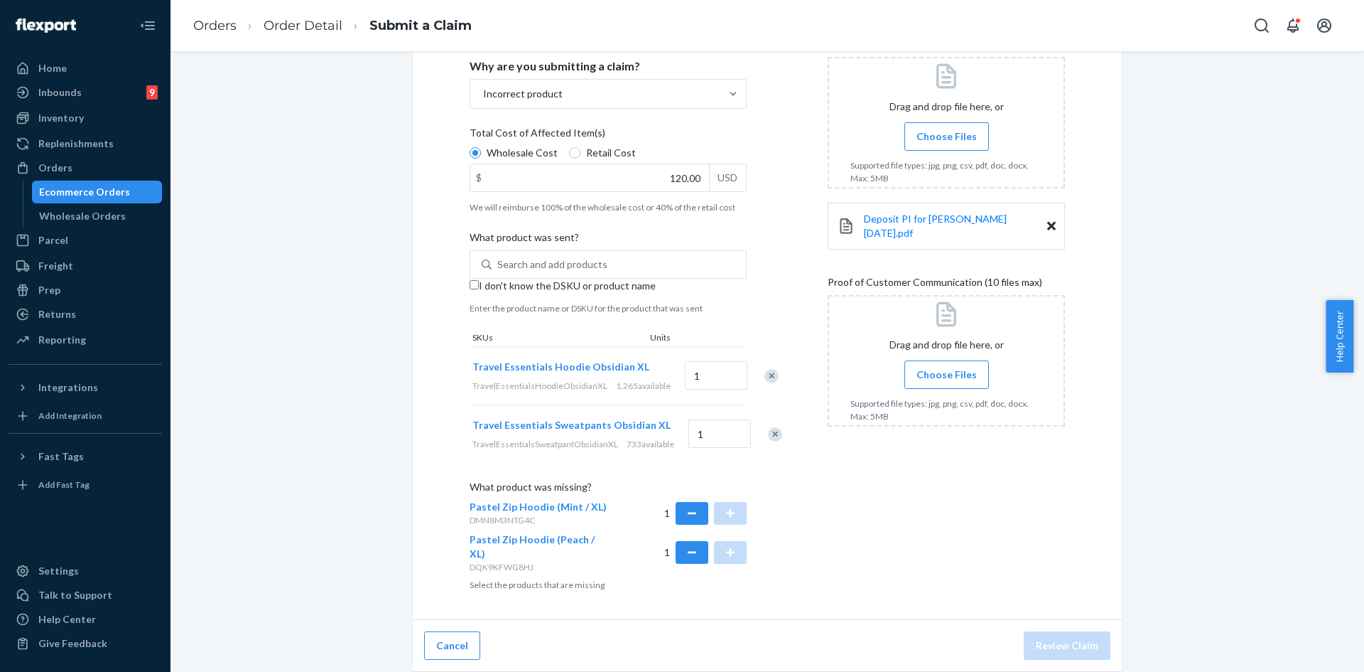
click at [905, 360] on label "Choose Files" at bounding box center [947, 374] width 85 height 28
click at [946, 367] on input "Choose Files" at bounding box center [946, 375] width 1 height 16
click at [952, 367] on span "Choose Files" at bounding box center [947, 374] width 60 height 14
click at [947, 367] on input "Choose Files" at bounding box center [946, 375] width 1 height 16
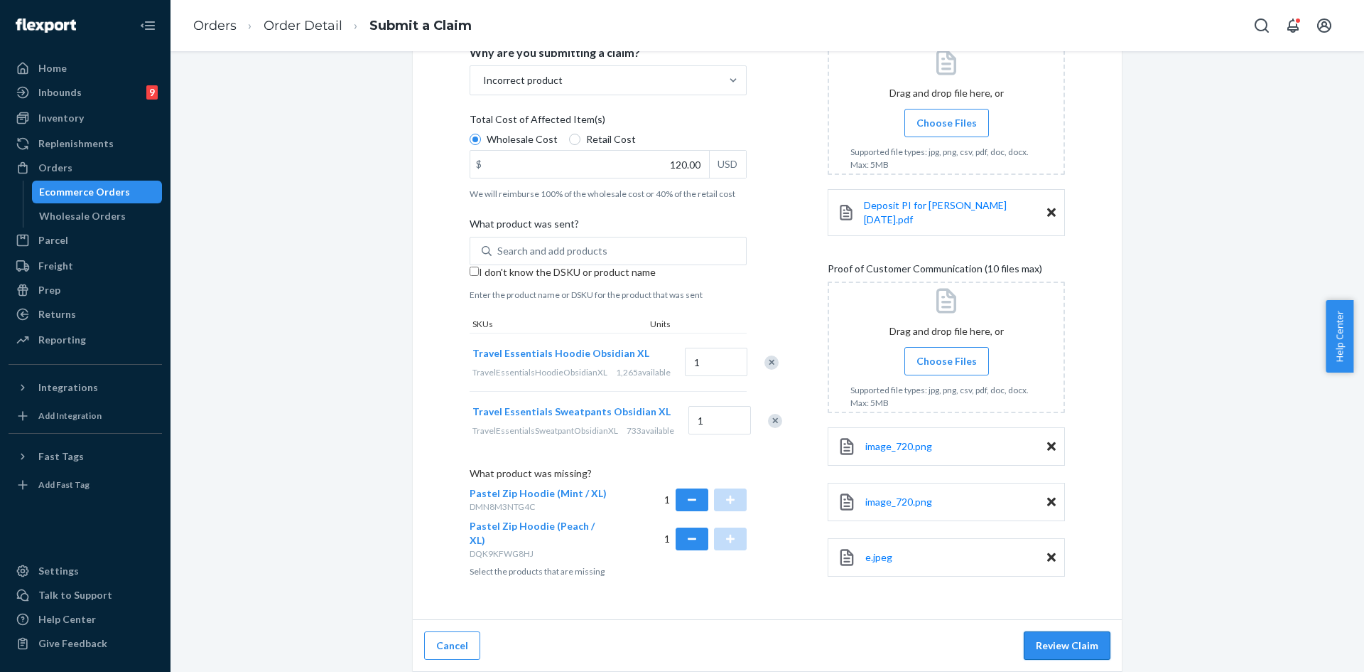
click at [1035, 640] on button "Review Claim" at bounding box center [1067, 645] width 87 height 28
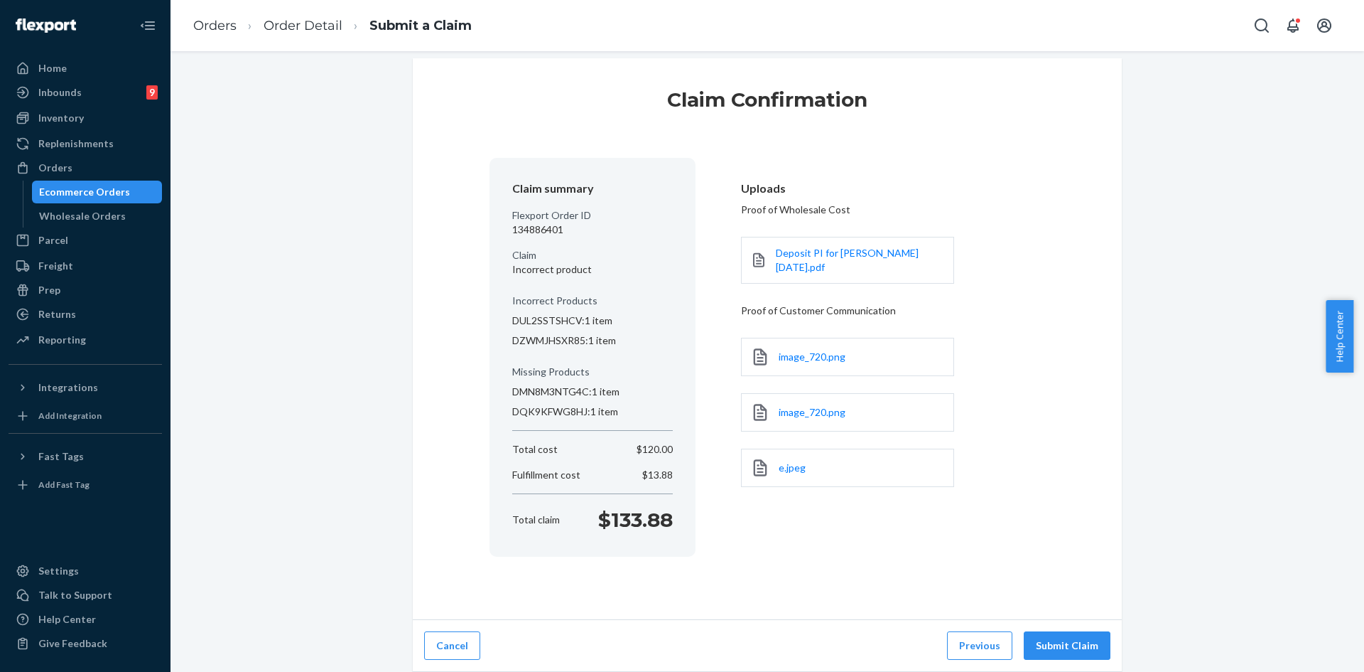
scroll to position [14, 0]
click at [1055, 640] on button "Submit Claim" at bounding box center [1067, 645] width 87 height 28
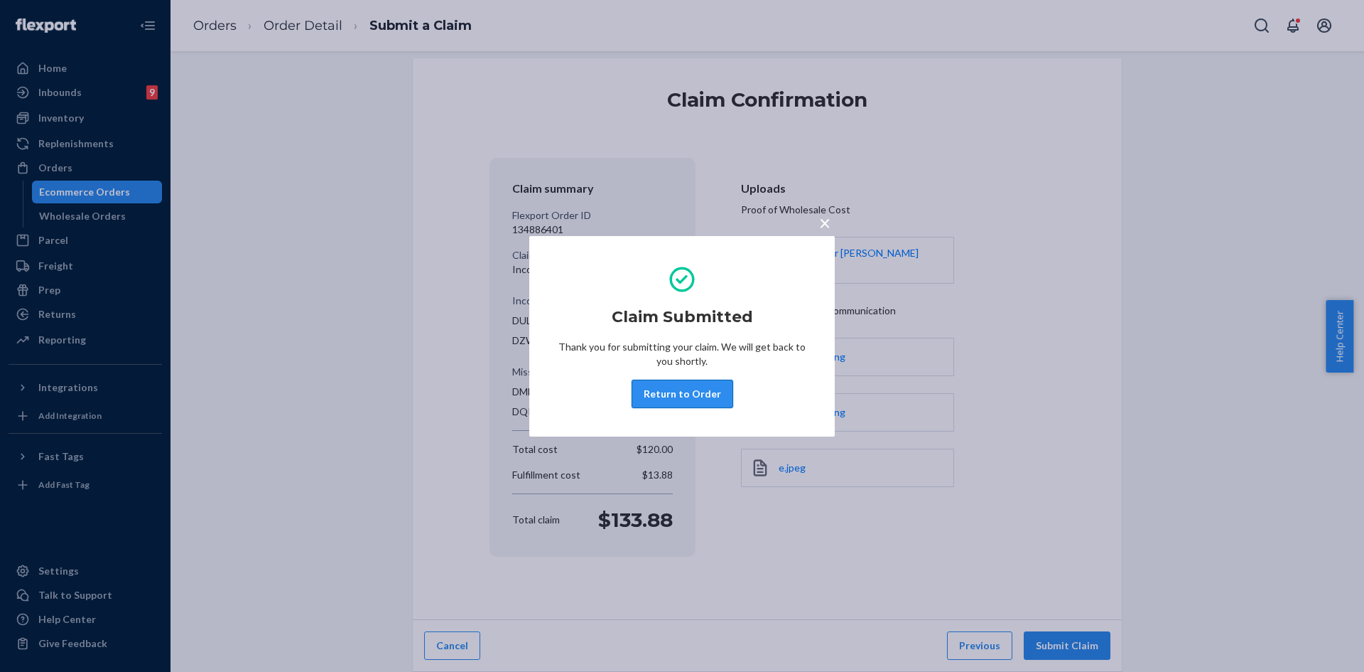
click at [677, 389] on button "Return to Order" at bounding box center [683, 393] width 102 height 28
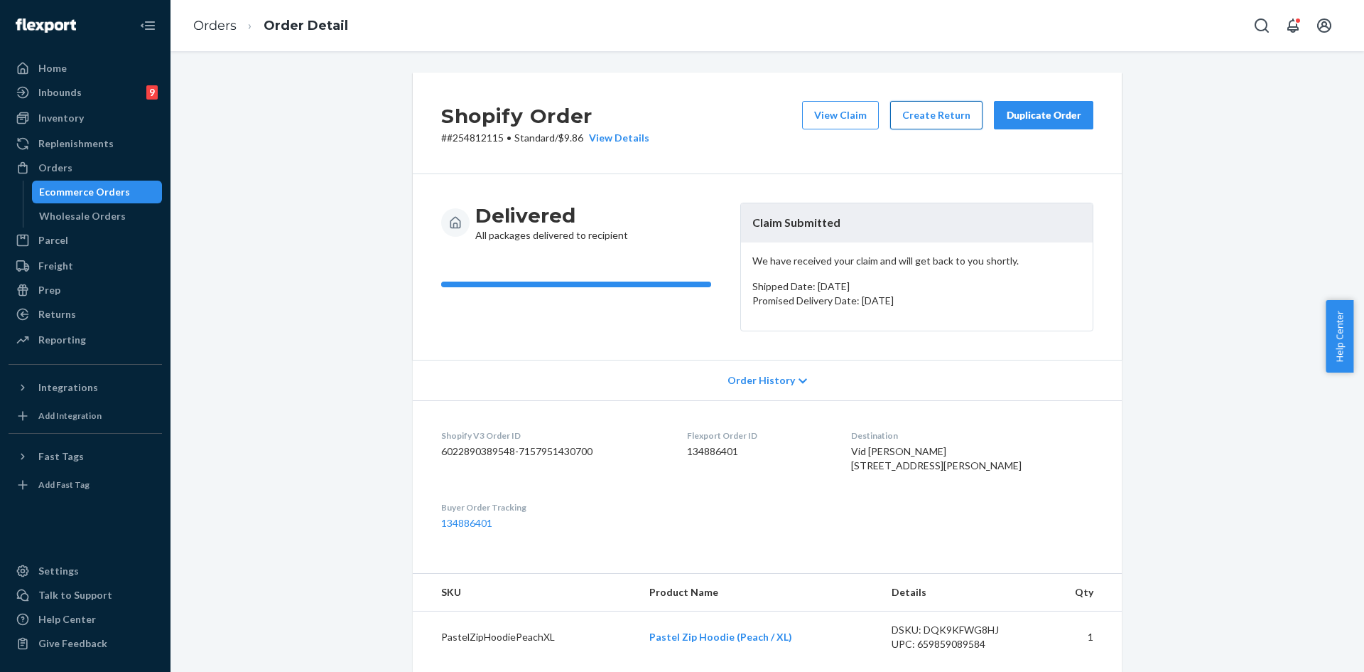
click at [901, 109] on button "Create Return" at bounding box center [936, 115] width 92 height 28
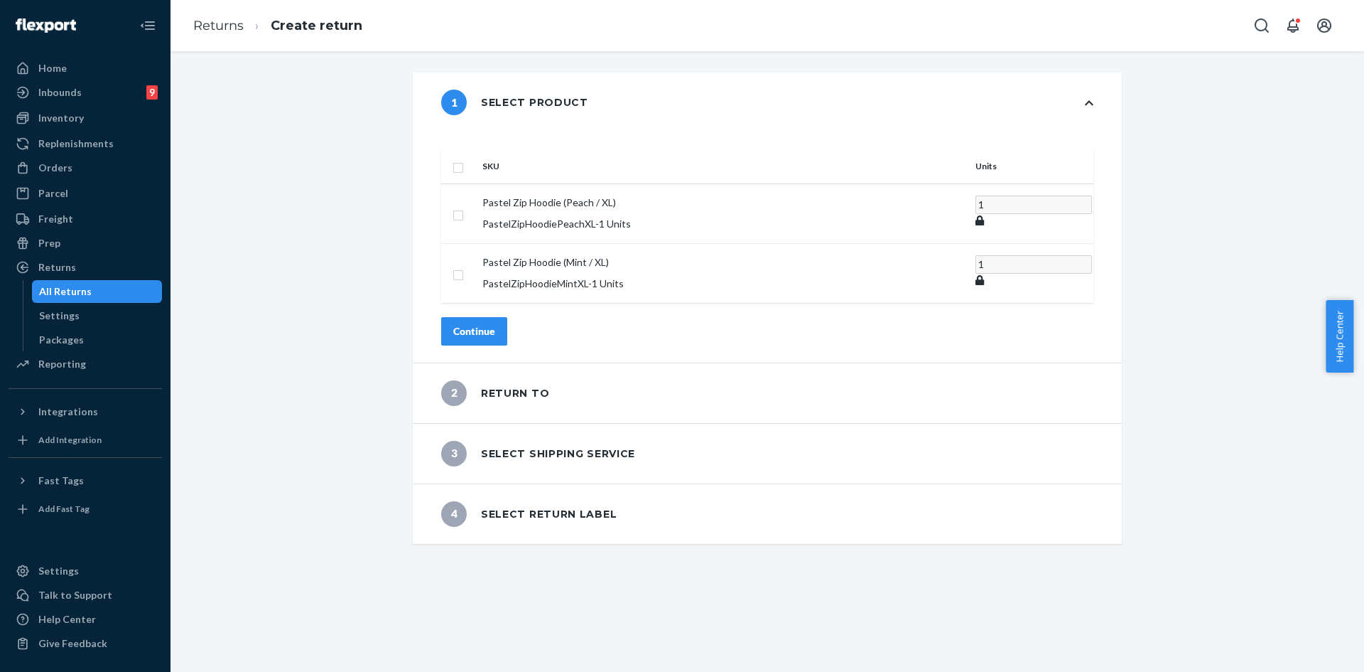
click at [477, 153] on th at bounding box center [459, 166] width 36 height 34
click at [464, 158] on input "checkbox" at bounding box center [458, 165] width 11 height 15
checkbox input "true"
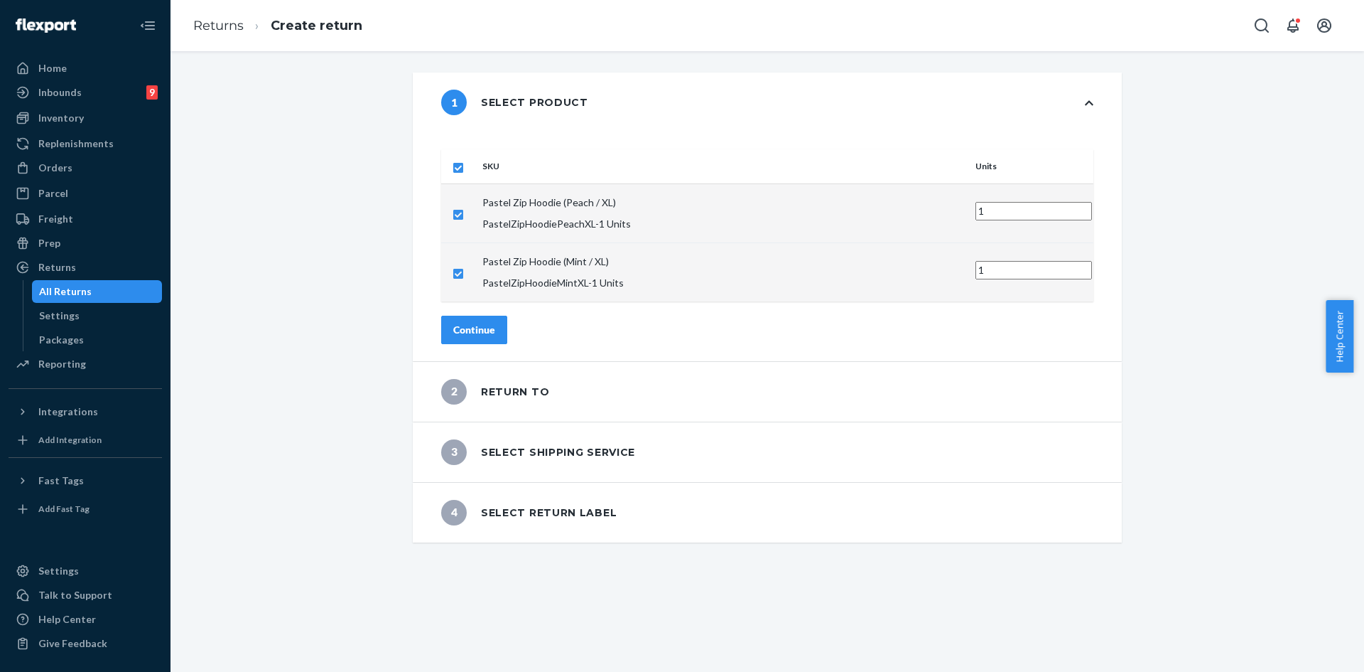
drag, startPoint x: 520, startPoint y: 281, endPoint x: 517, endPoint y: 301, distance: 20.2
click at [520, 281] on div "SKU Units Pastel Zip Hoodie (Peach / XL) PastelZipHoodiePeachXL - 1 Units 1 Pas…" at bounding box center [767, 246] width 709 height 229
click at [495, 323] on div "Continue" at bounding box center [474, 330] width 42 height 14
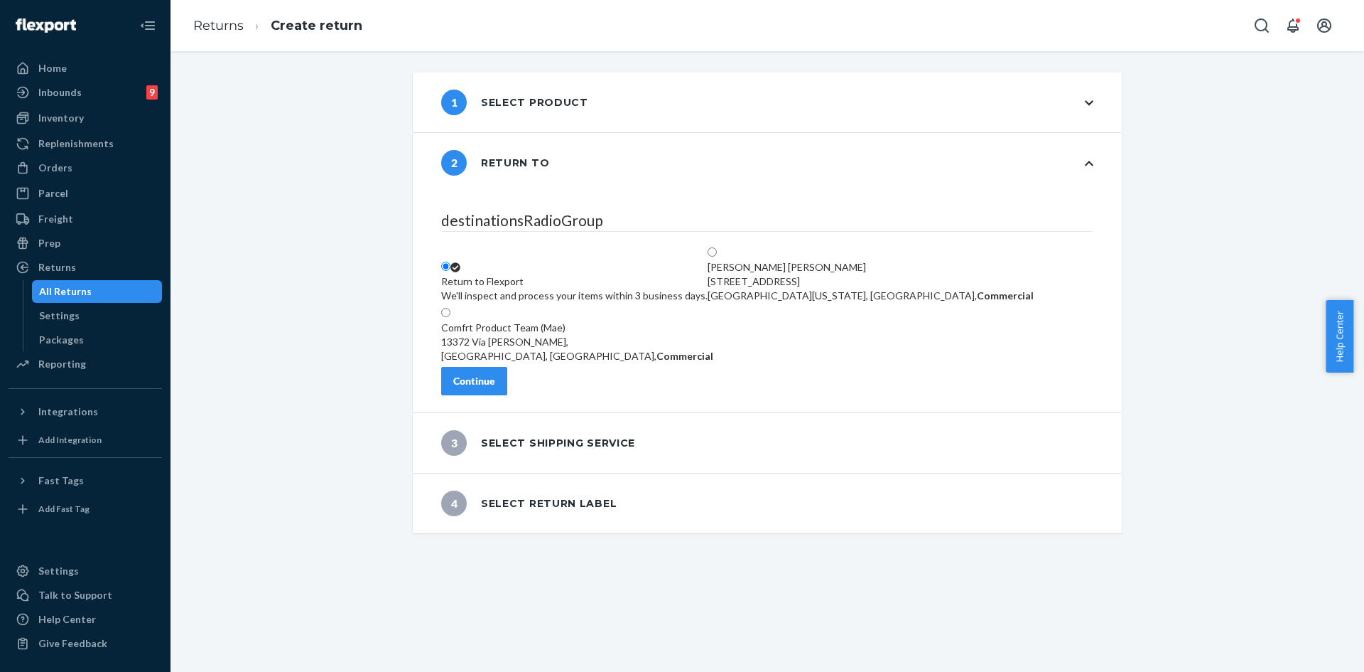
click at [497, 403] on div "destinationsRadioGroup Return to Flexport We'll inspect and process your items …" at bounding box center [767, 303] width 709 height 220
click at [495, 388] on div "Continue" at bounding box center [474, 381] width 42 height 14
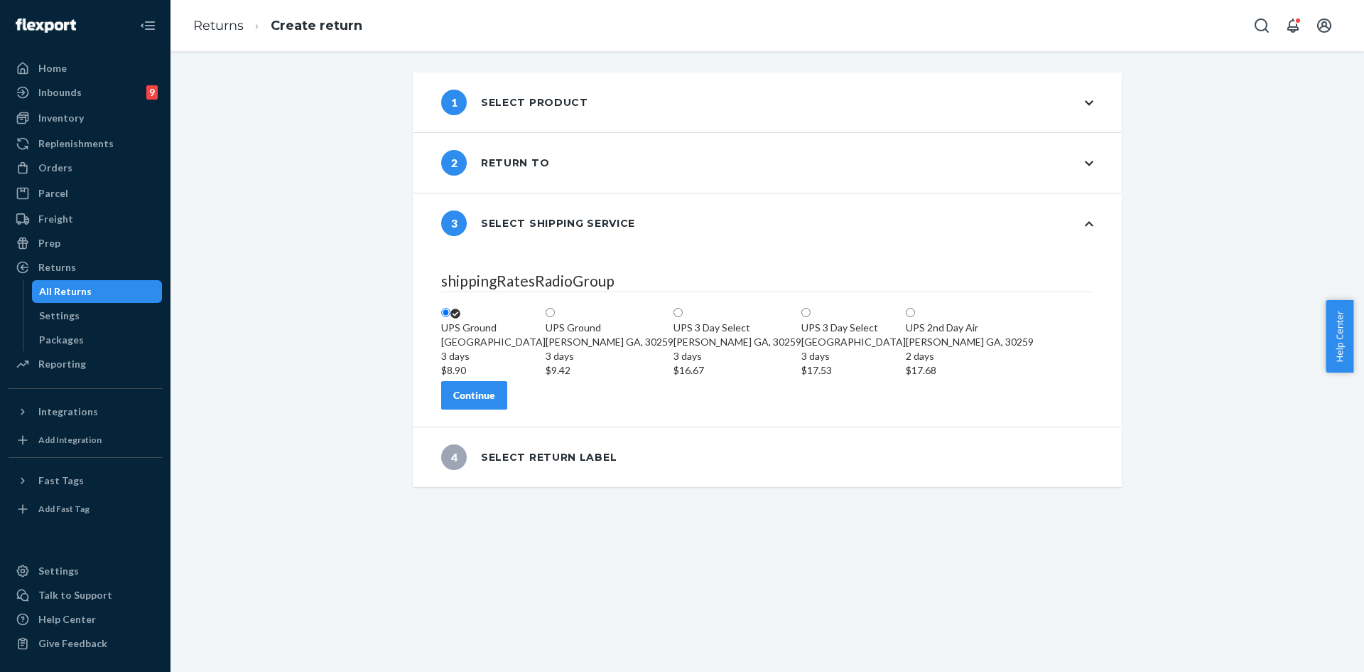
click at [534, 426] on div "shippingRatesRadioGroup UPS Ground Highland CA, 92346 3 days $8.90 UPS Ground M…" at bounding box center [767, 339] width 709 height 173
click at [495, 402] on div "Continue" at bounding box center [474, 395] width 42 height 14
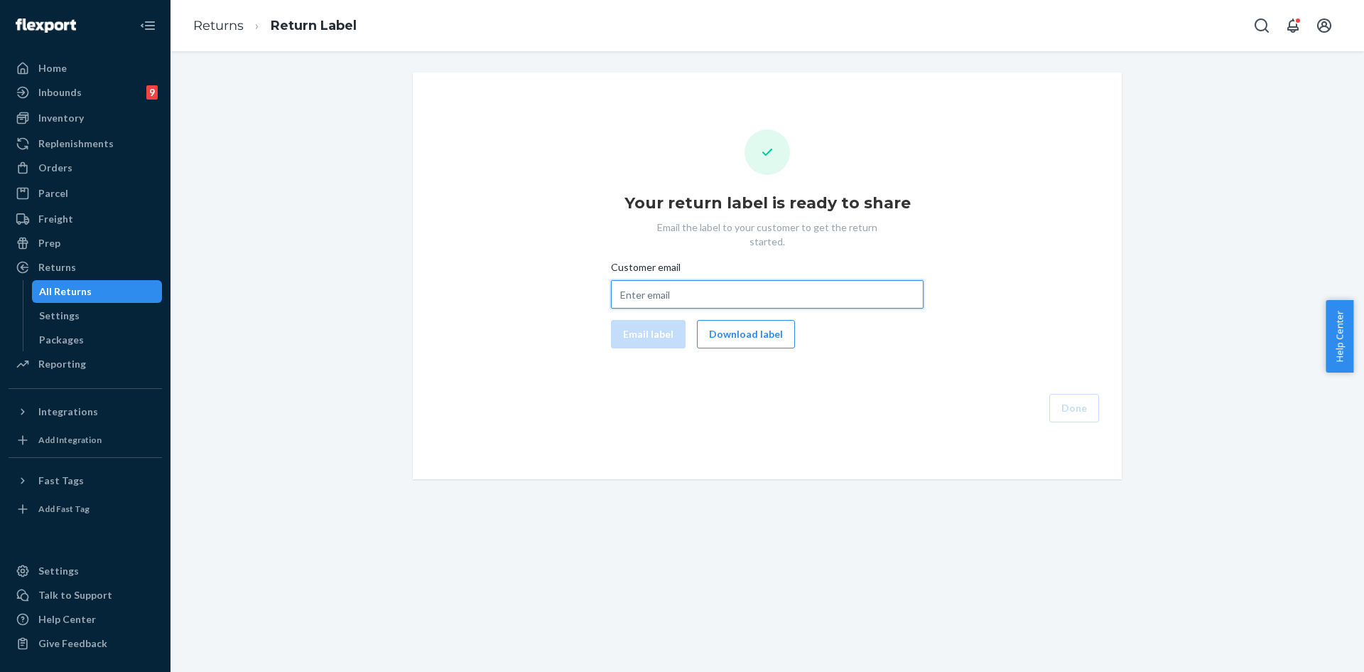
click at [665, 283] on input "Customer email" at bounding box center [767, 294] width 313 height 28
paste input "vidma.perez0630@gmail.com"
type input "vidma.perez0630@gmail.com"
click at [627, 320] on button "Email label" at bounding box center [648, 334] width 75 height 28
click at [727, 328] on button "Download label" at bounding box center [746, 334] width 98 height 28
